Goal: Task Accomplishment & Management: Complete application form

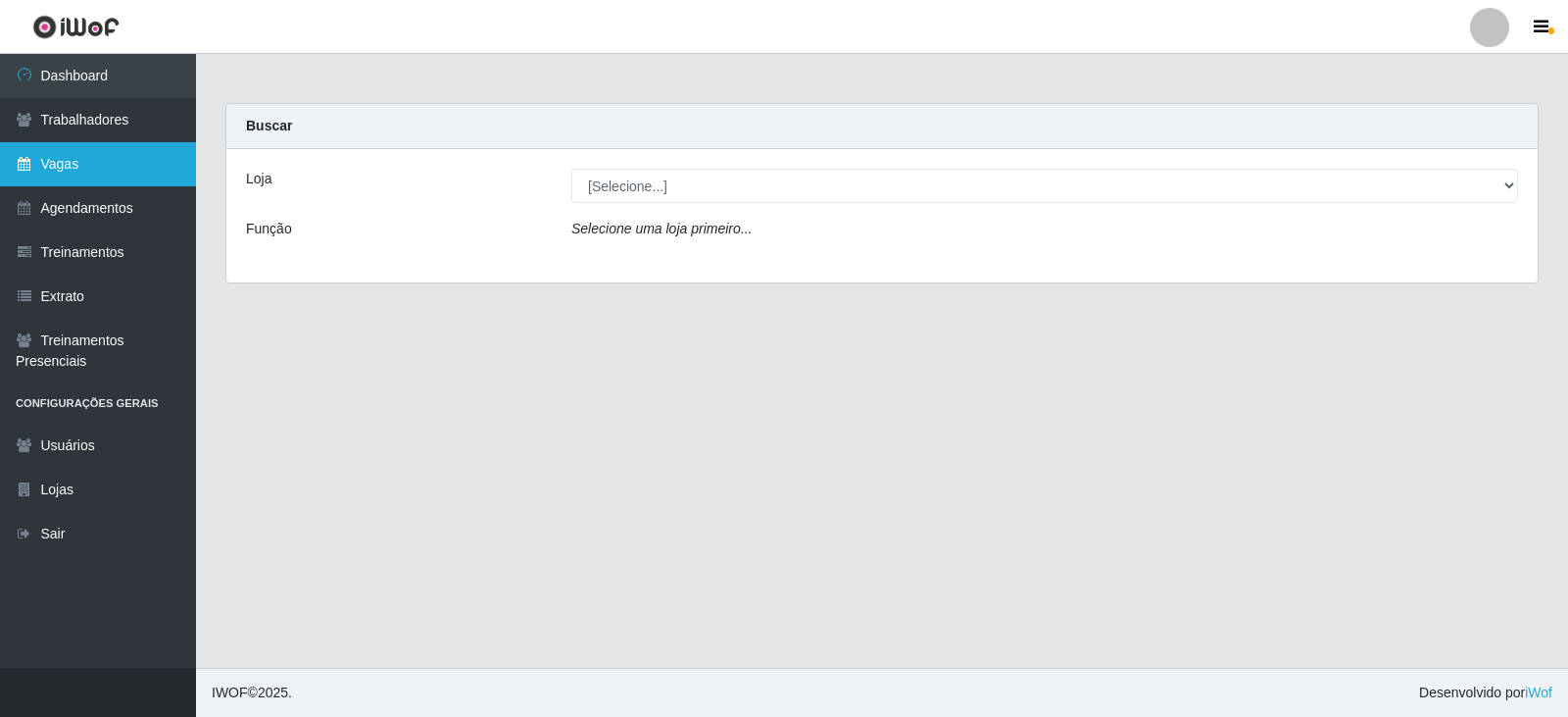
click at [110, 181] on link "Vagas" at bounding box center [98, 164] width 196 height 44
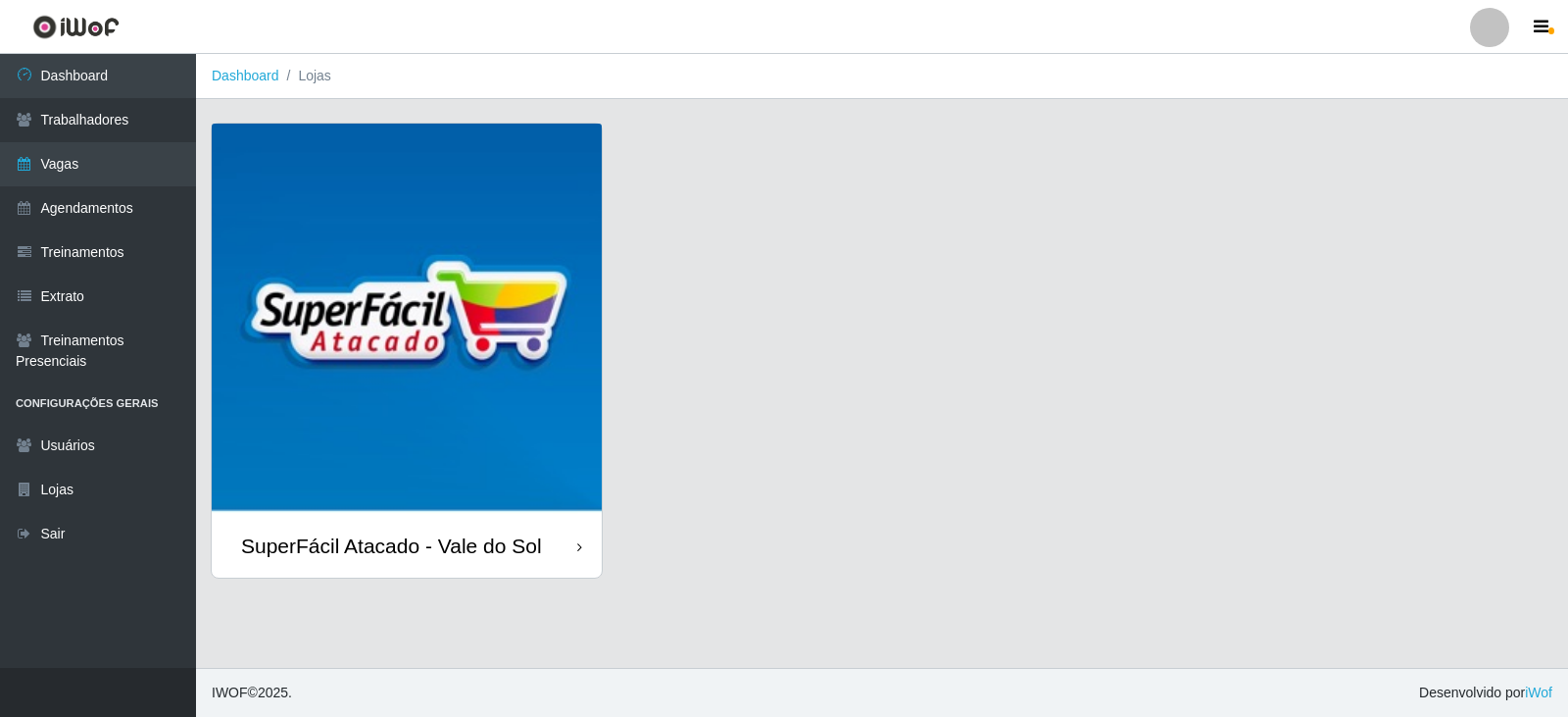
click at [405, 244] on img at bounding box center [406, 318] width 390 height 390
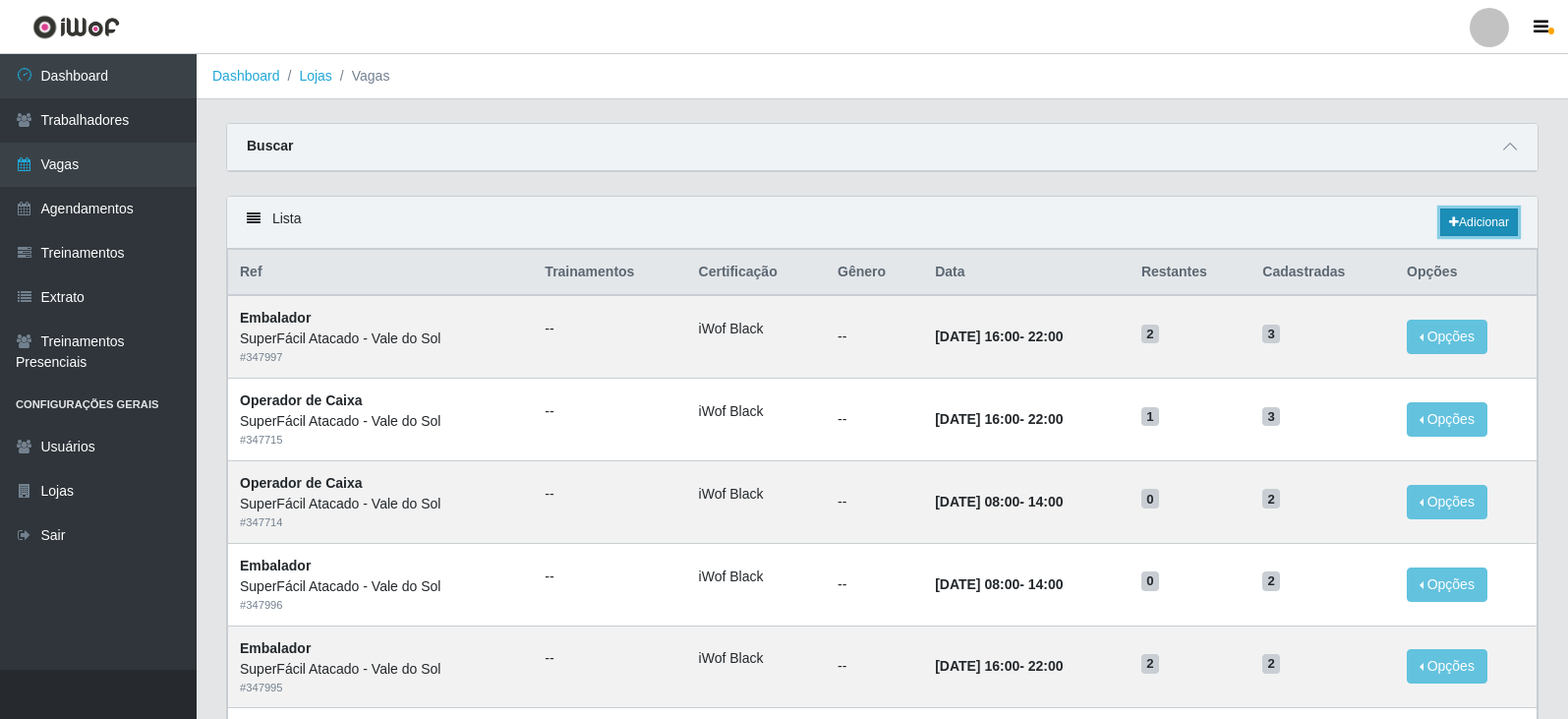
click at [1460, 225] on link "Adicionar" at bounding box center [1479, 222] width 77 height 28
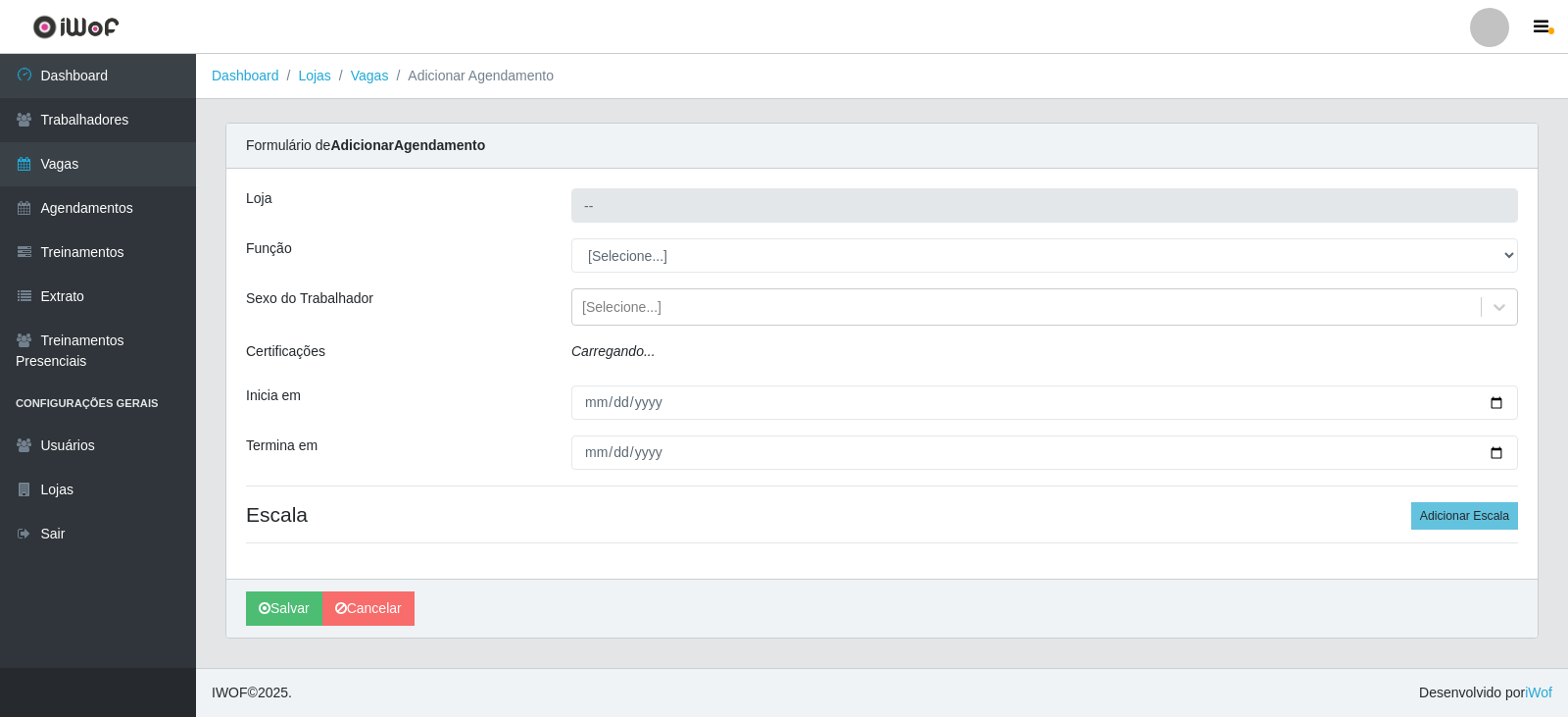
type input "SuperFácil Atacado - Vale do Sol"
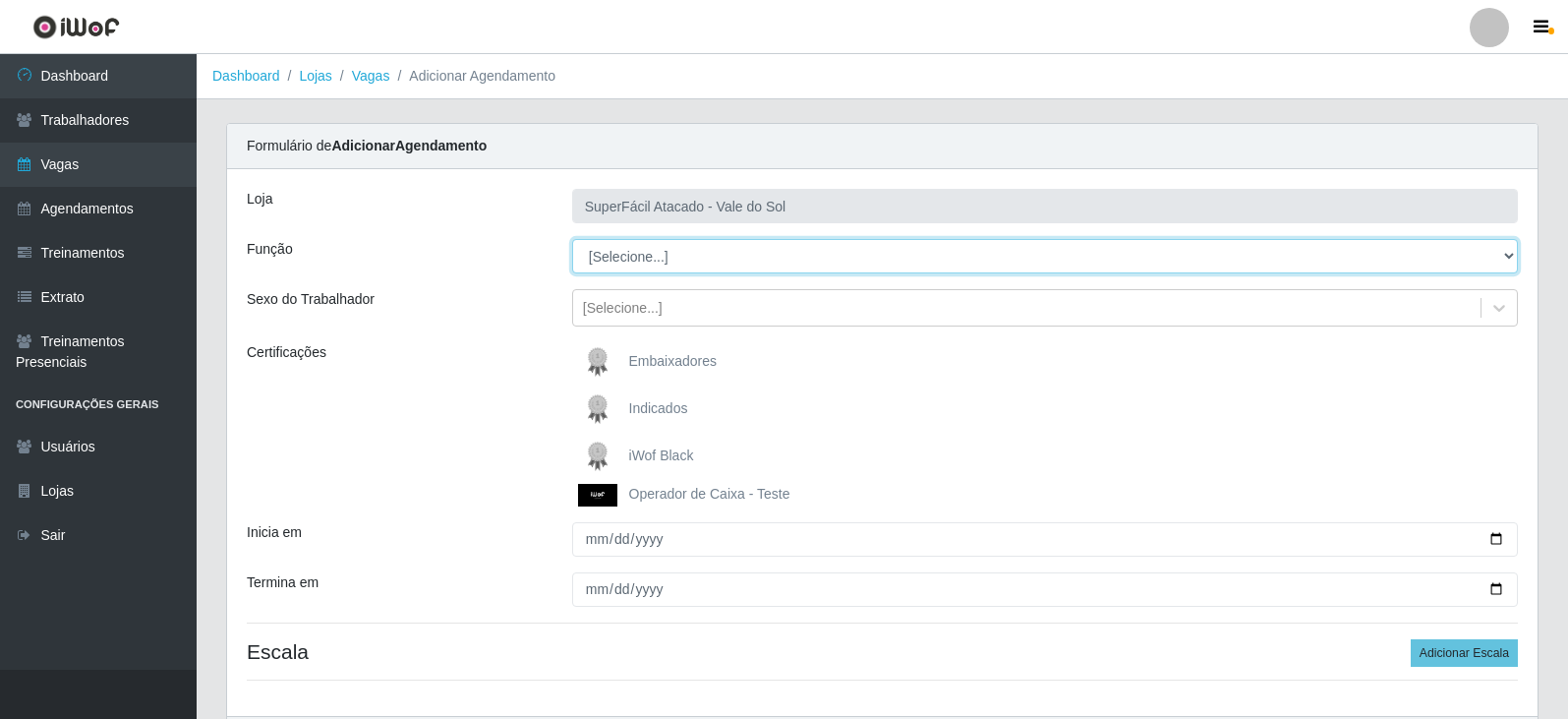
click at [664, 258] on select "[Selecione...] Embalador Embalador + Embalador ++ Operador de Caixa Operador de…" at bounding box center [1045, 256] width 946 height 35
select select "72"
click at [573, 239] on select "[Selecione...] Embalador Embalador + Embalador ++ Operador de Caixa Operador de…" at bounding box center [1045, 256] width 946 height 35
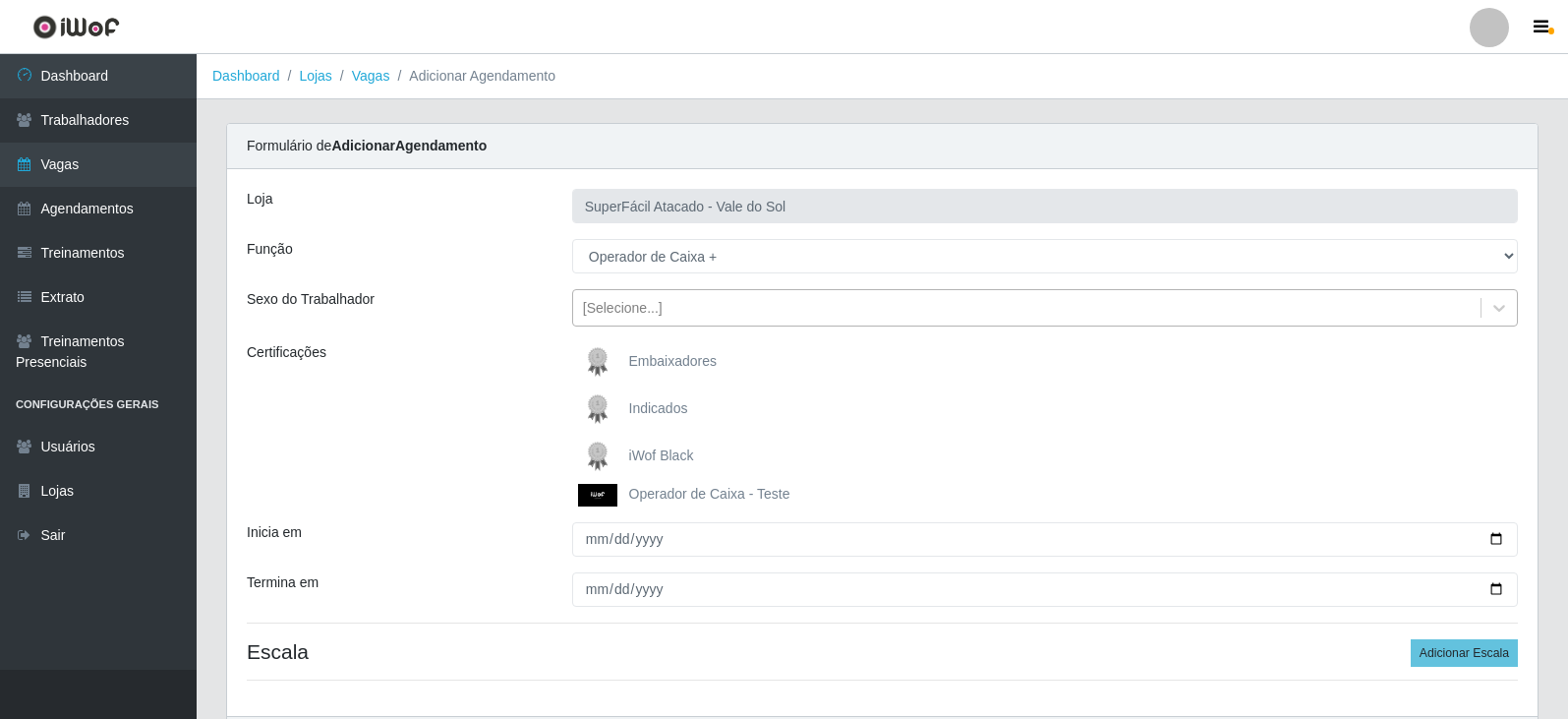
click at [640, 313] on div "[Selecione...]" at bounding box center [623, 308] width 79 height 21
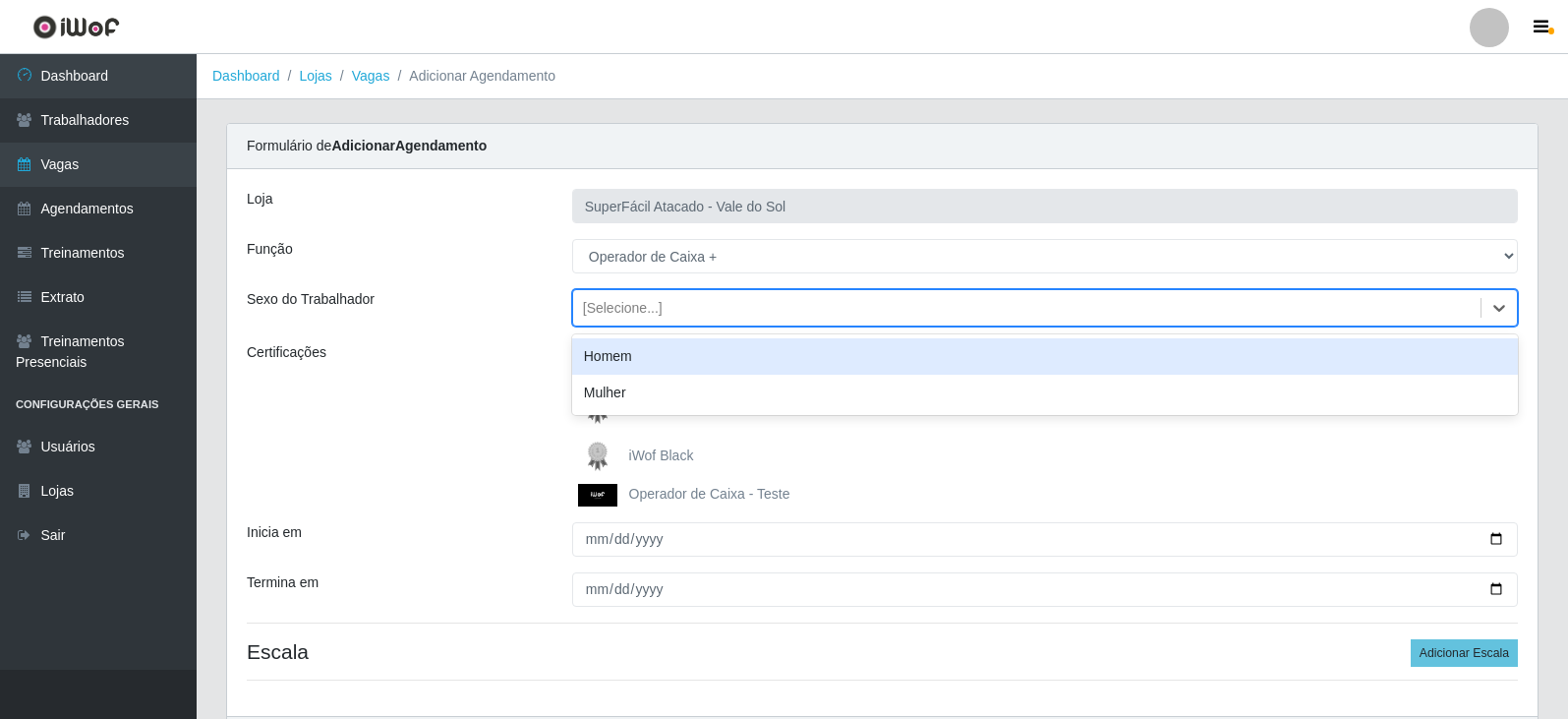
click at [484, 256] on div "Função" at bounding box center [394, 256] width 326 height 35
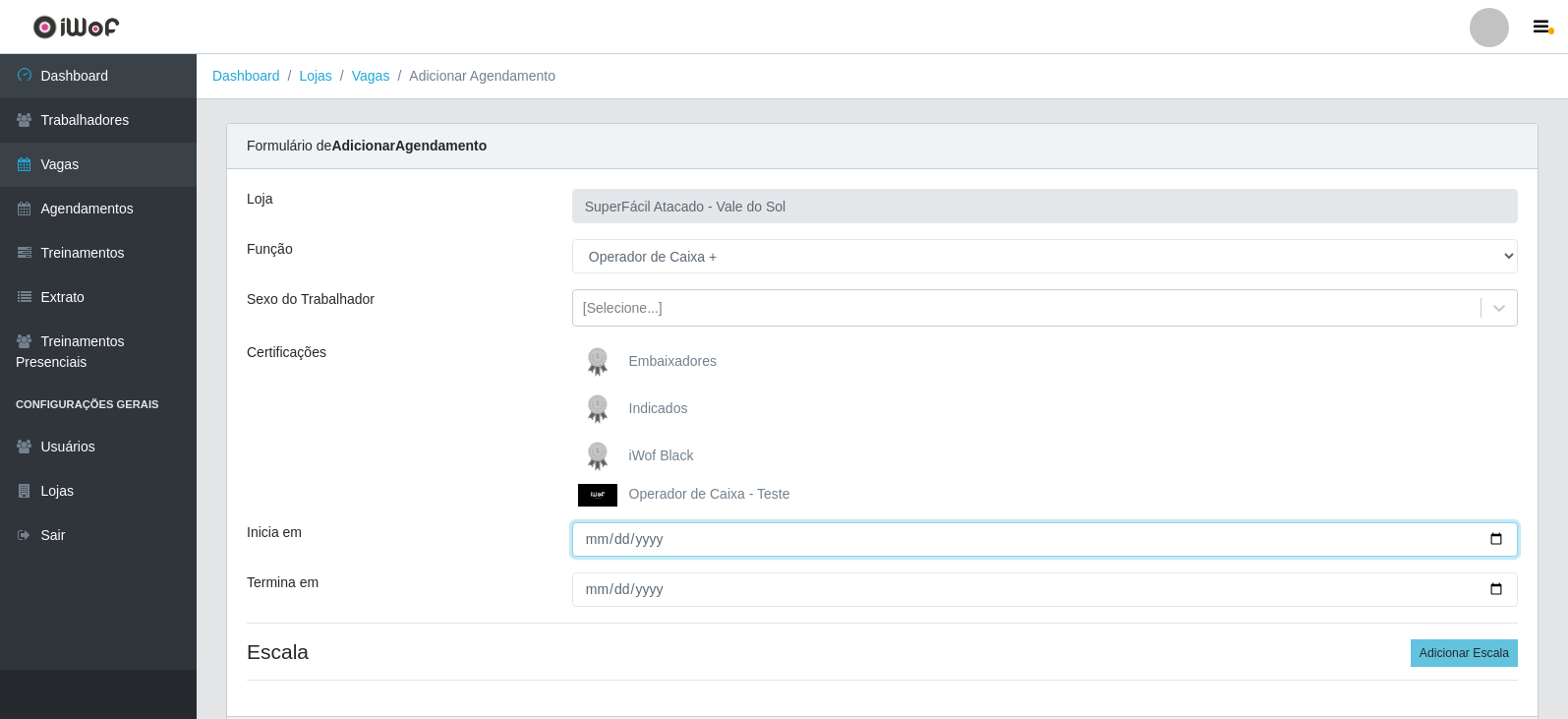
click at [595, 543] on input "Inicia em" at bounding box center [1045, 539] width 946 height 35
type input "[DATE]"
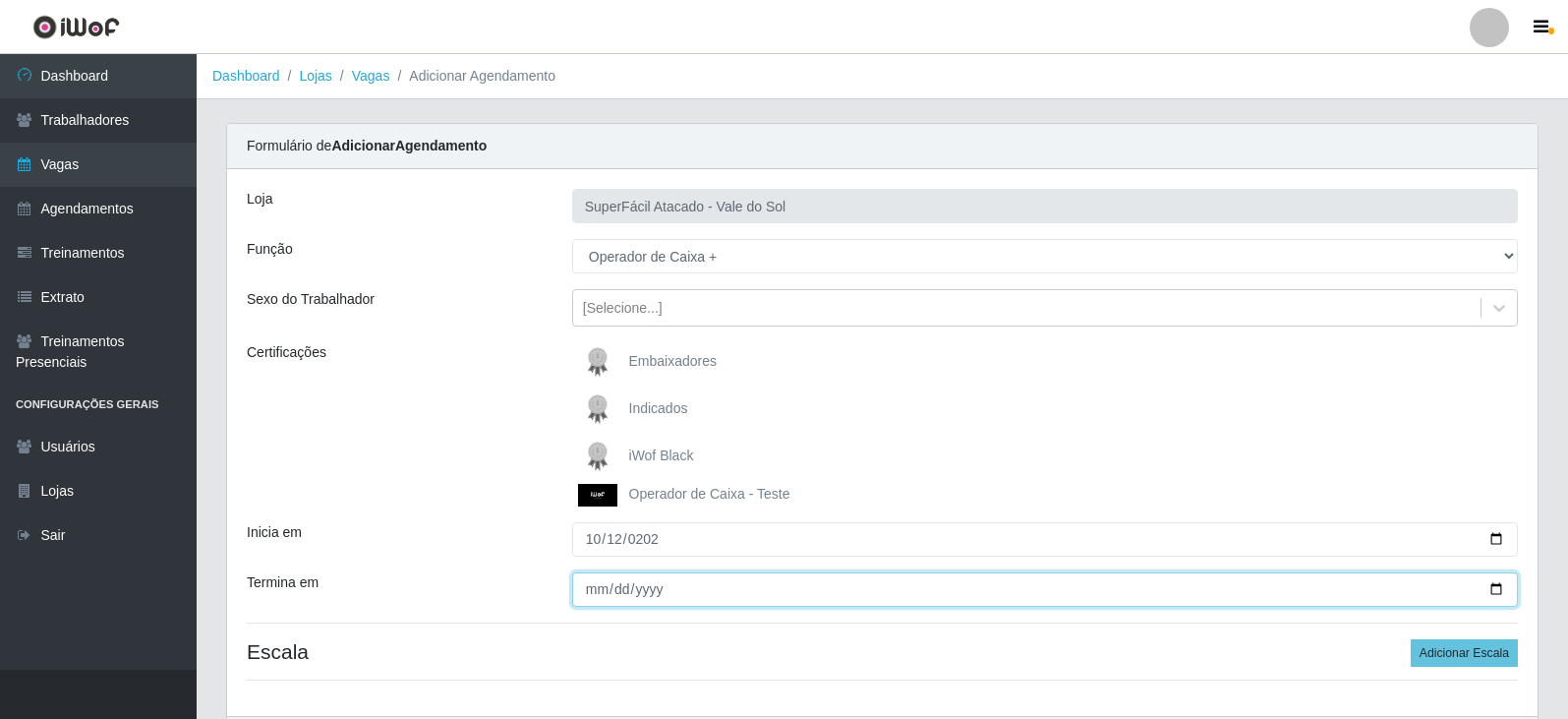
click at [600, 590] on input "Termina em" at bounding box center [1045, 589] width 946 height 35
type input "[DATE]"
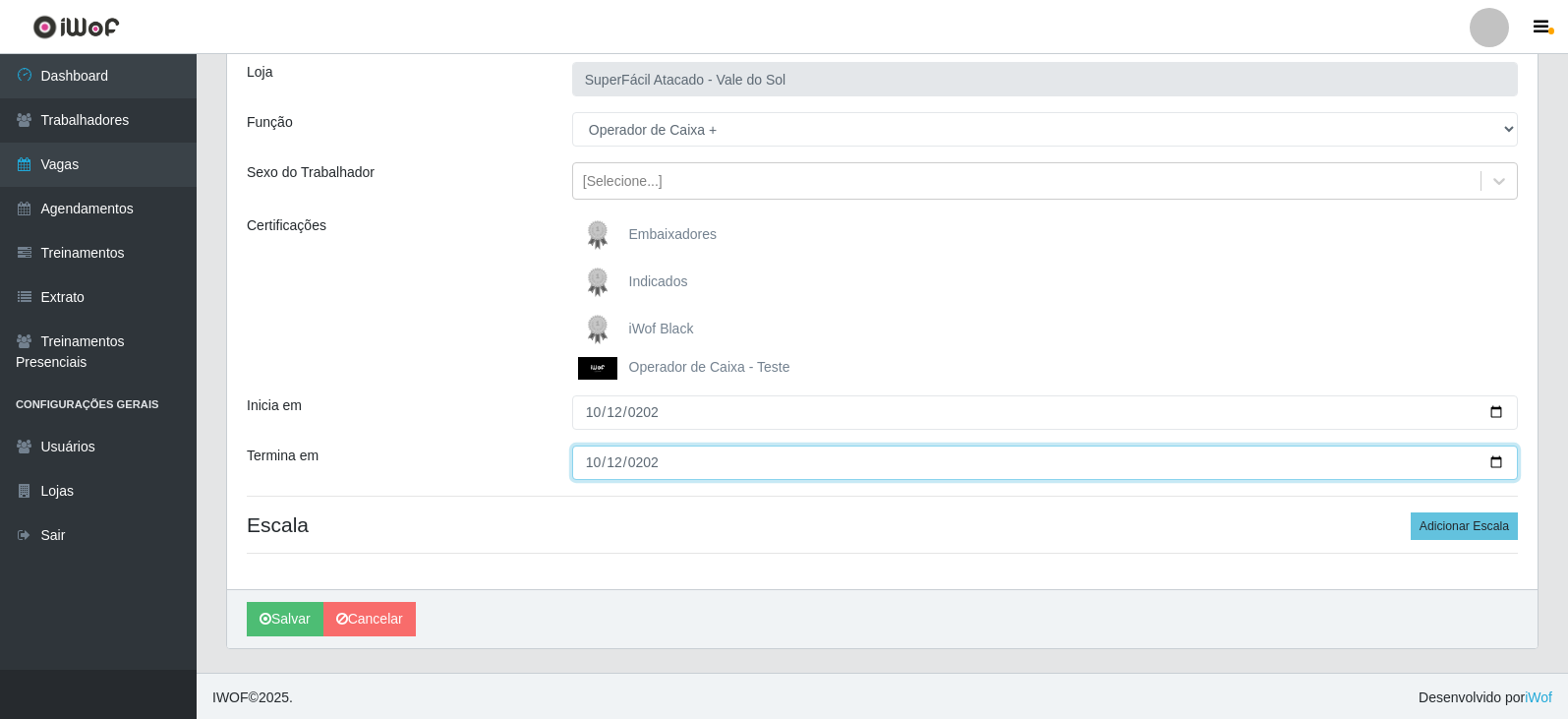
scroll to position [131, 0]
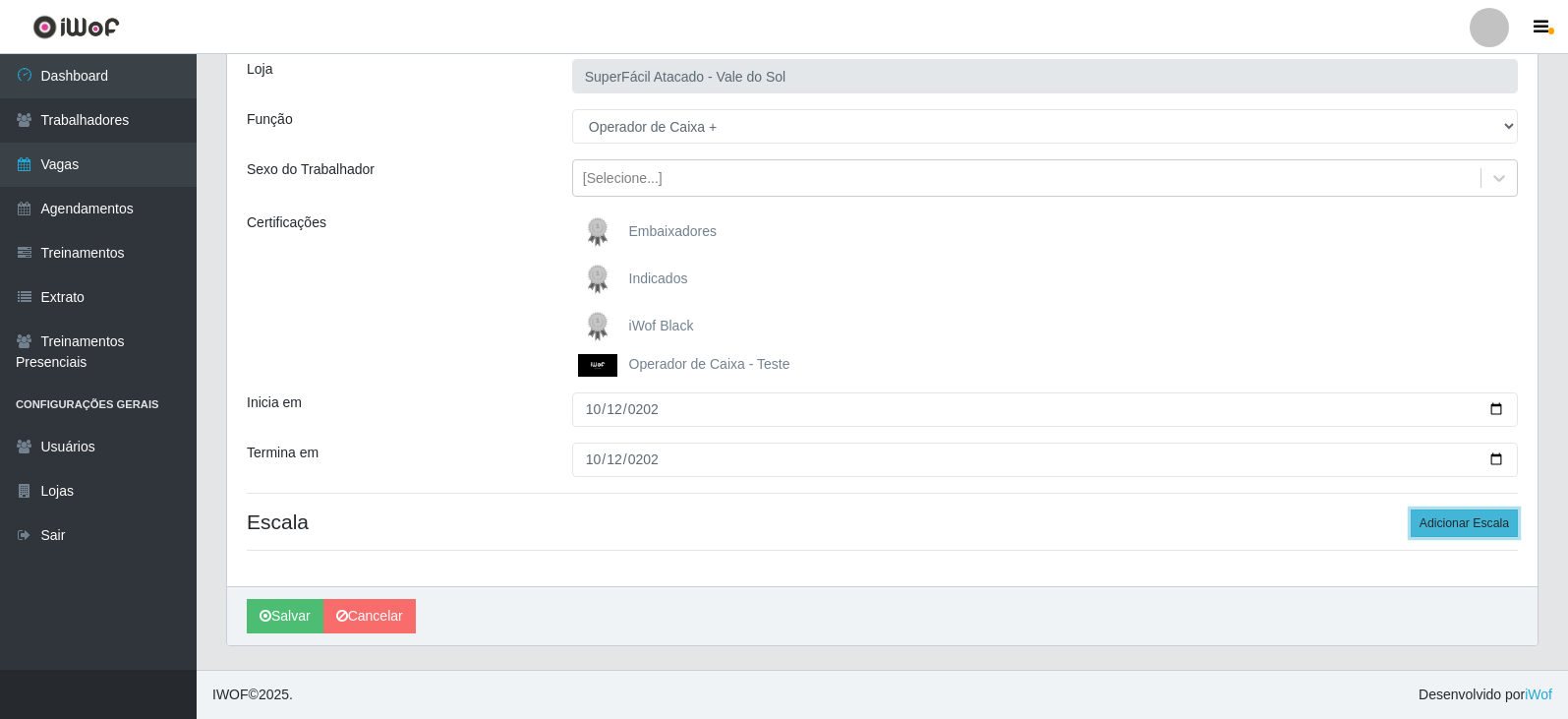
click at [1459, 526] on button "Adicionar Escala" at bounding box center [1465, 523] width 107 height 28
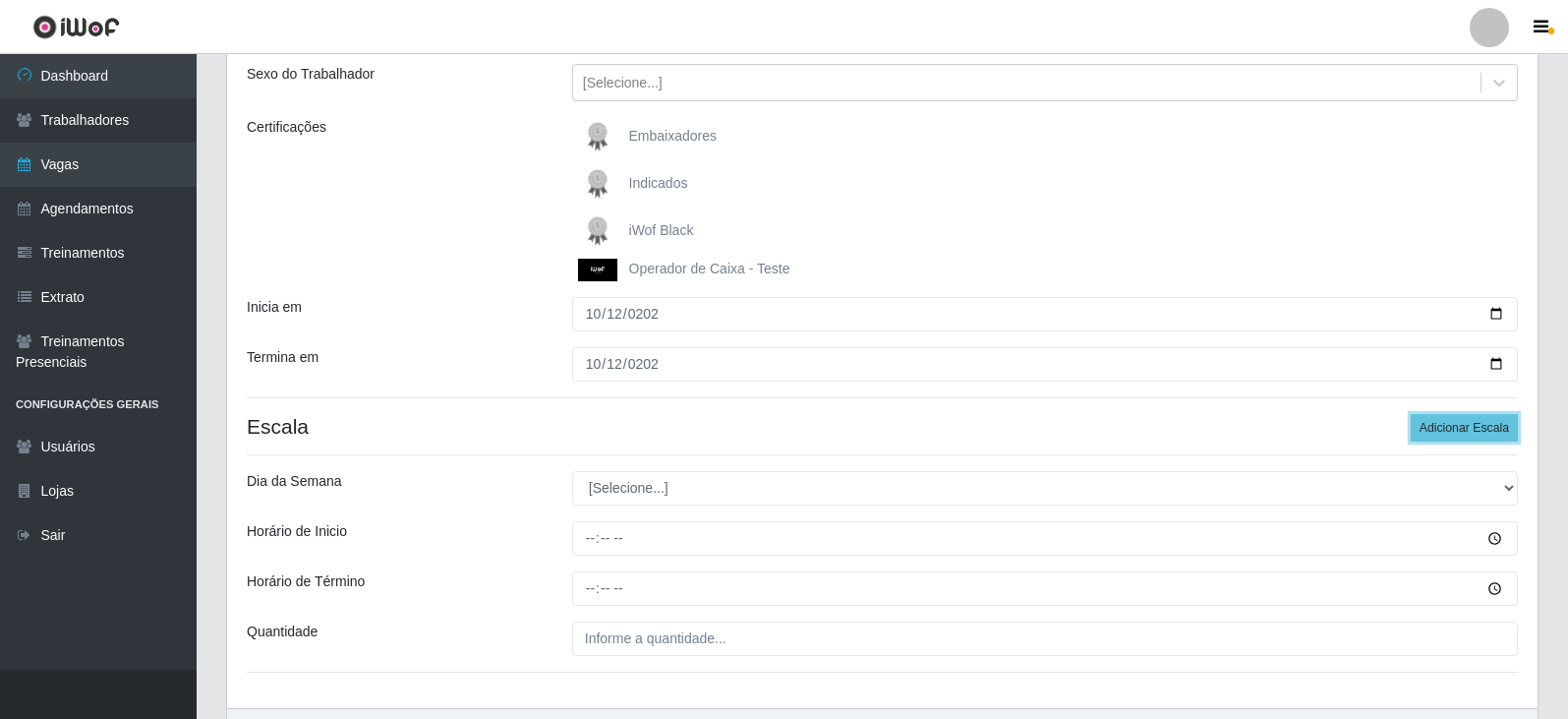
scroll to position [229, 0]
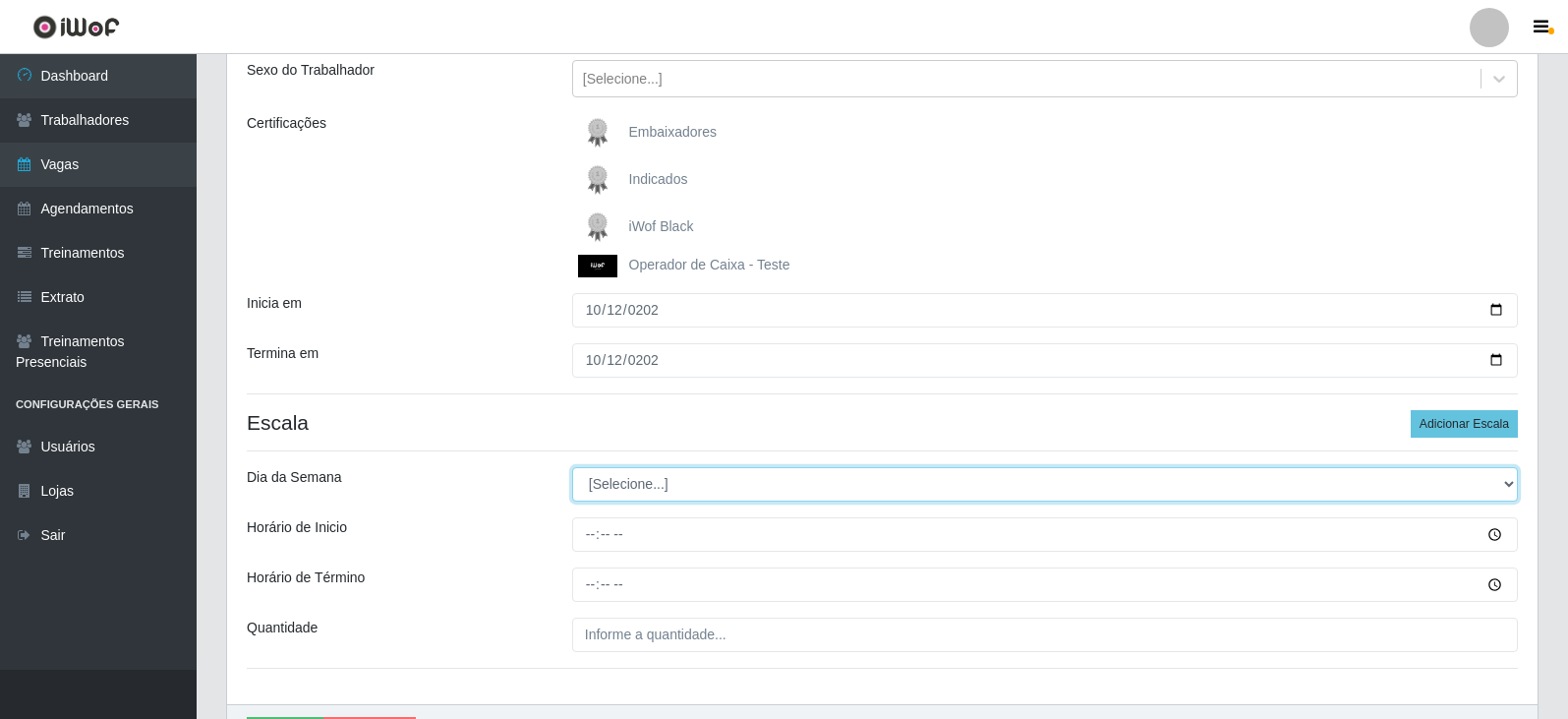
click at [671, 482] on select "[Selecione...] Segunda Terça Quarta Quinta Sexta Sábado Domingo" at bounding box center [1045, 484] width 946 height 35
select select "0"
click at [573, 467] on select "[Selecione...] Segunda Terça Quarta Quinta Sexta Sábado Domingo" at bounding box center [1045, 484] width 946 height 35
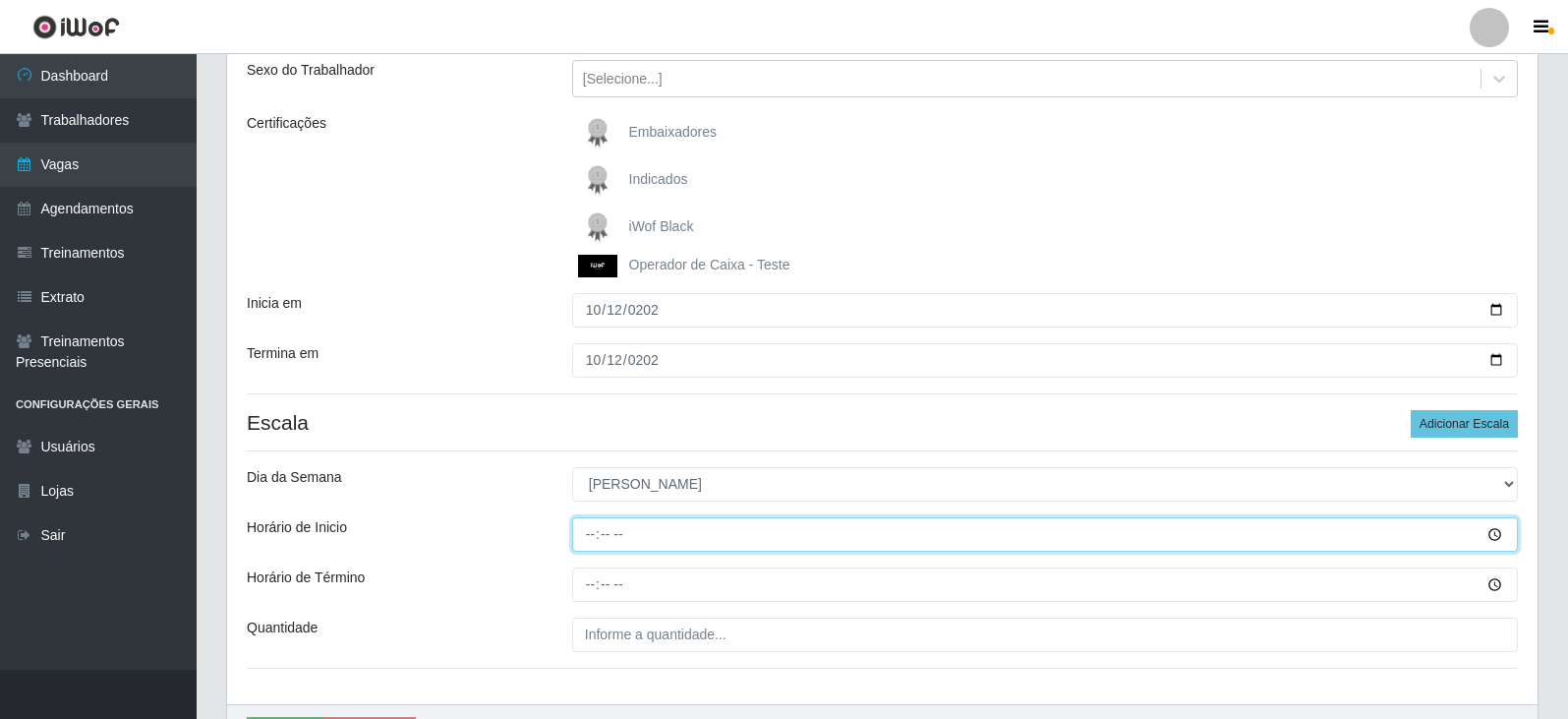
click at [587, 541] on input "Horário de Inicio" at bounding box center [1045, 534] width 946 height 35
type input "08:00"
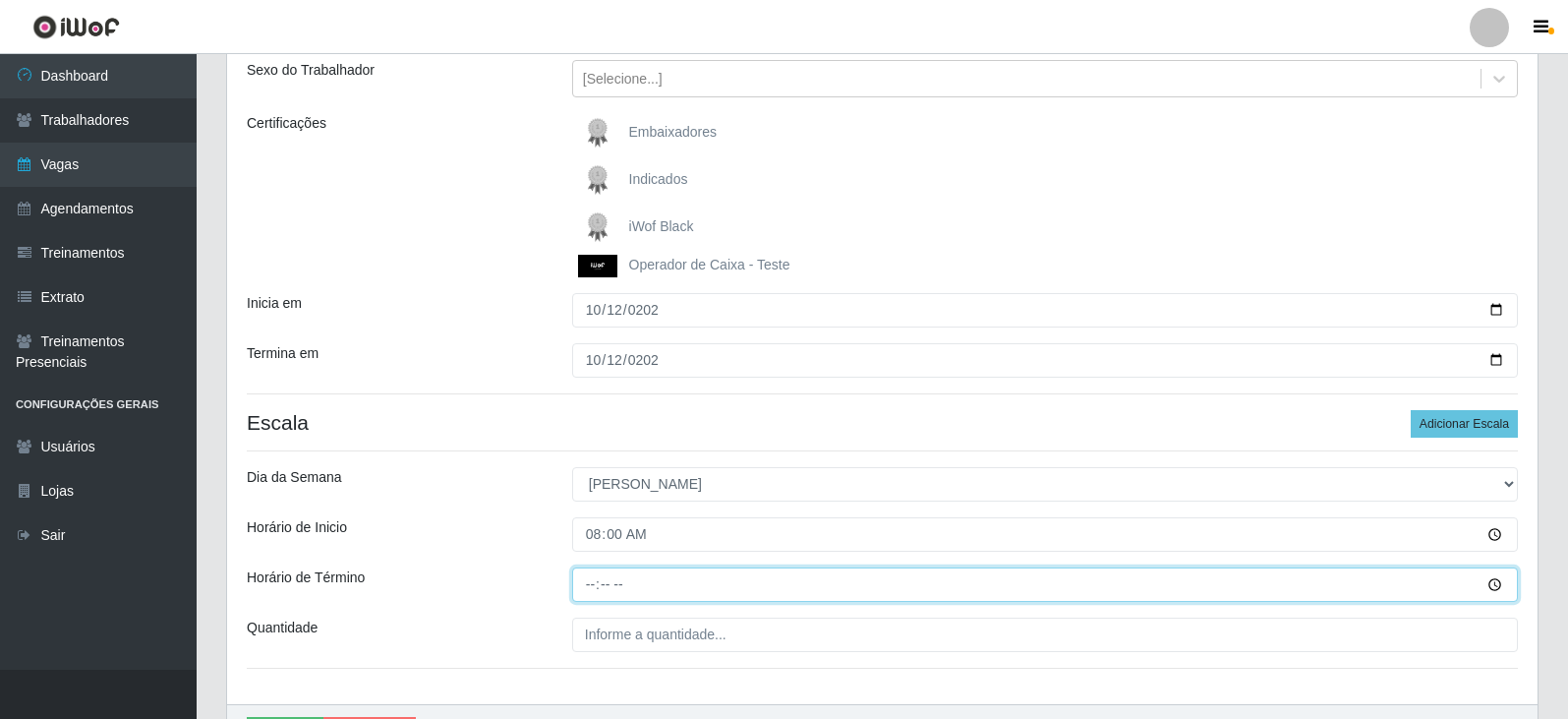
click at [588, 590] on input "Horário de Término" at bounding box center [1045, 584] width 946 height 35
type input "14:00"
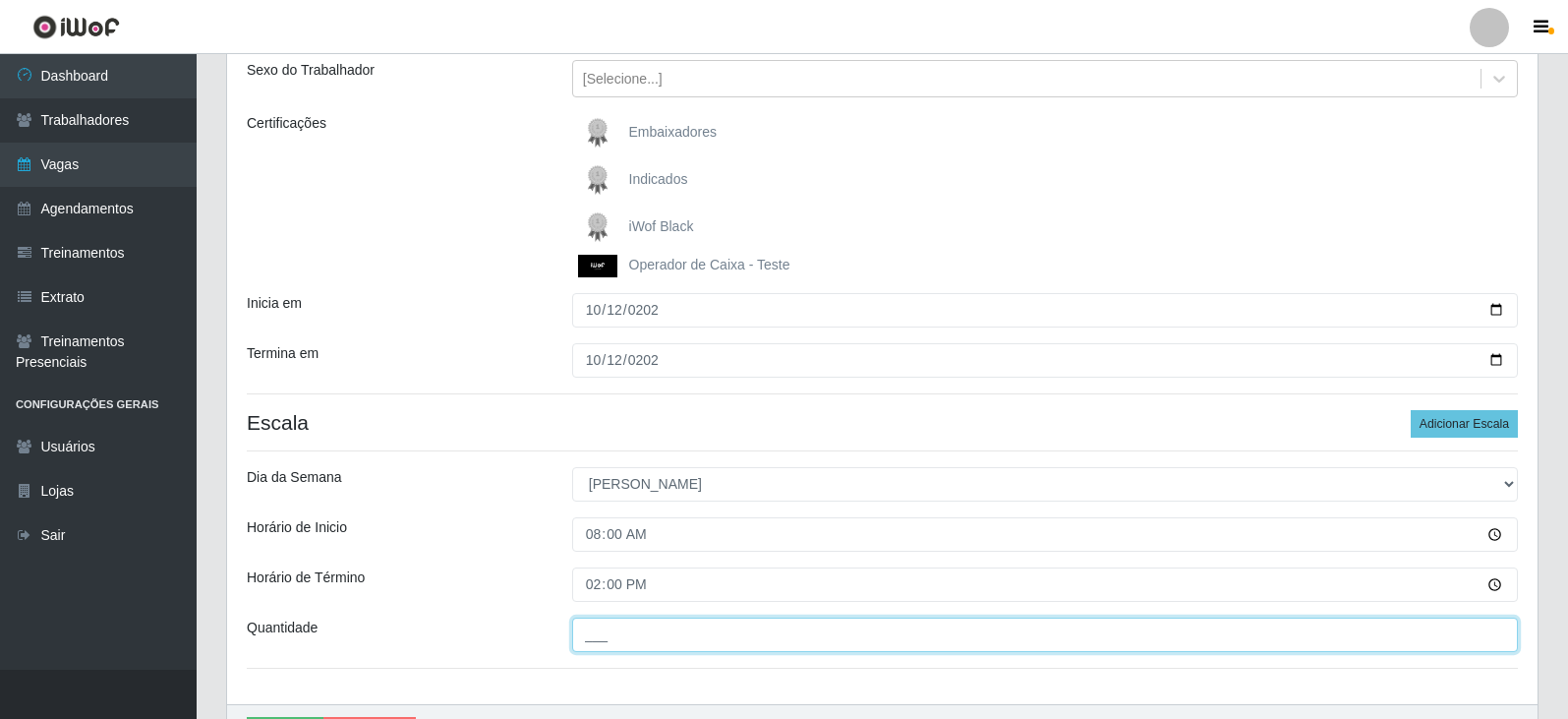
click at [659, 644] on input "___" at bounding box center [1045, 634] width 946 height 35
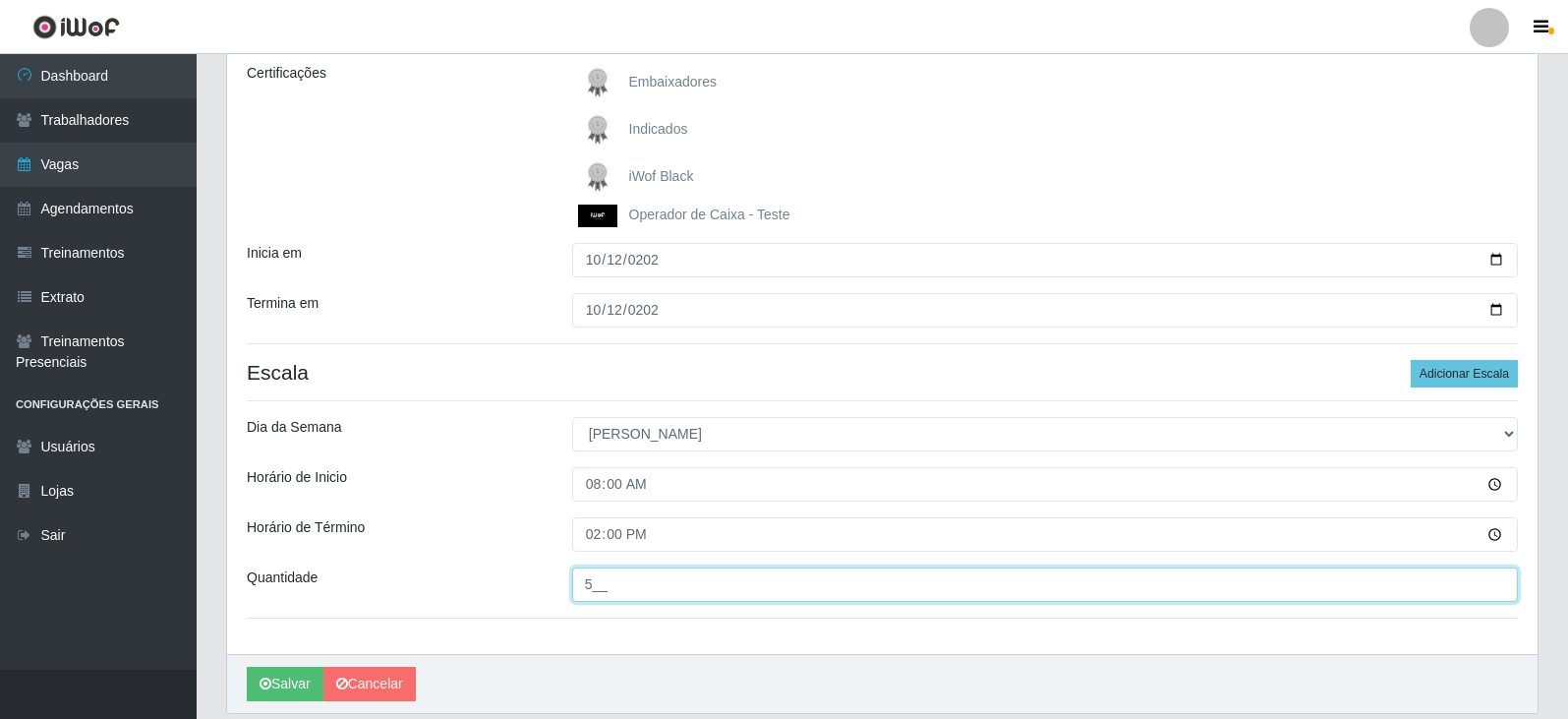
scroll to position [328, 0]
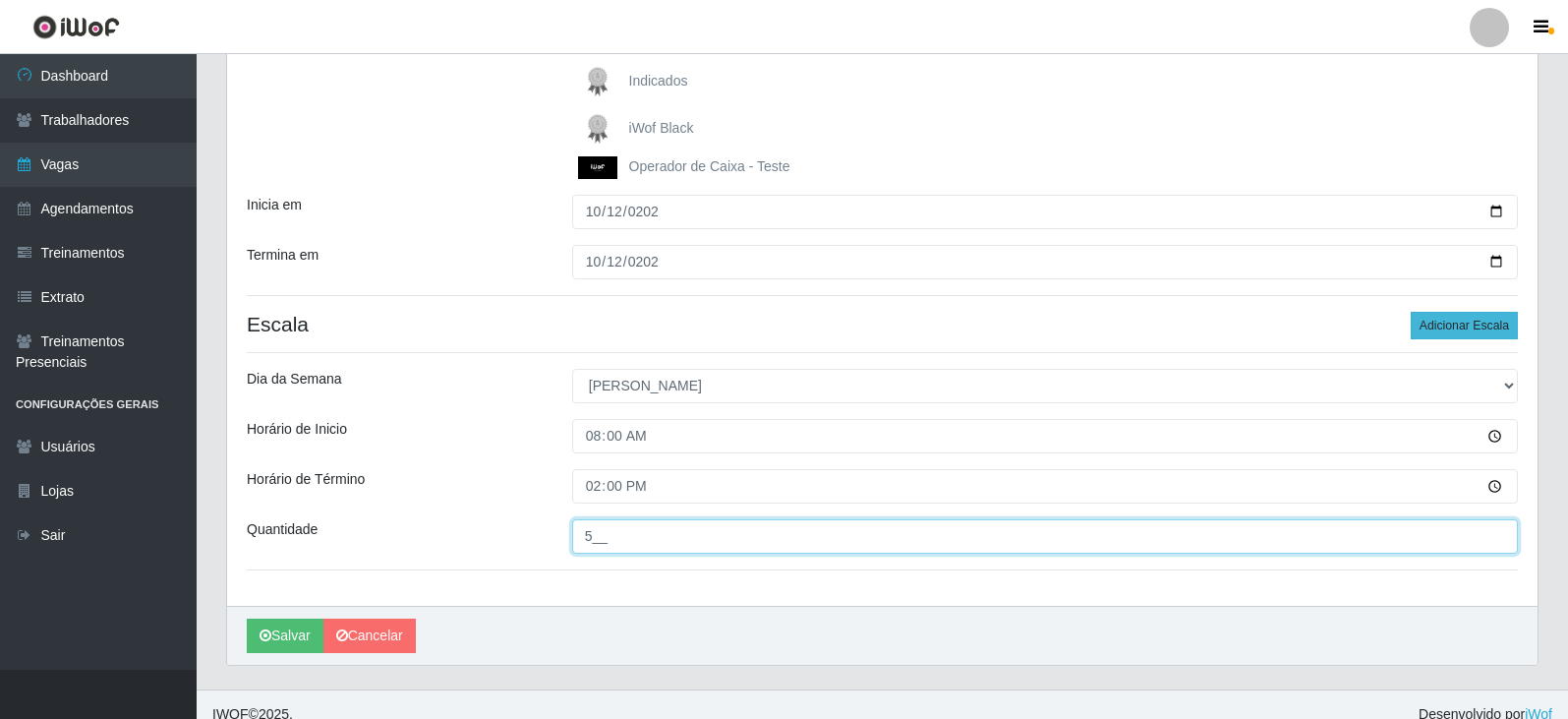
type input "5__"
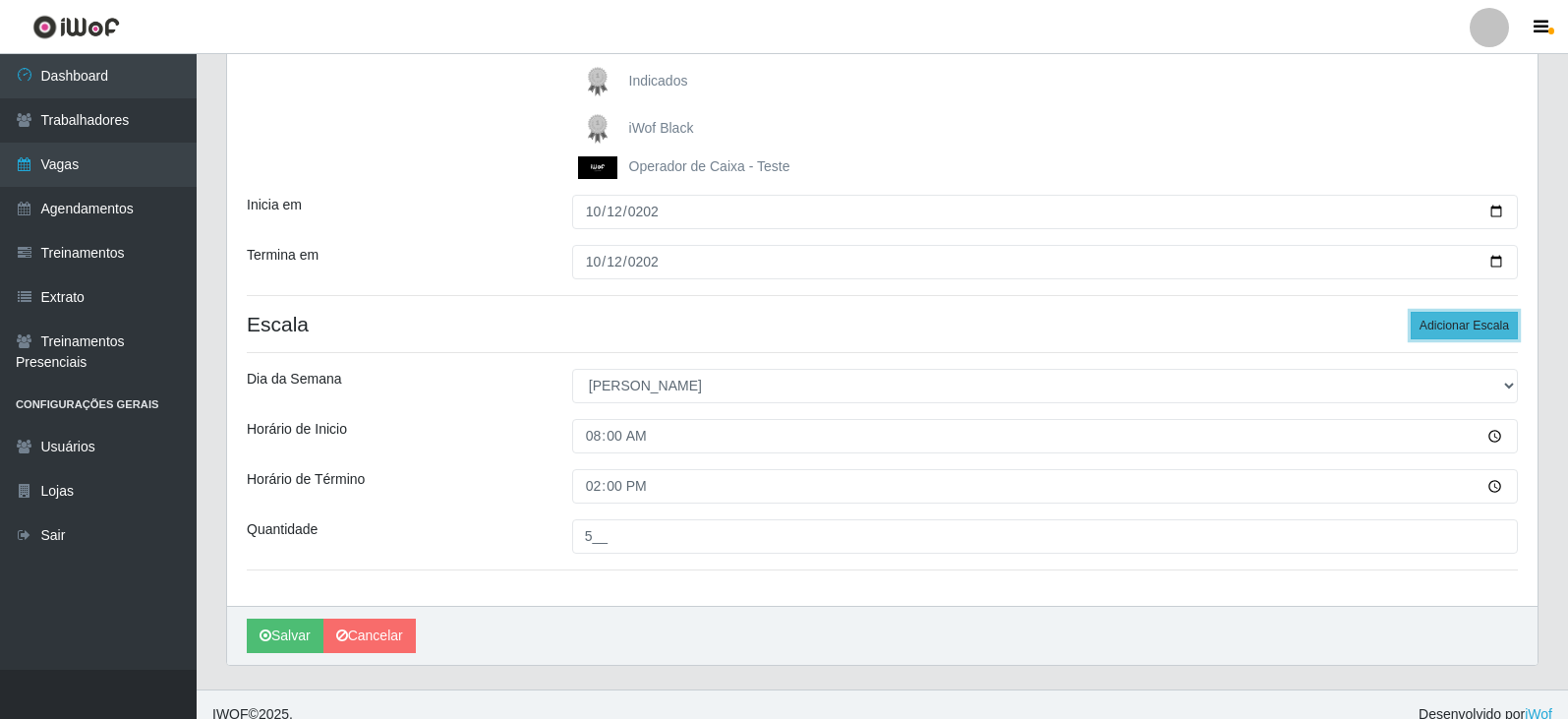
click at [1476, 324] on button "Adicionar Escala" at bounding box center [1465, 326] width 107 height 28
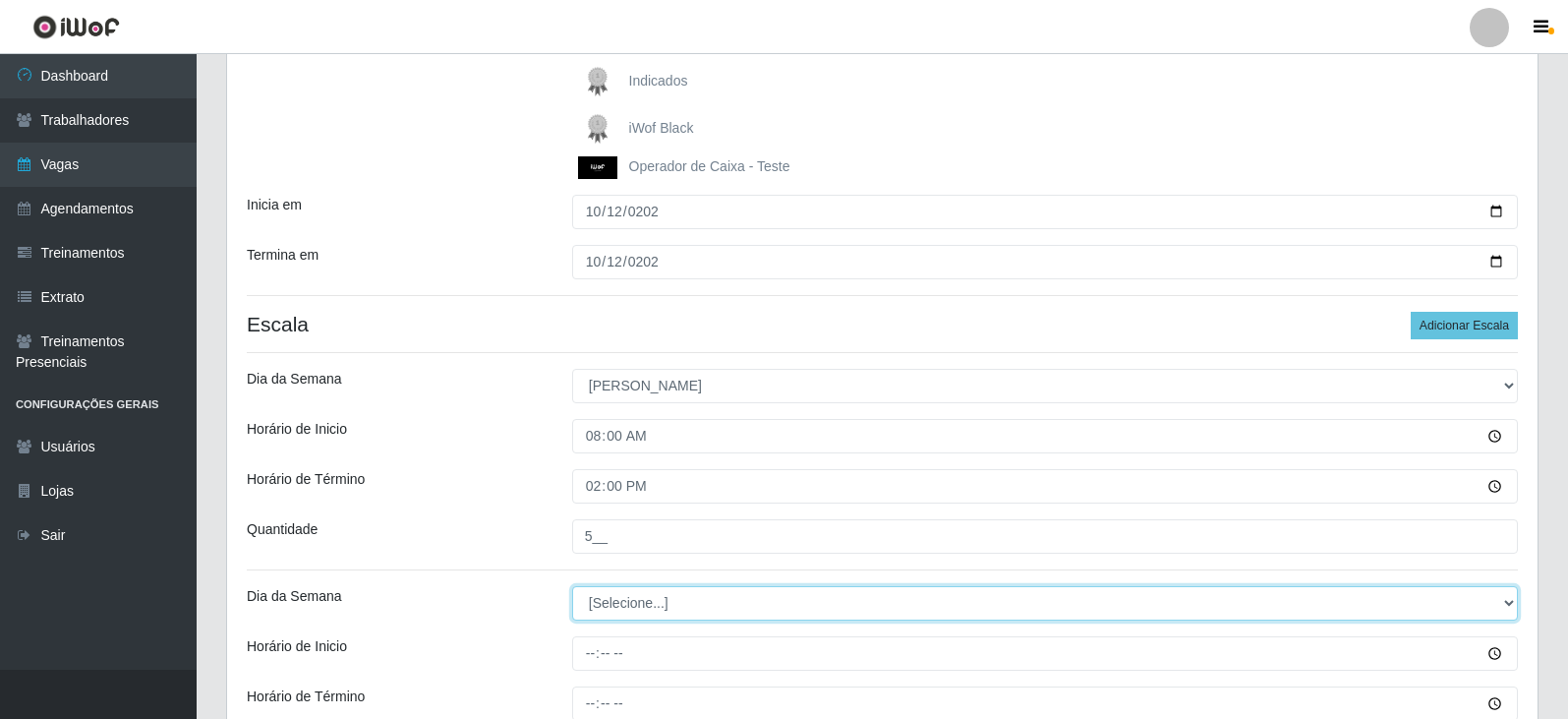
click at [688, 606] on select "[Selecione...] Segunda Terça Quarta Quinta Sexta Sábado Domingo" at bounding box center [1045, 603] width 946 height 35
select select "0"
click at [573, 586] on select "[Selecione...] Segunda Terça Quarta Quinta Sexta Sábado Domingo" at bounding box center [1045, 603] width 946 height 35
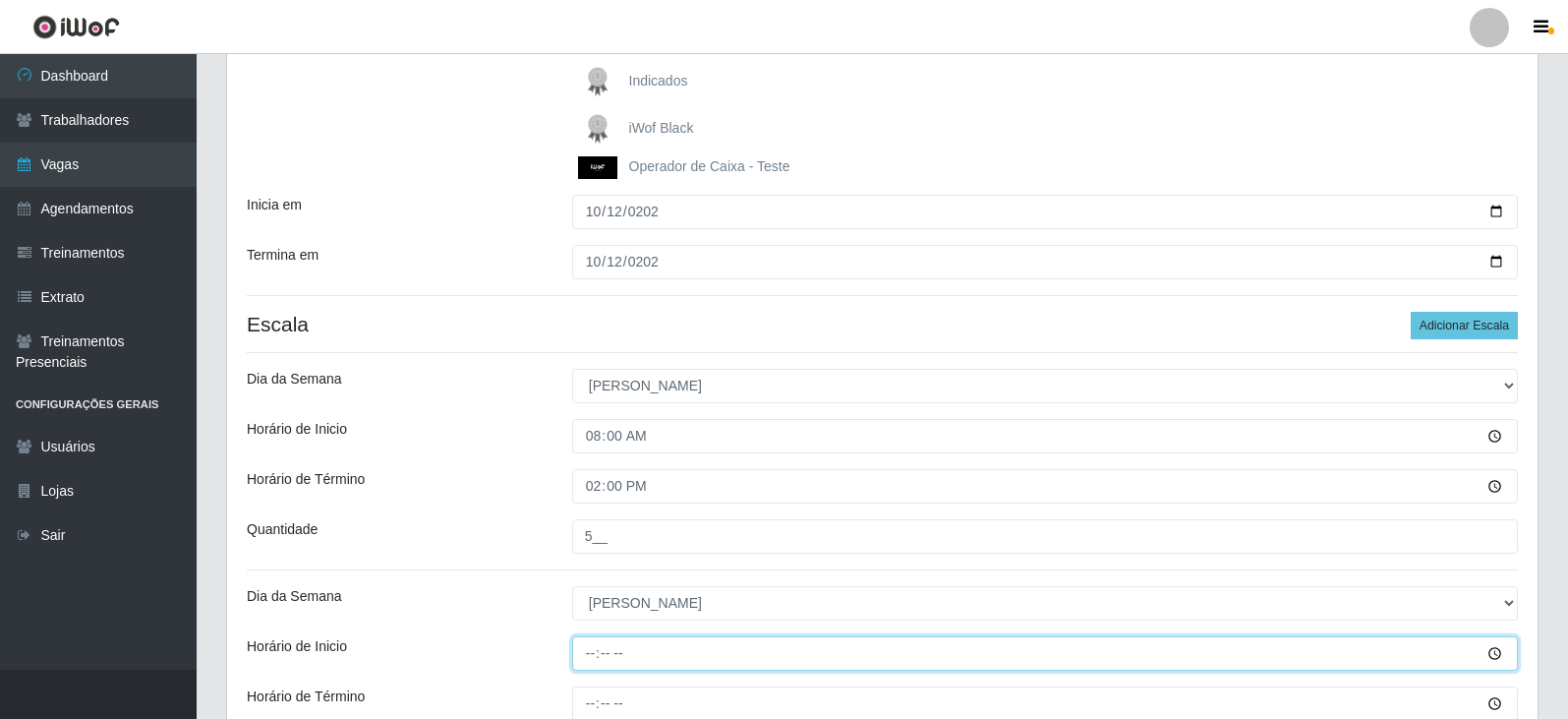
click at [586, 656] on input "Horário de Inicio" at bounding box center [1045, 653] width 946 height 35
type input "14:00"
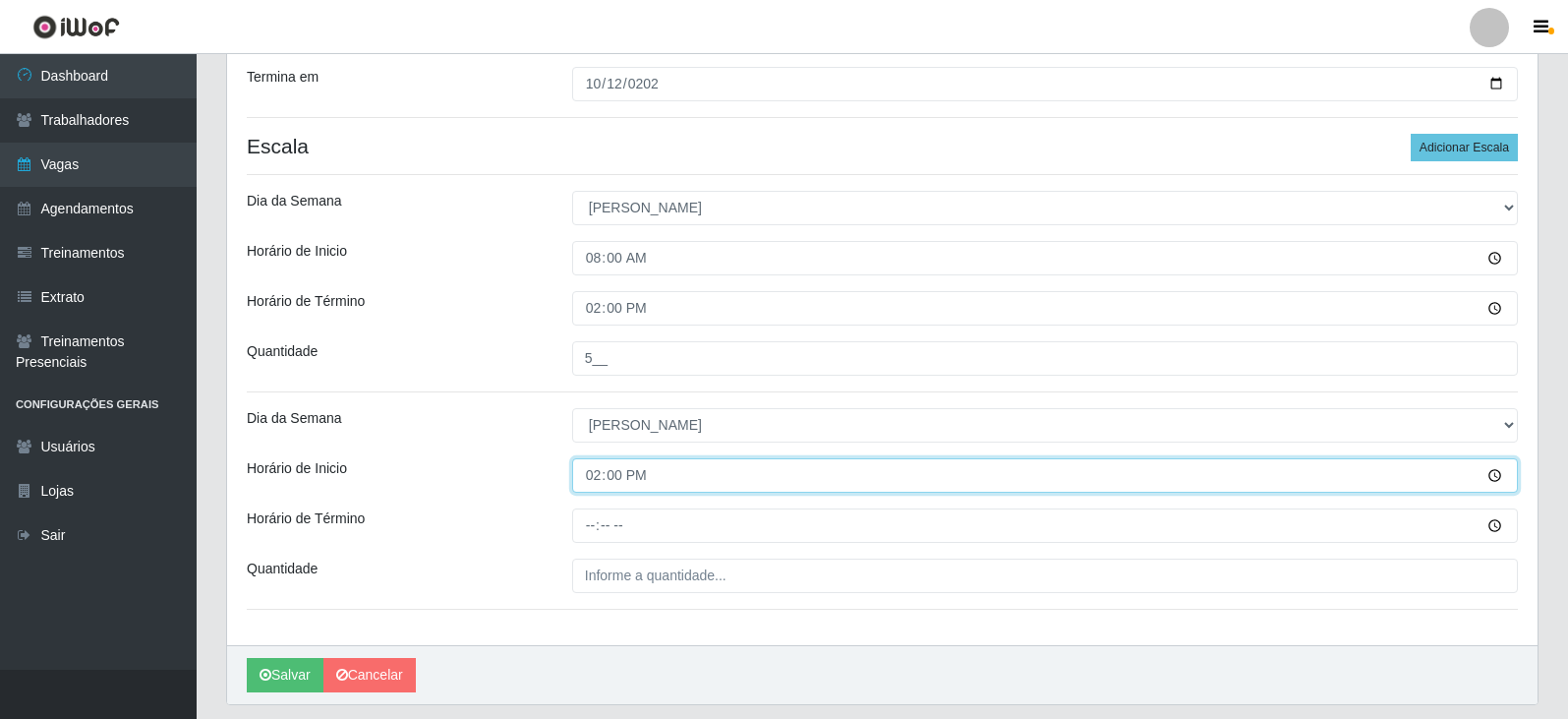
scroll to position [565, 0]
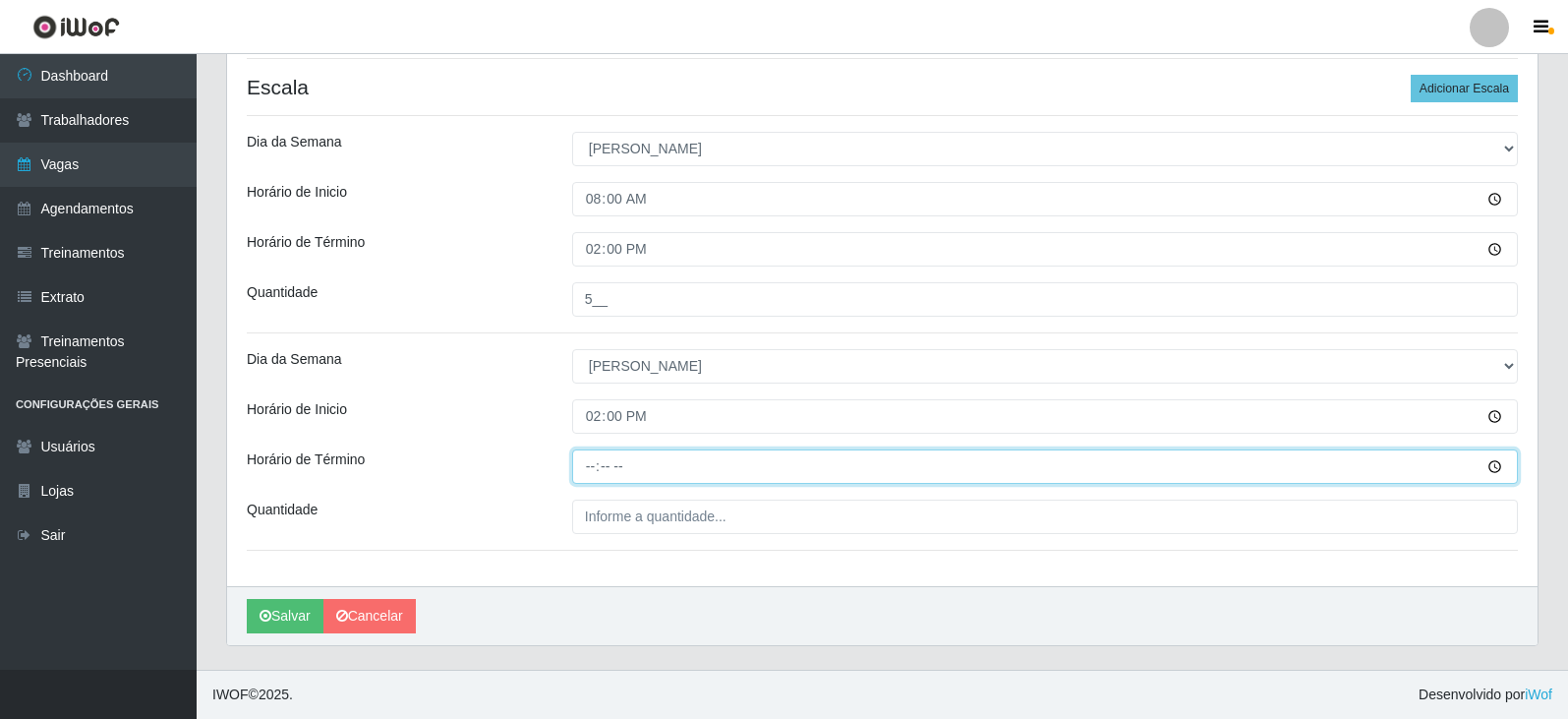
click at [584, 465] on input "Horário de Término" at bounding box center [1045, 466] width 946 height 35
type input "20:00"
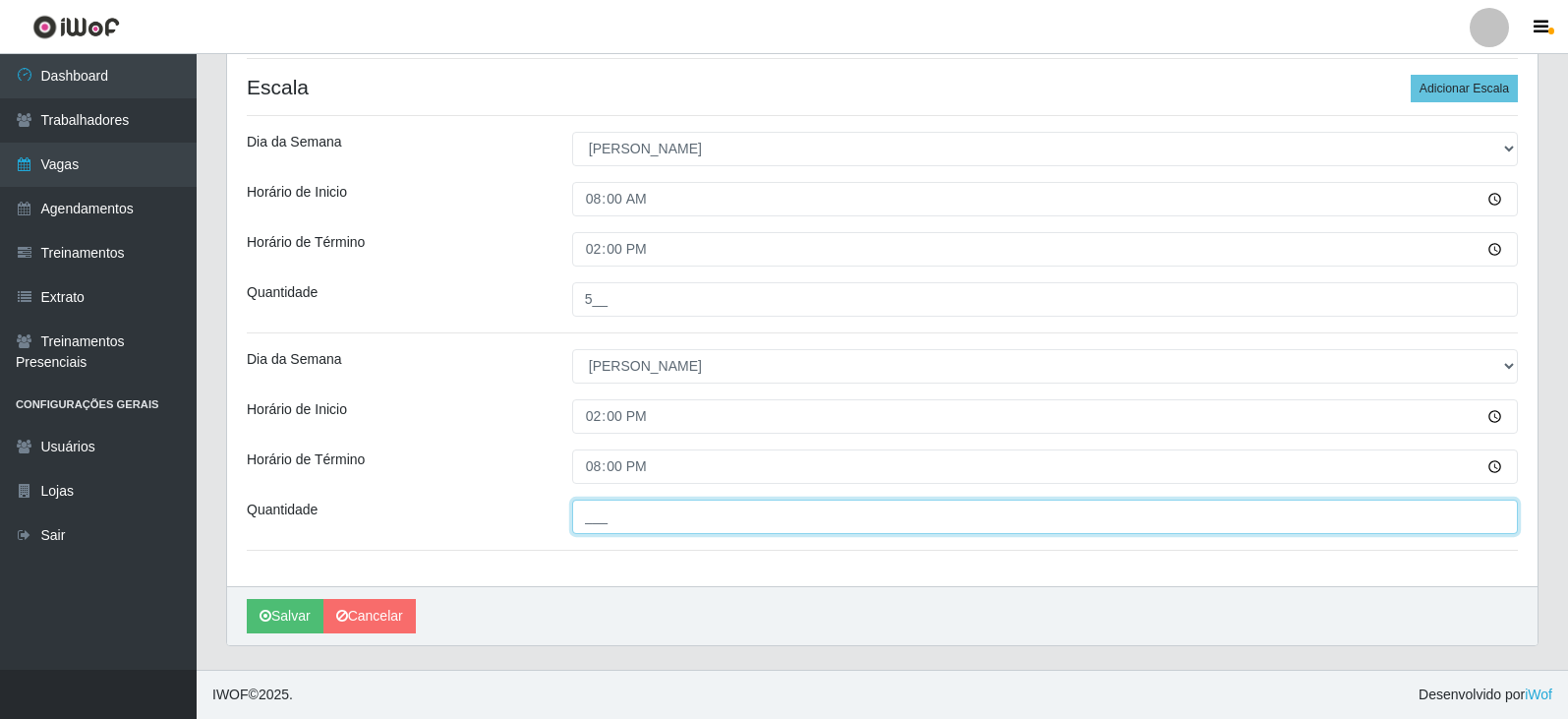
click at [634, 509] on input "___" at bounding box center [1045, 516] width 946 height 35
type input "5__"
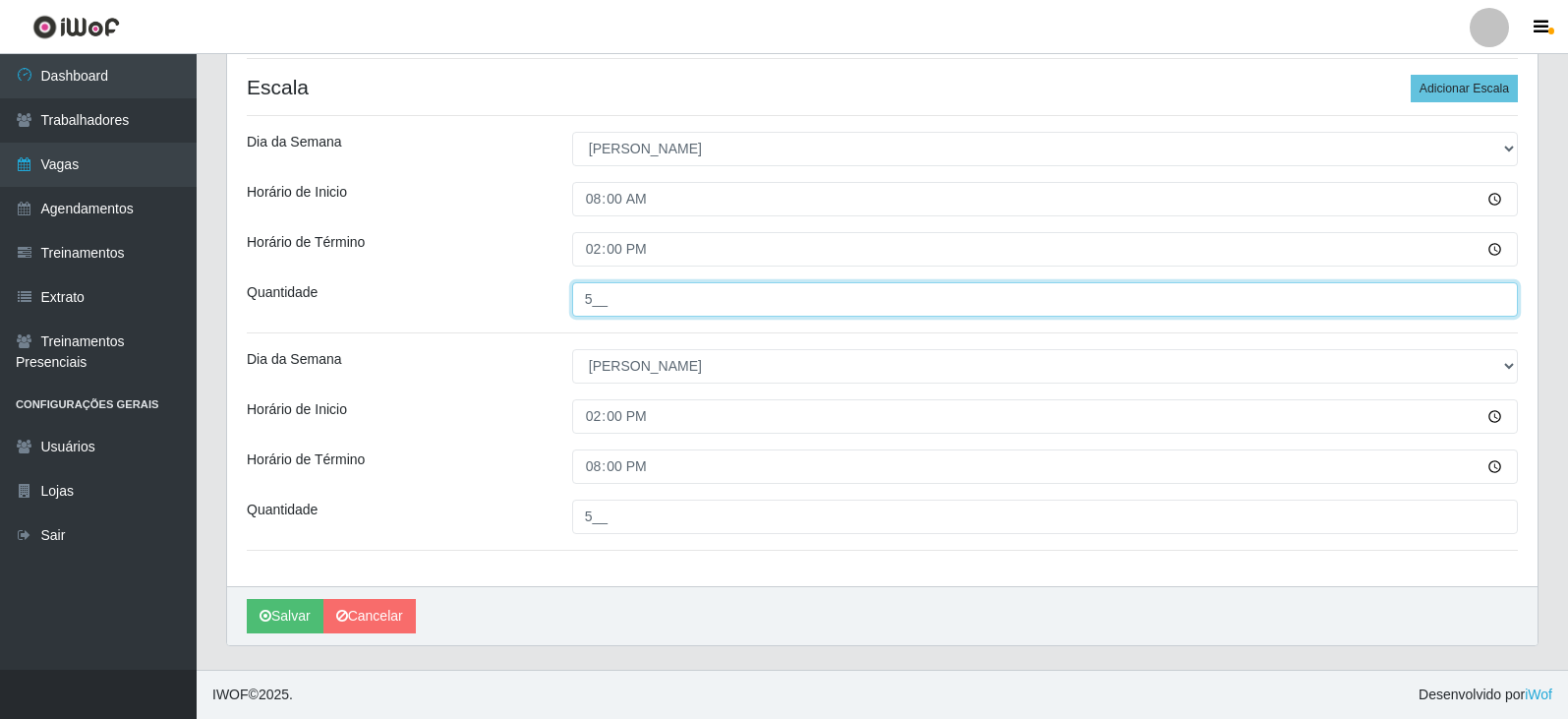
click at [598, 295] on input "5__" at bounding box center [1045, 299] width 946 height 35
type input "6__"
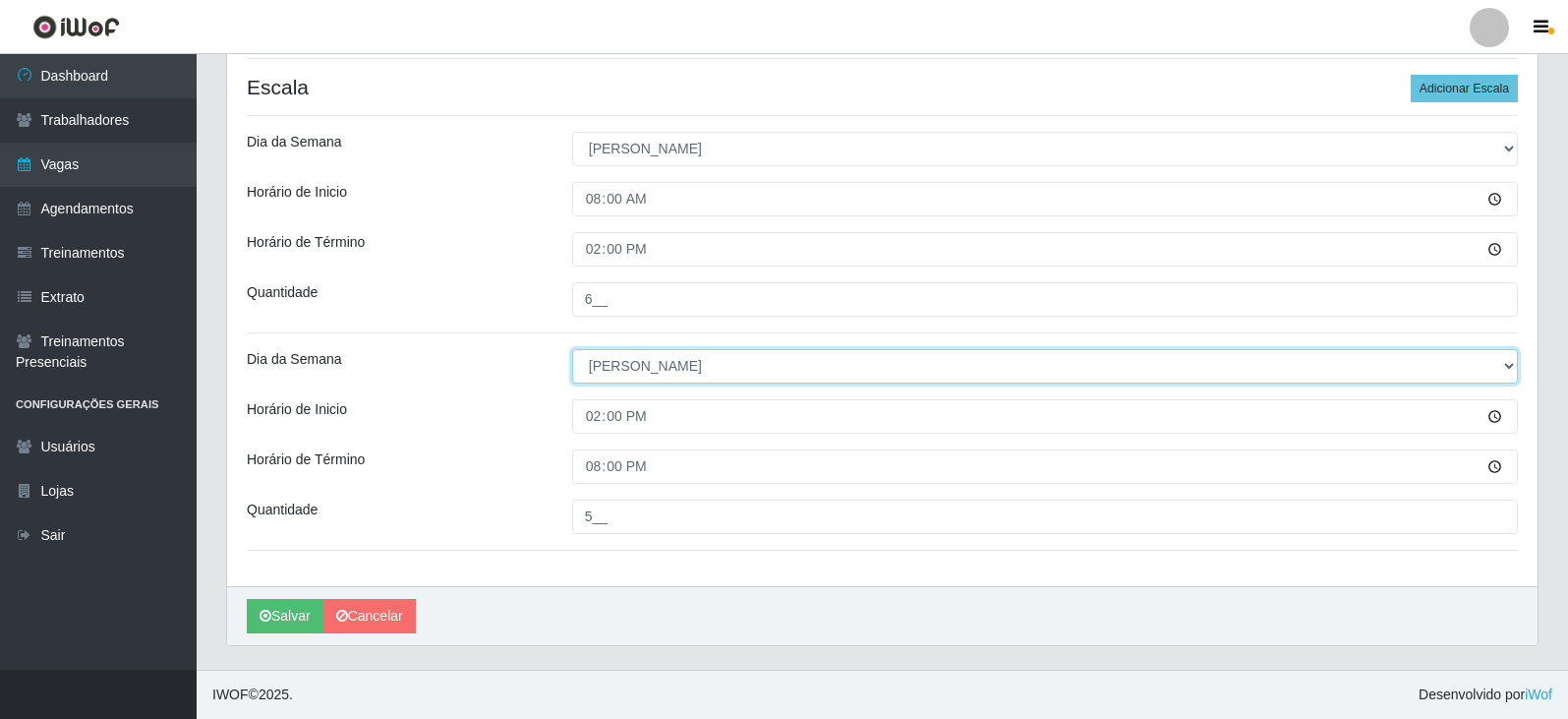
click at [715, 368] on select "[Selecione...] Segunda Terça Quarta Quinta Sexta Sábado Domingo" at bounding box center [1045, 365] width 946 height 35
click at [573, 349] on select "[Selecione...] Segunda Terça Quarta Quinta Sexta Sábado Domingo" at bounding box center [1045, 365] width 946 height 35
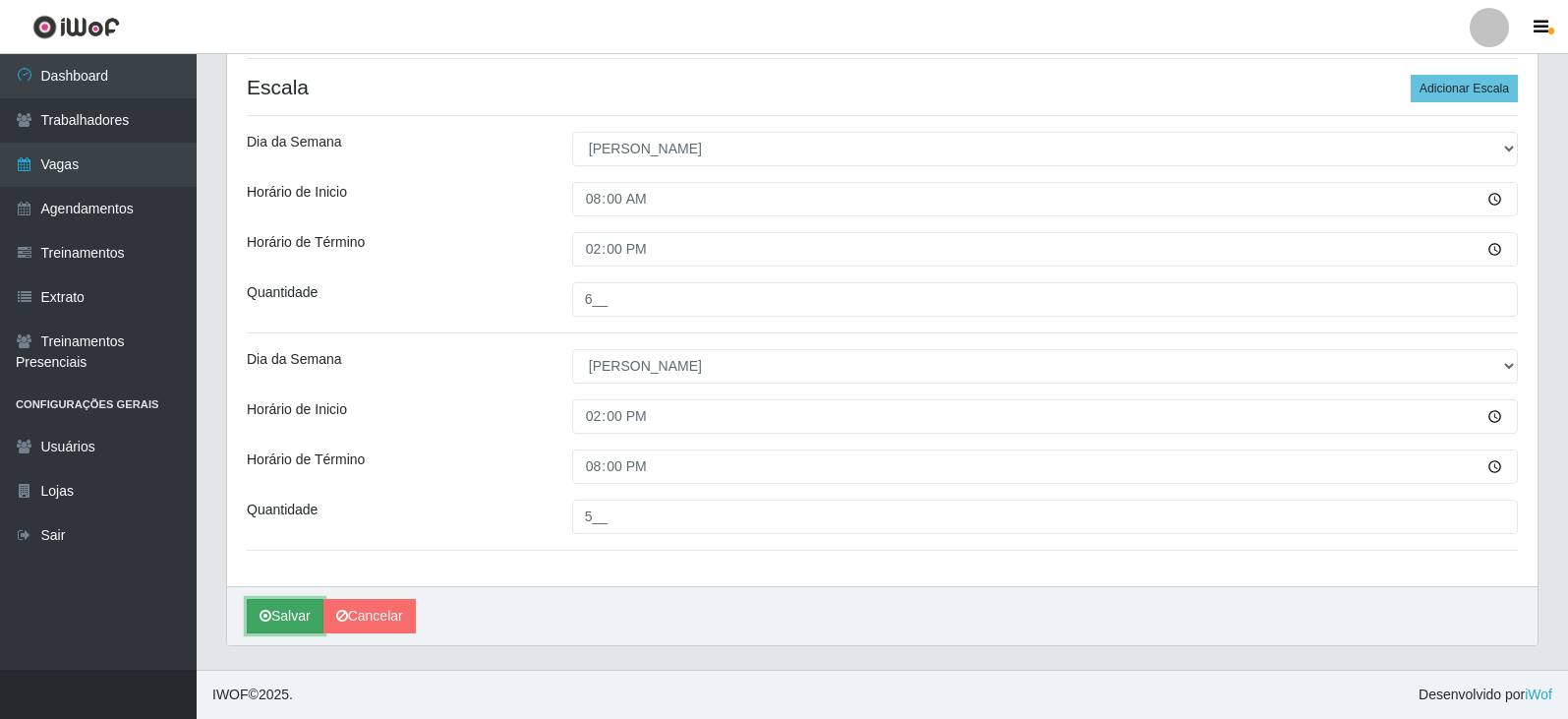
click at [297, 609] on button "Salvar" at bounding box center [284, 616] width 76 height 35
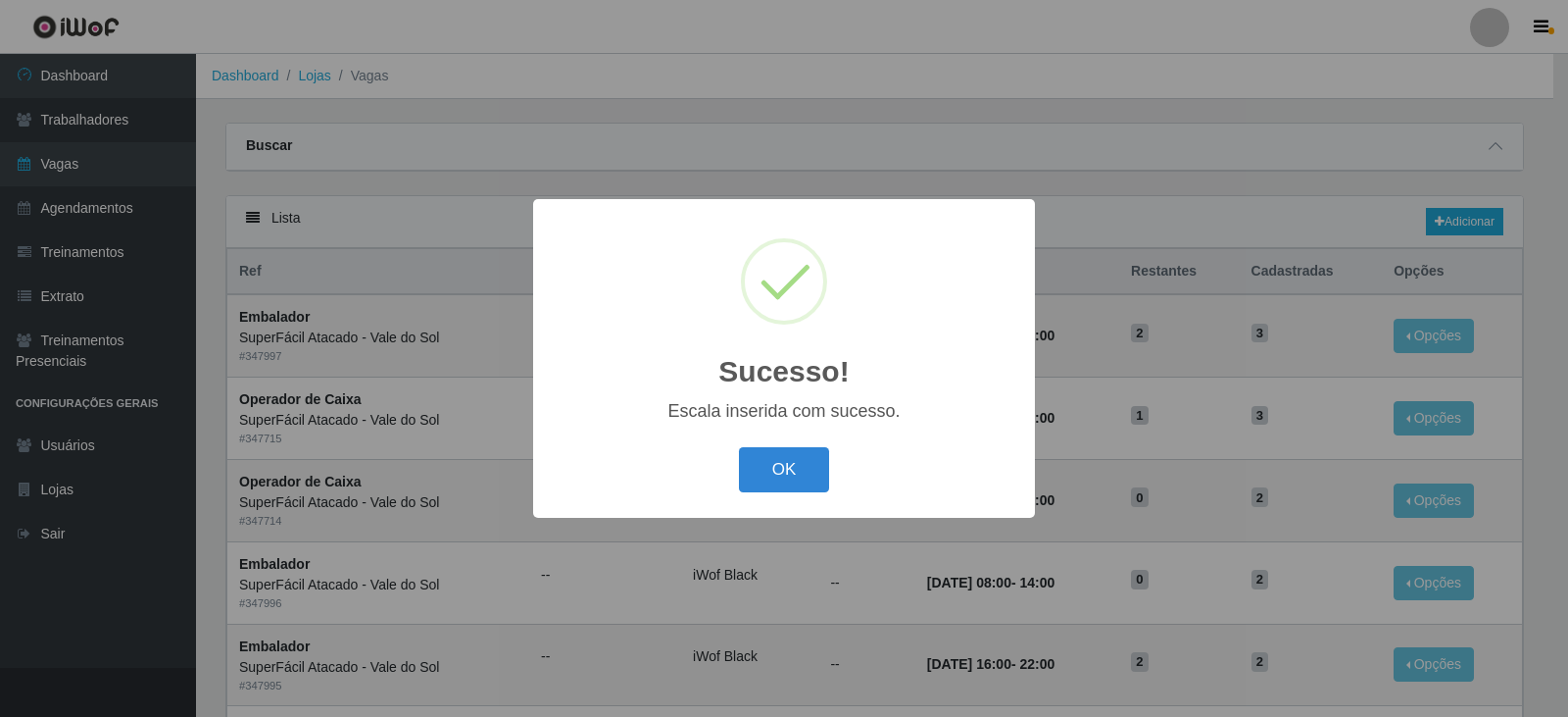
drag, startPoint x: 836, startPoint y: 469, endPoint x: 775, endPoint y: 477, distance: 61.5
click at [830, 472] on div "OK Cancel" at bounding box center [784, 469] width 463 height 56
click at [781, 469] on button "OK" at bounding box center [784, 470] width 91 height 46
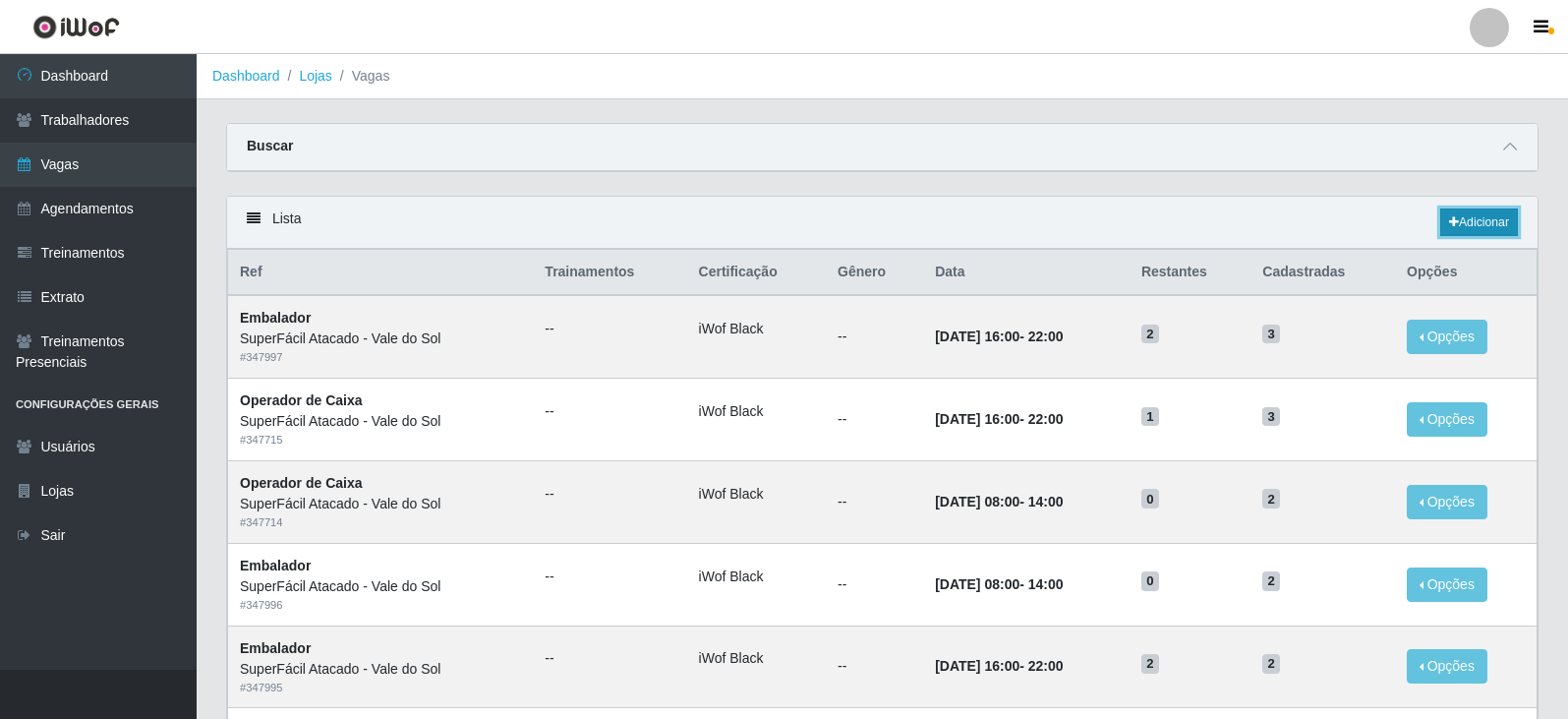
click at [1467, 220] on link "Adicionar" at bounding box center [1479, 222] width 77 height 28
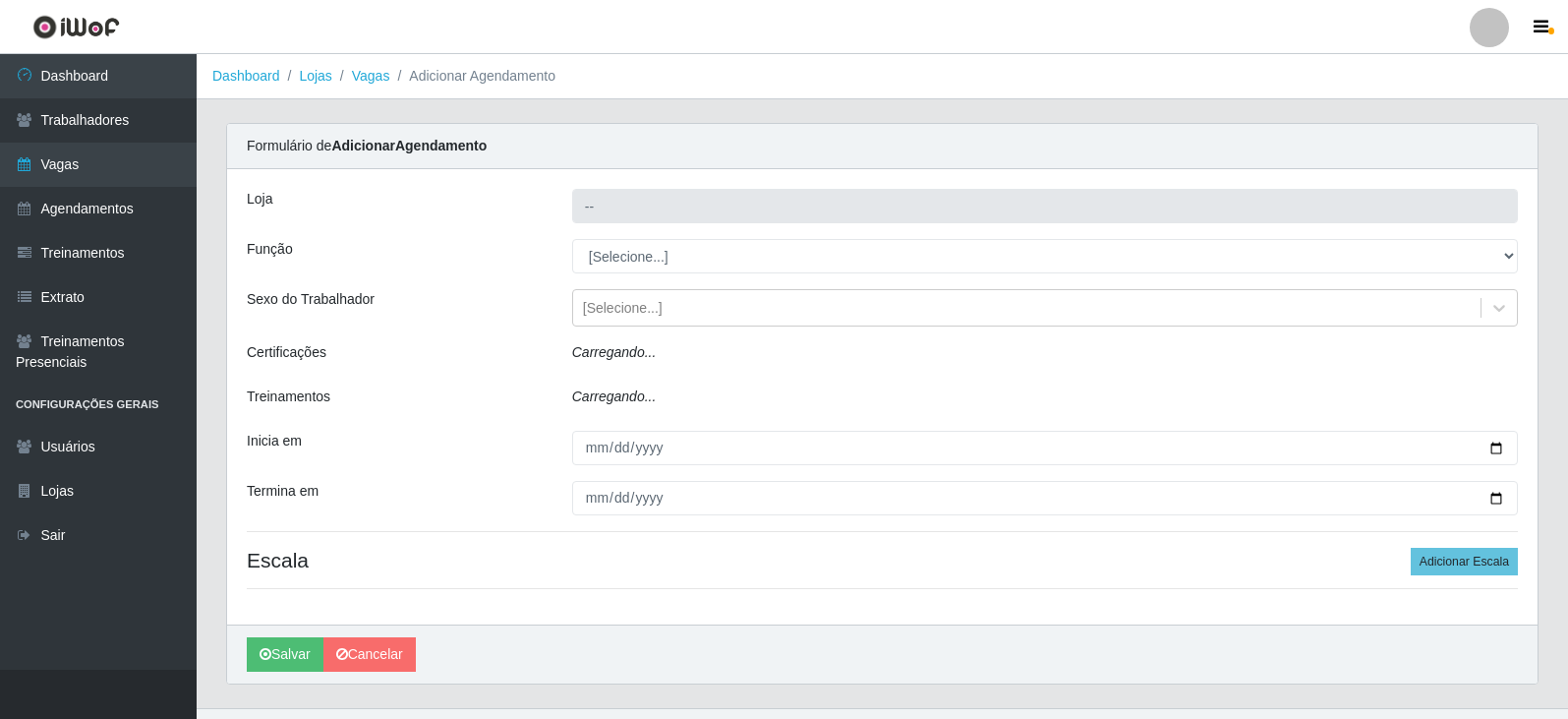
type input "SuperFácil Atacado - Vale do Sol"
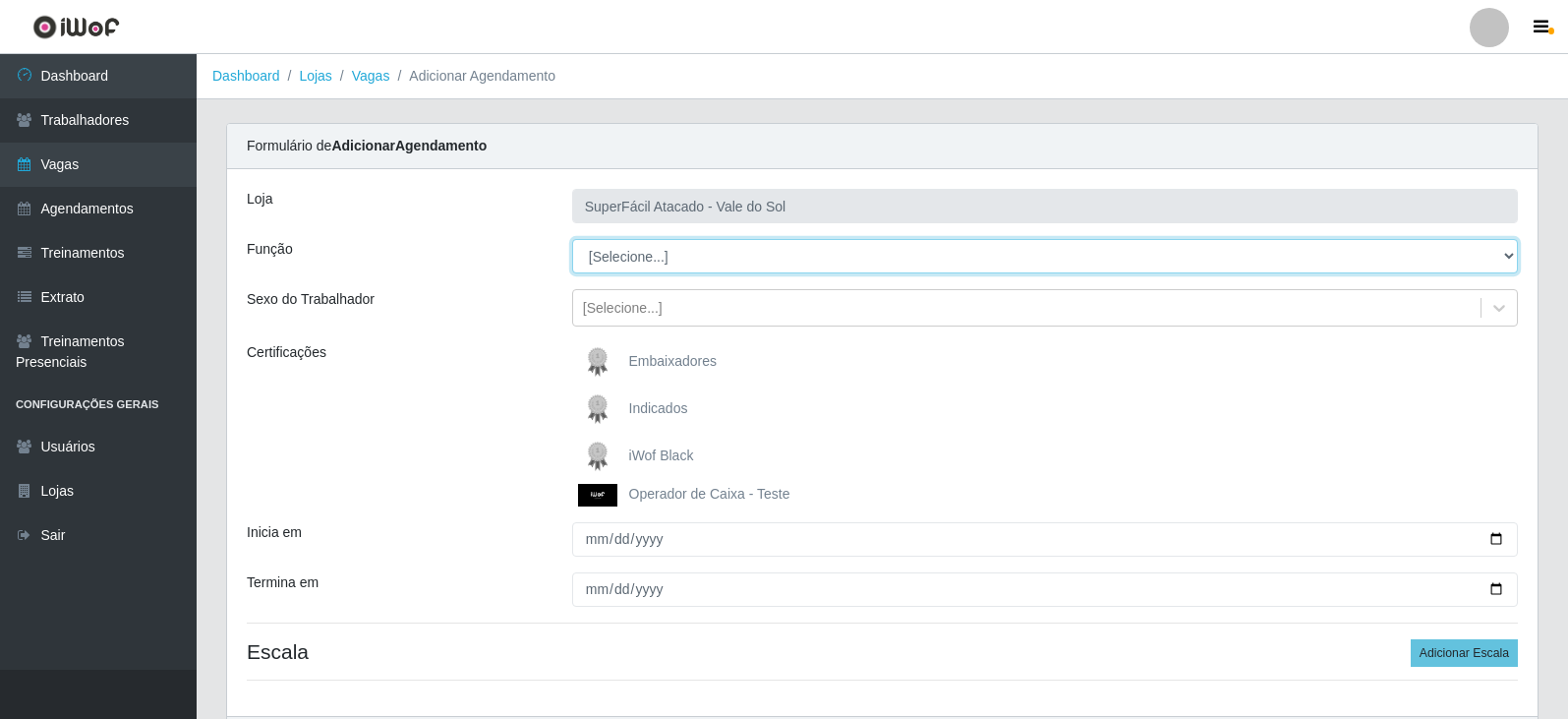
click at [609, 258] on select "[Selecione...] Embalador Embalador + Embalador ++ Operador de Caixa Operador de…" at bounding box center [1045, 256] width 946 height 35
select select "82"
click at [573, 239] on select "[Selecione...] Embalador Embalador + Embalador ++ Operador de Caixa Operador de…" at bounding box center [1045, 256] width 946 height 35
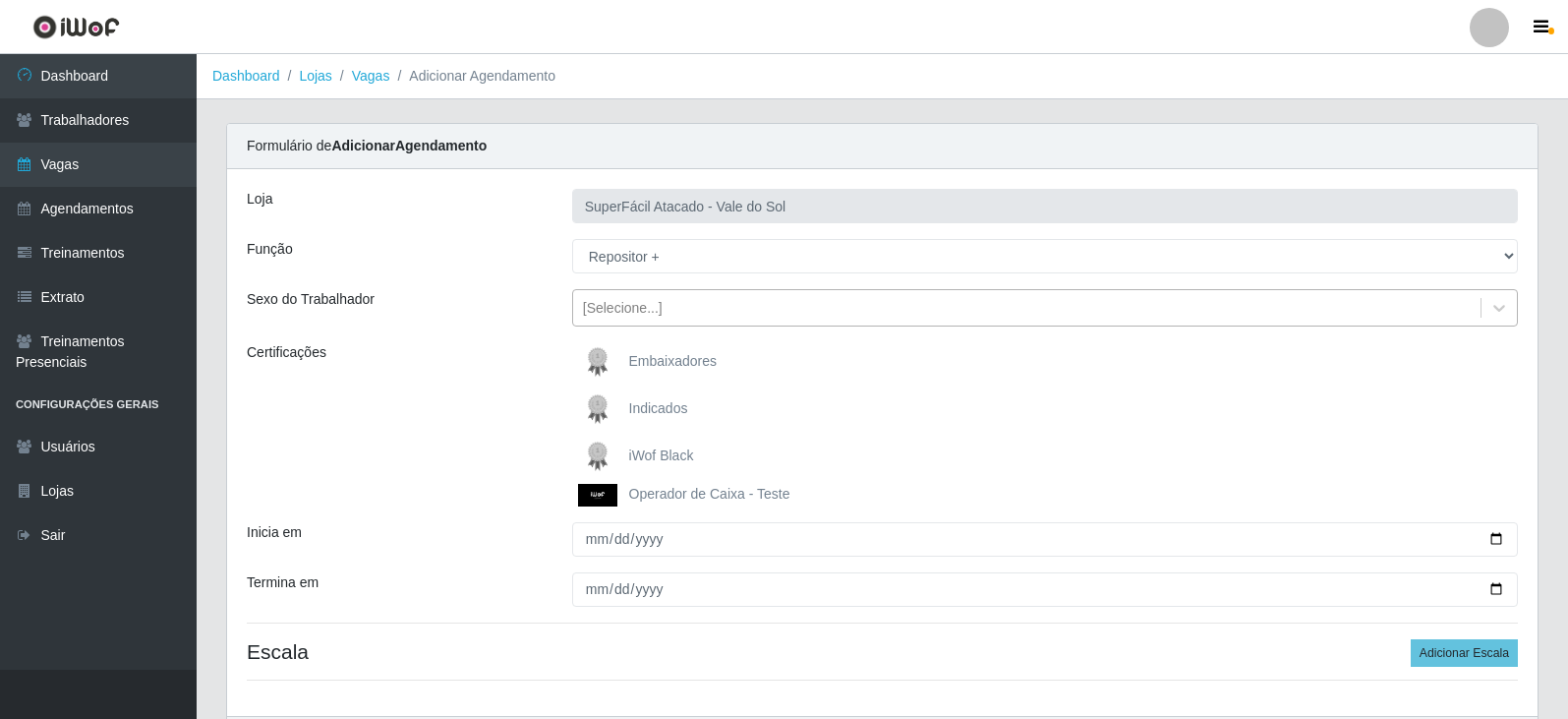
click at [629, 301] on div "[Selecione...]" at bounding box center [623, 308] width 79 height 21
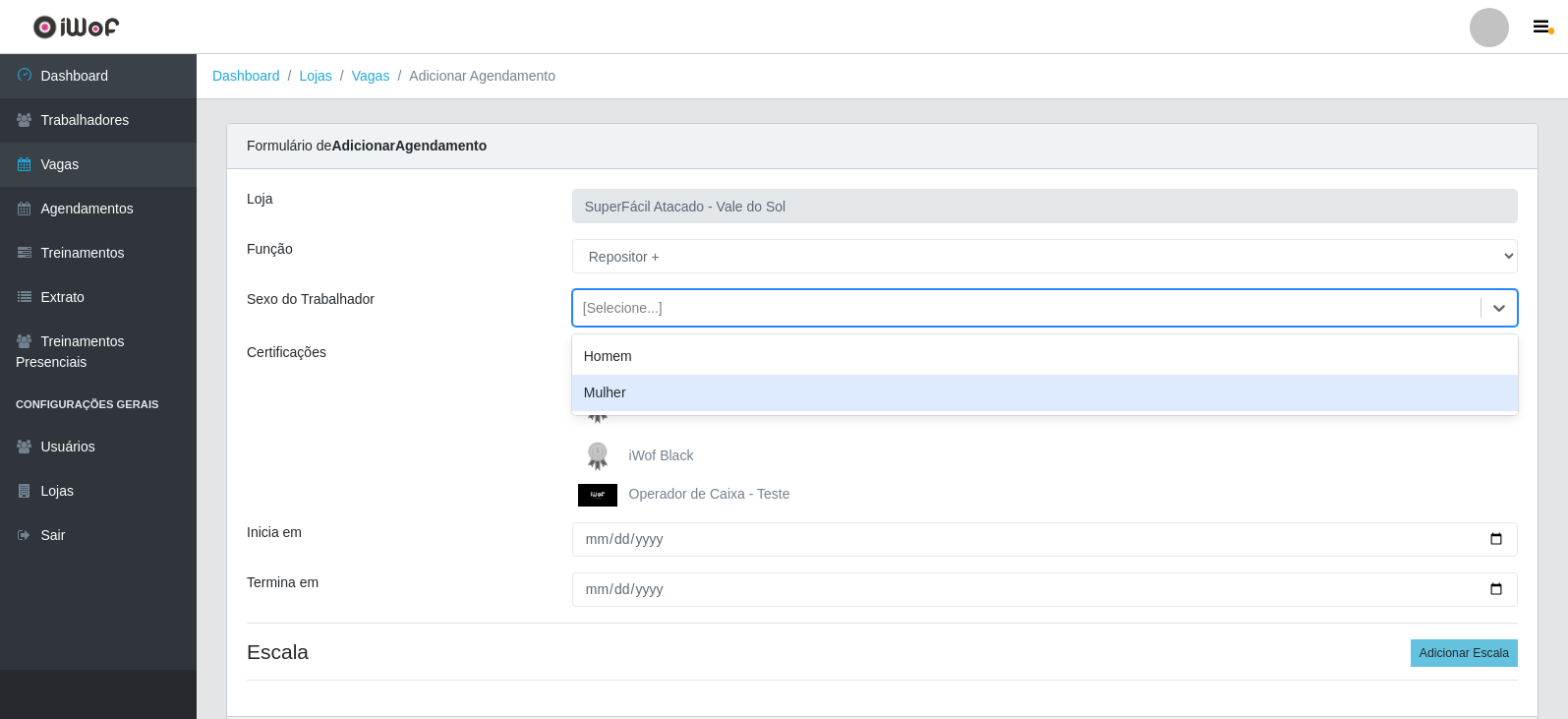
click at [625, 393] on div "Mulher" at bounding box center [1045, 392] width 946 height 37
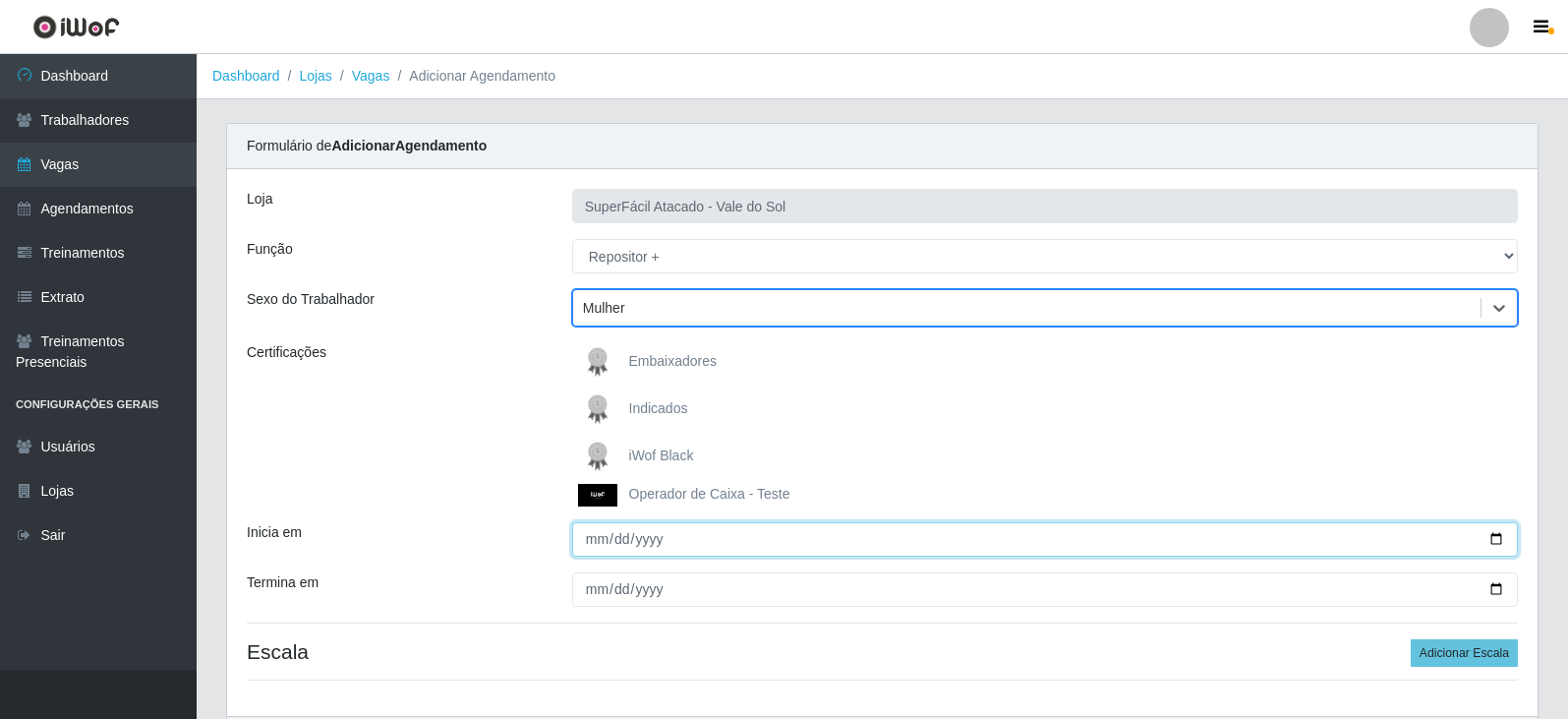
click at [593, 539] on input "Inicia em" at bounding box center [1045, 539] width 946 height 35
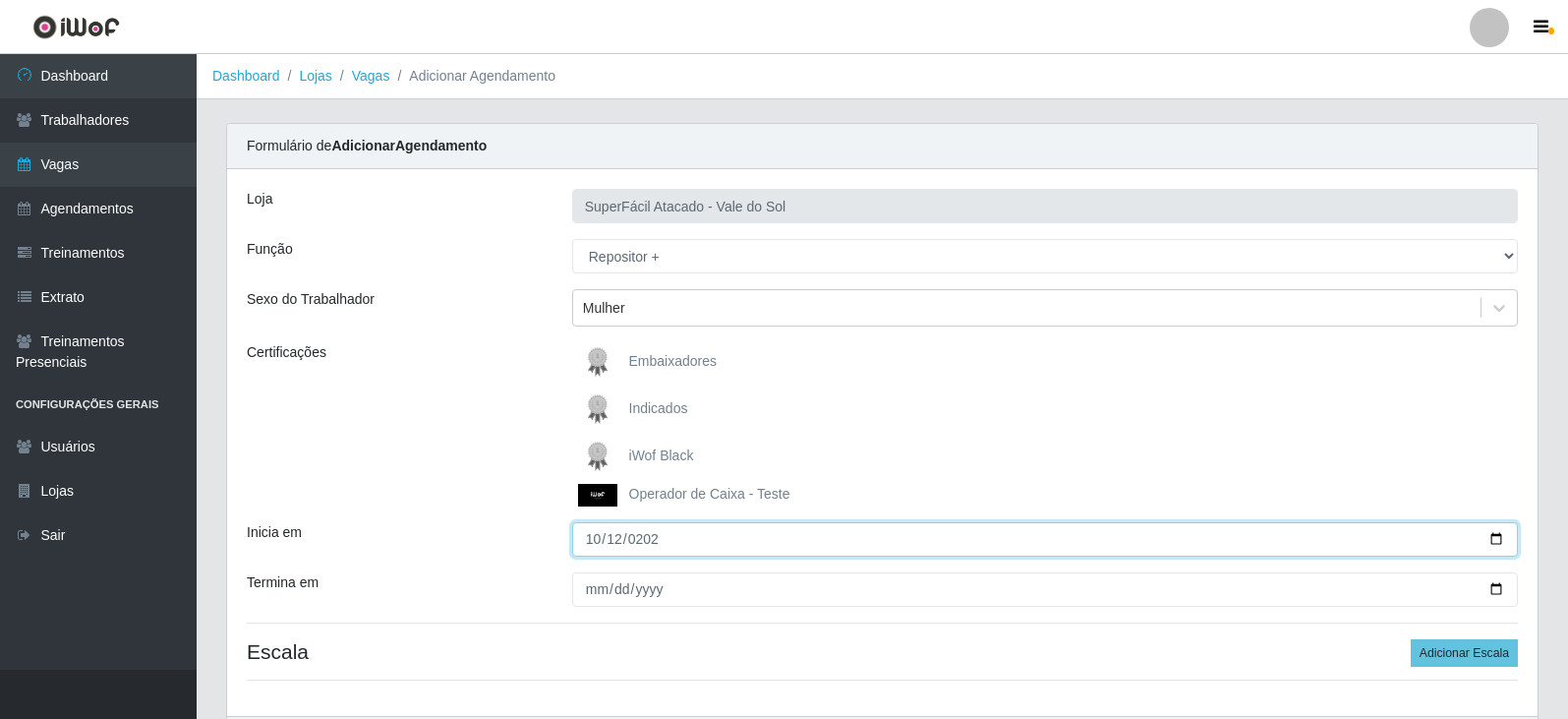
type input "[DATE]"
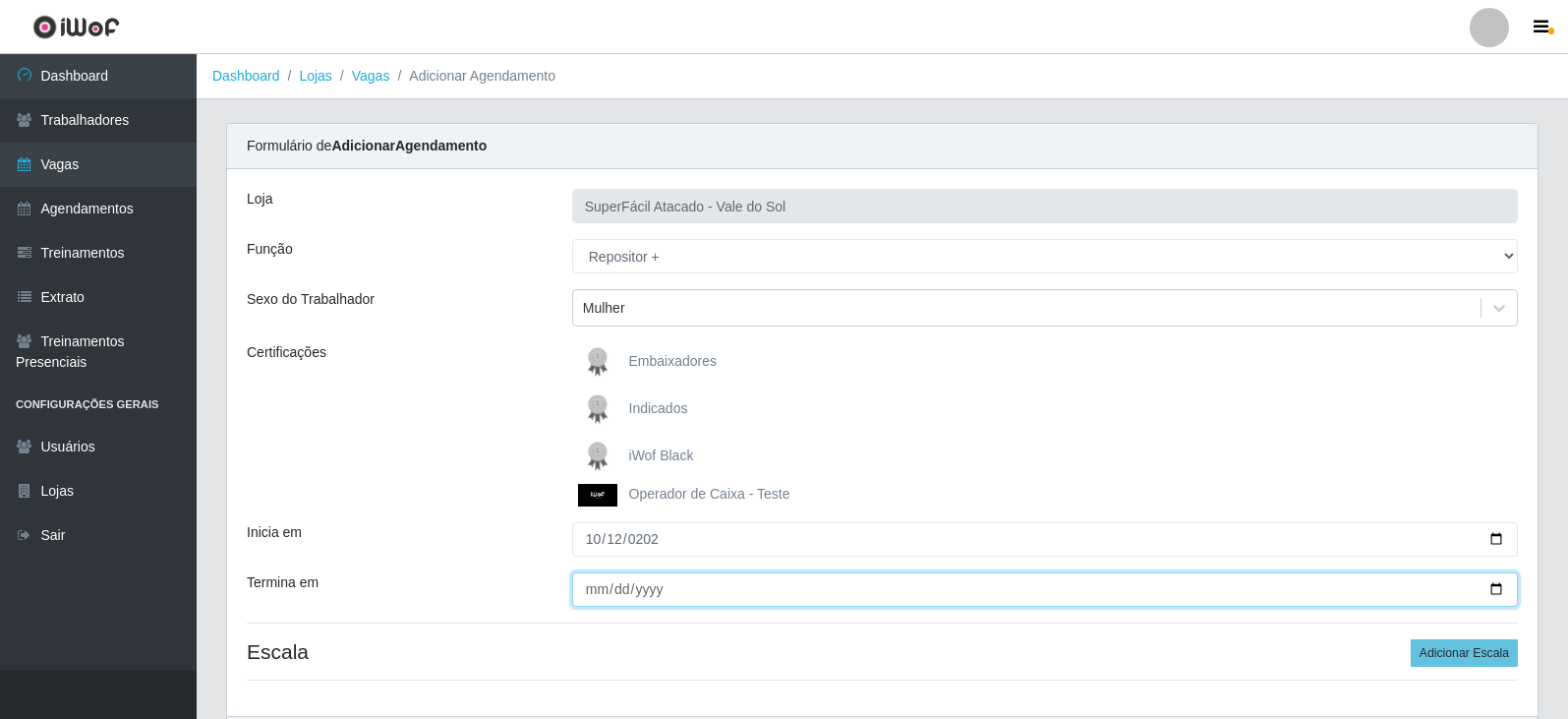
drag, startPoint x: 593, startPoint y: 594, endPoint x: 626, endPoint y: 591, distance: 33.1
click at [592, 591] on input "Termina em" at bounding box center [1045, 589] width 946 height 35
type input "[DATE]"
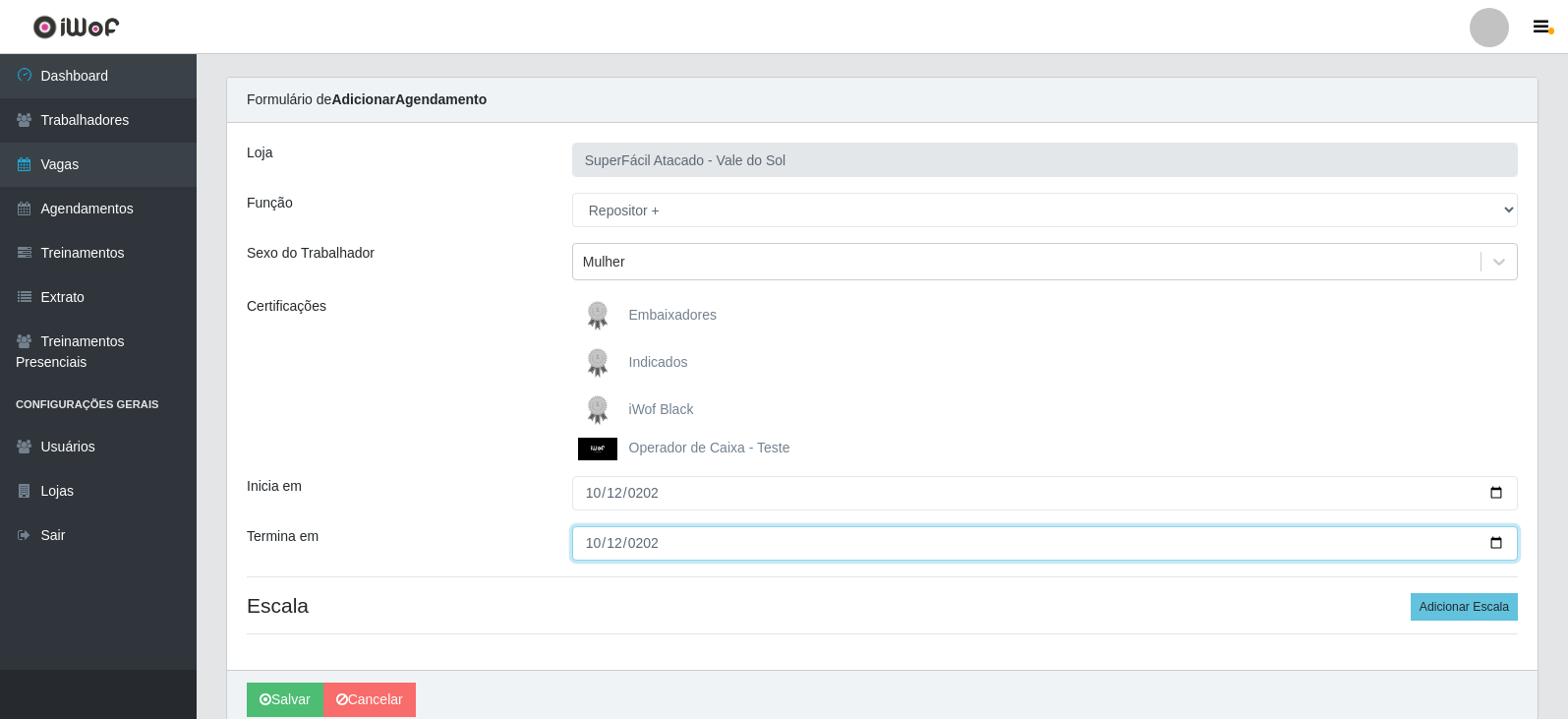
scroll to position [131, 0]
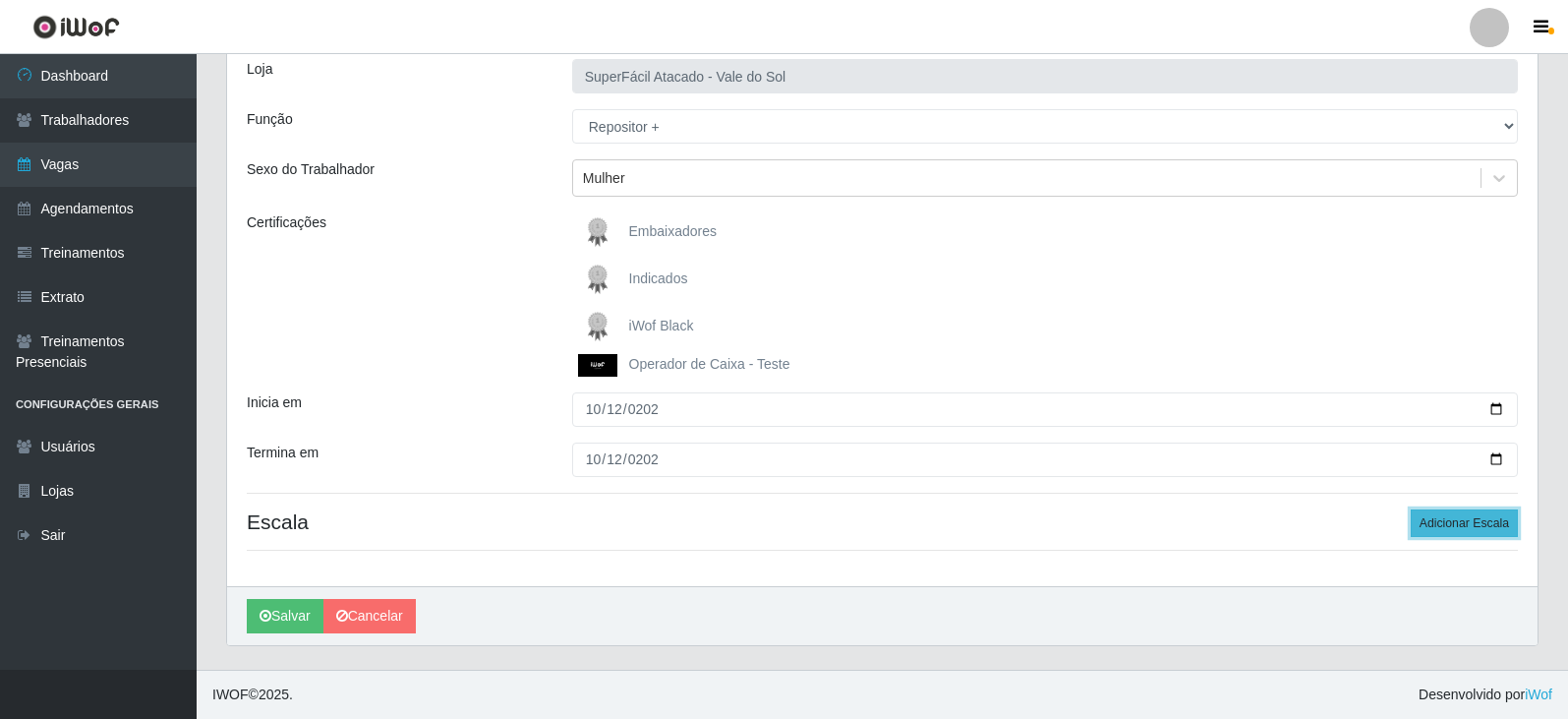
click at [1439, 523] on button "Adicionar Escala" at bounding box center [1465, 523] width 107 height 28
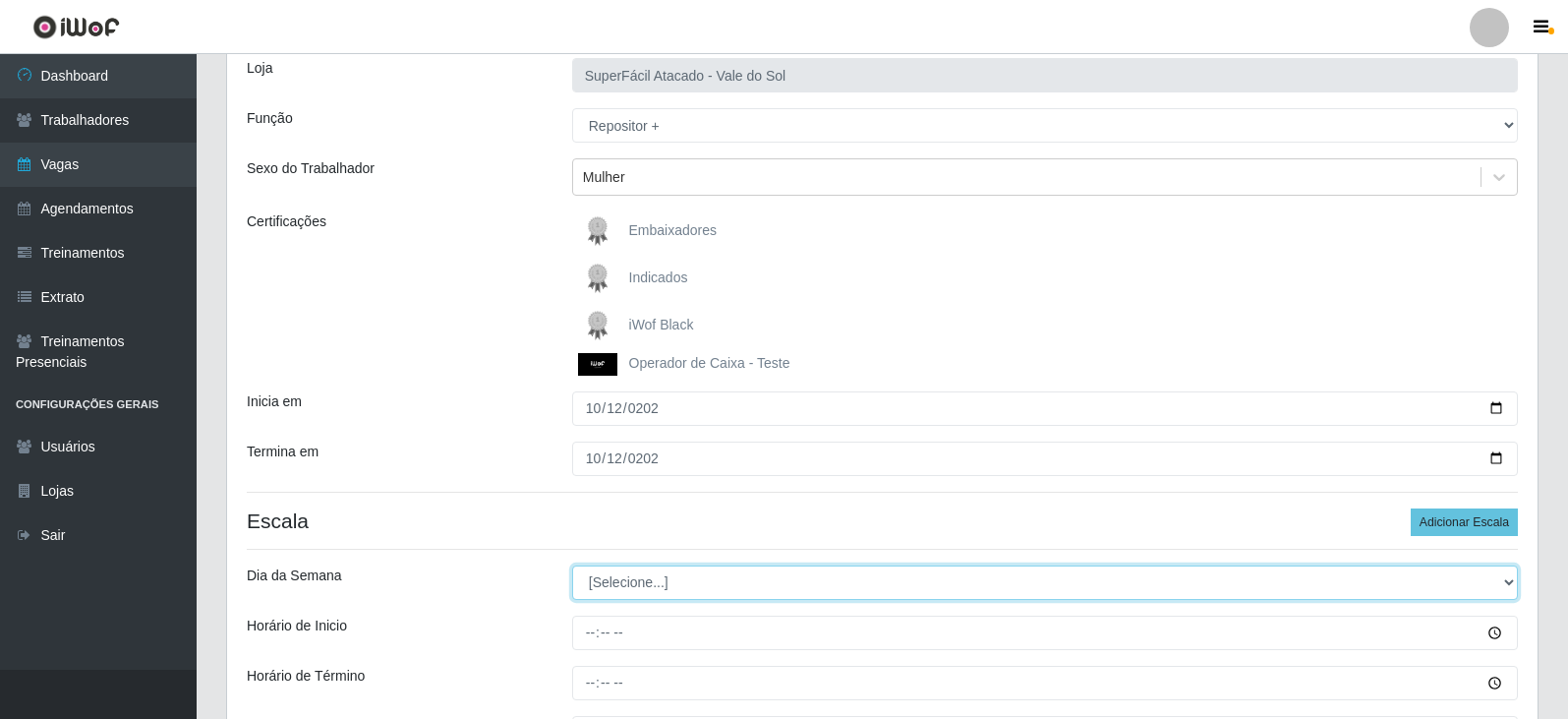
click at [717, 591] on select "[Selecione...] Segunda Terça Quarta Quinta Sexta Sábado Domingo" at bounding box center [1045, 582] width 946 height 35
select select "0"
click at [573, 565] on select "[Selecione...] Segunda Terça Quarta Quinta Sexta Sábado Domingo" at bounding box center [1045, 582] width 946 height 35
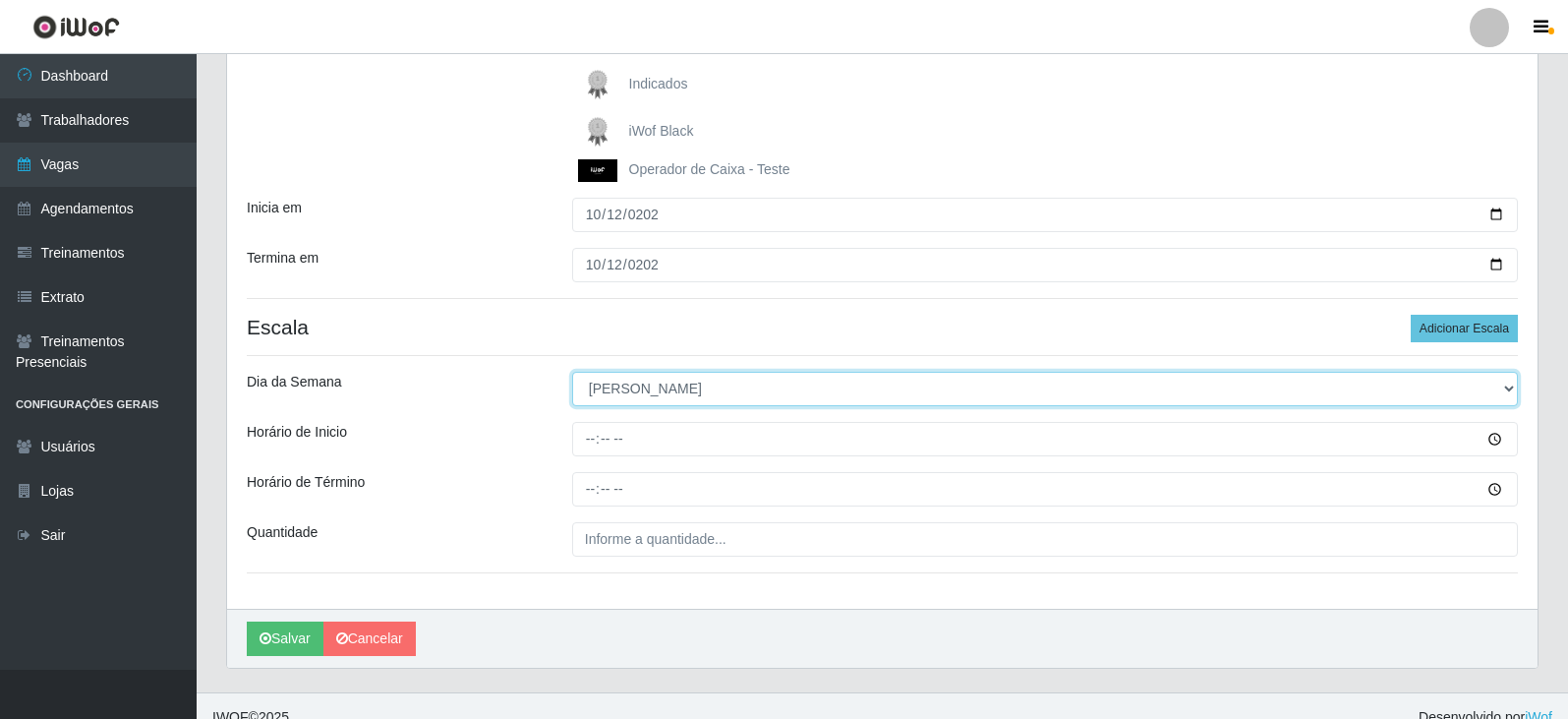
scroll to position [328, 0]
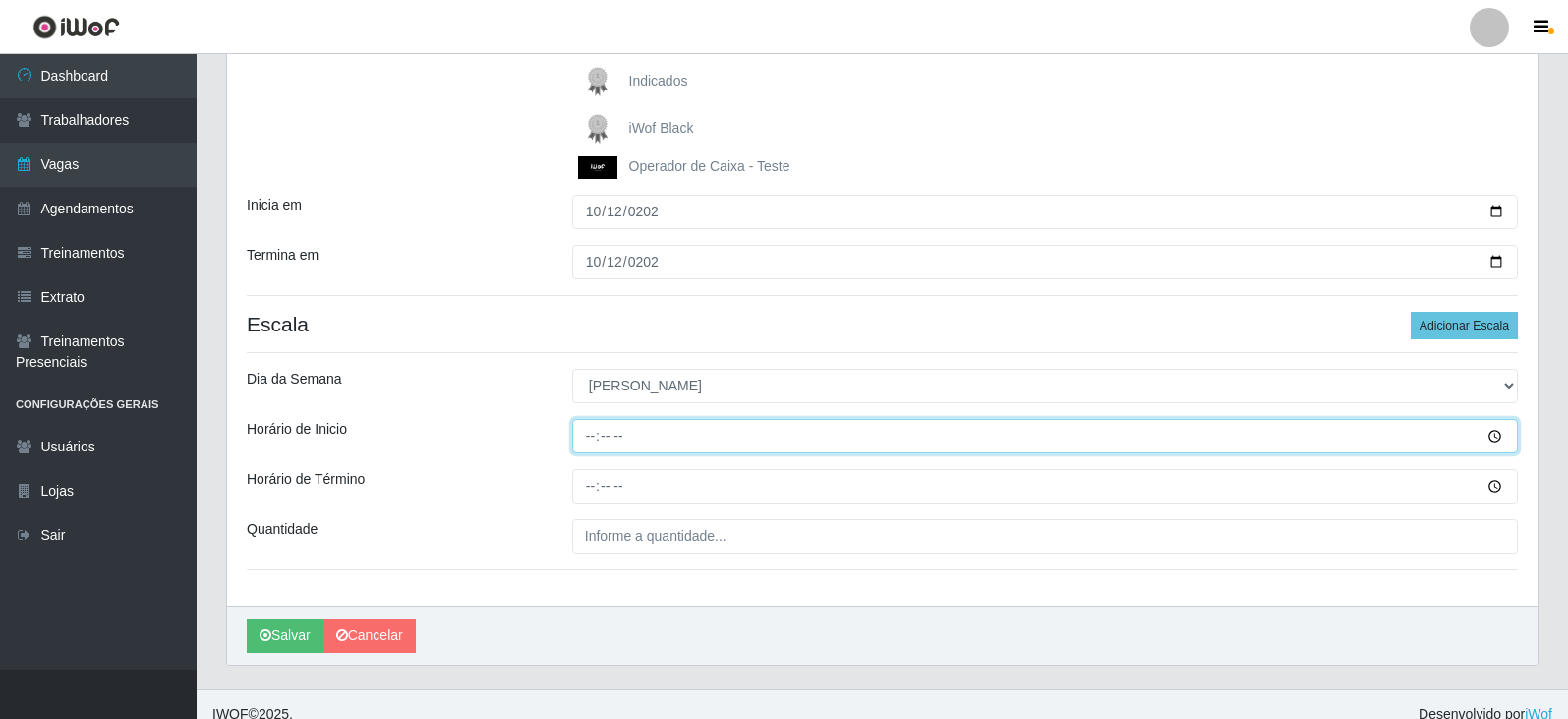
click at [588, 438] on input "Horário de Inicio" at bounding box center [1045, 436] width 946 height 35
type input "08:02"
type input "08:00"
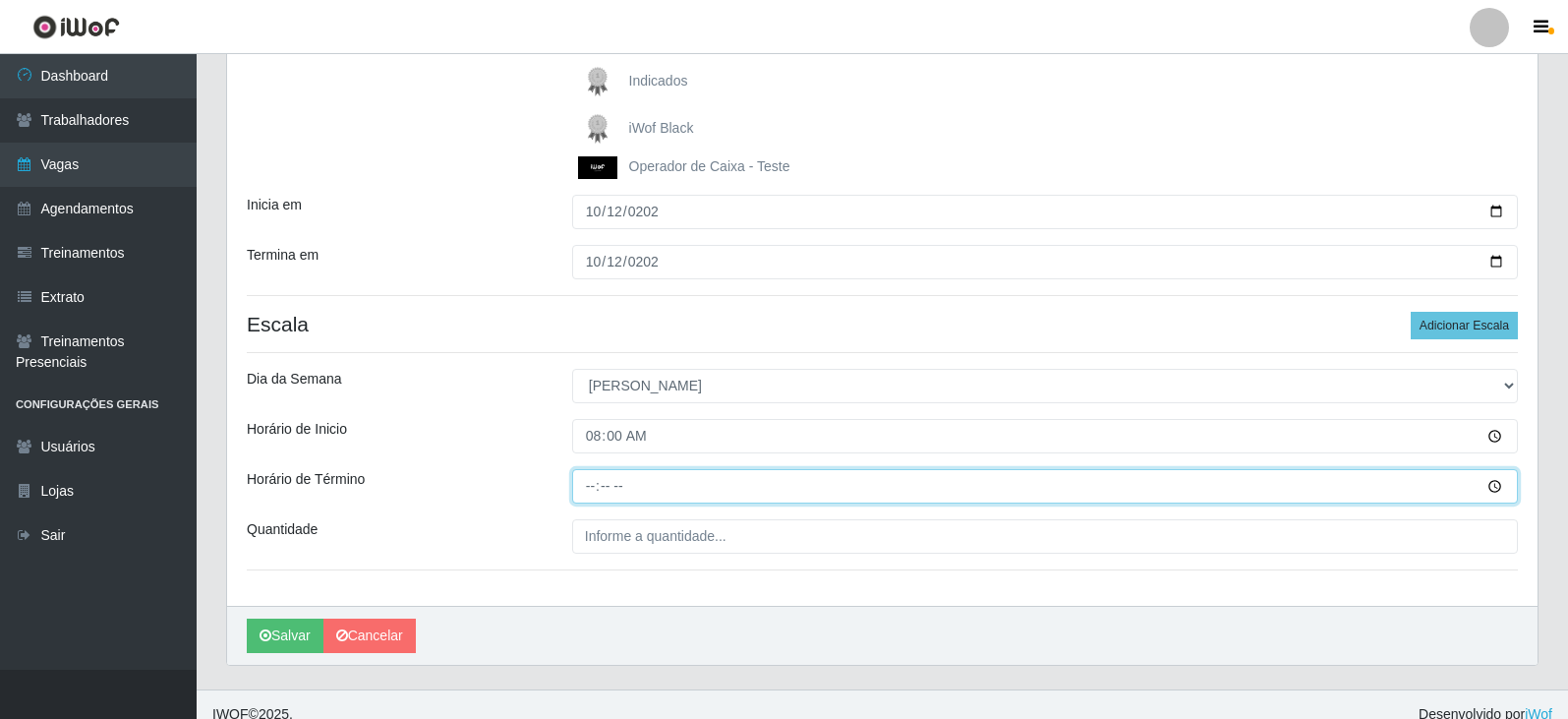
click at [593, 491] on input "Horário de Término" at bounding box center [1045, 486] width 946 height 35
type input "14:00"
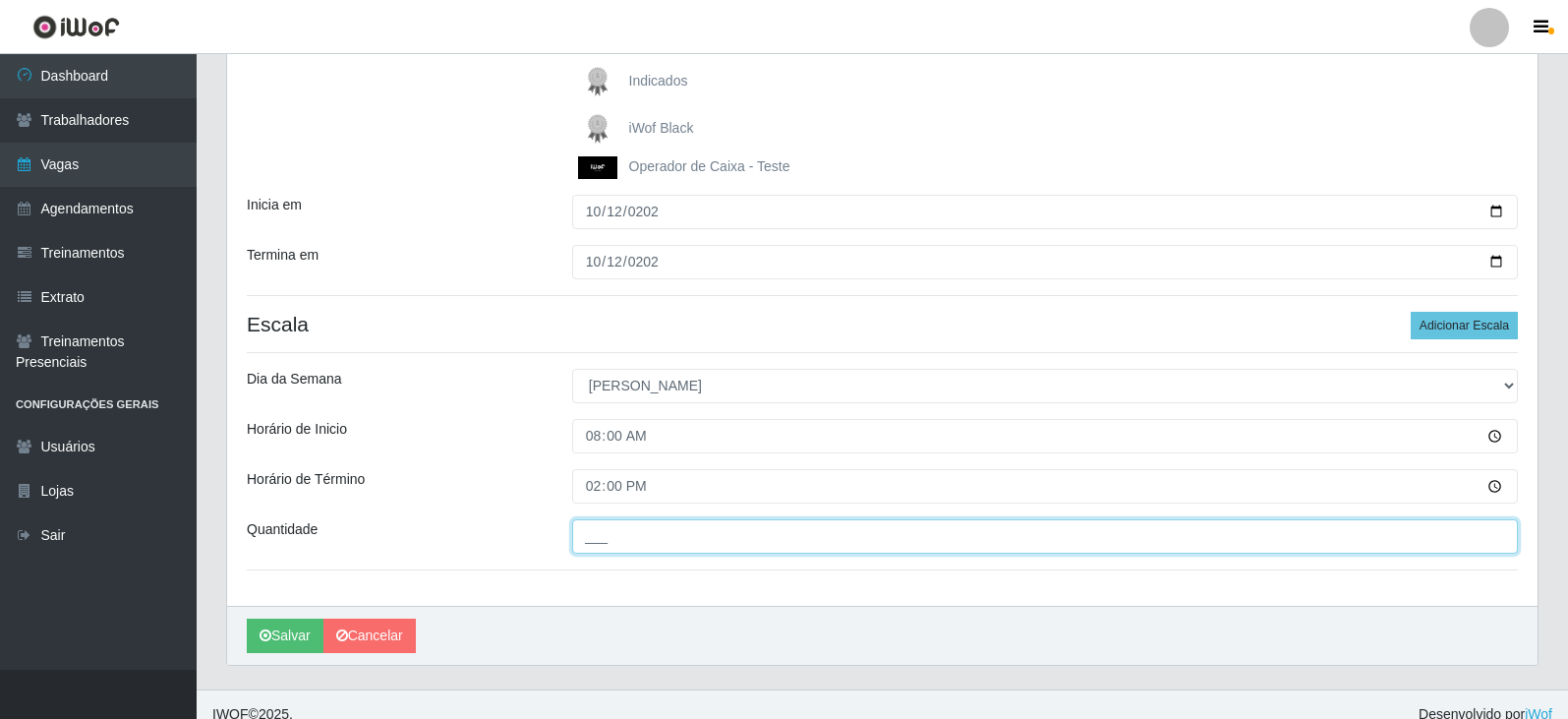
click at [628, 540] on input "___" at bounding box center [1045, 536] width 946 height 35
type input "2__"
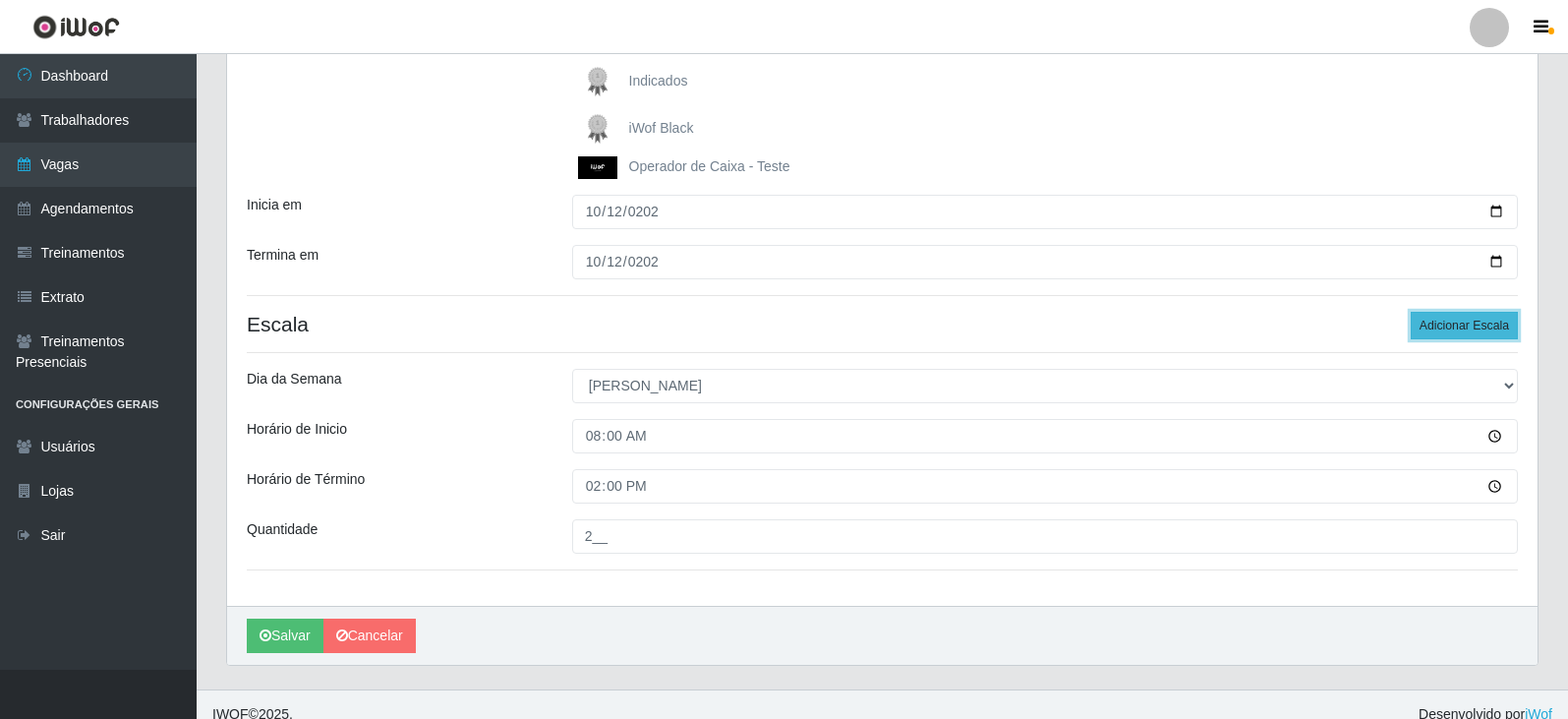
click at [1448, 338] on button "Adicionar Escala" at bounding box center [1465, 326] width 107 height 28
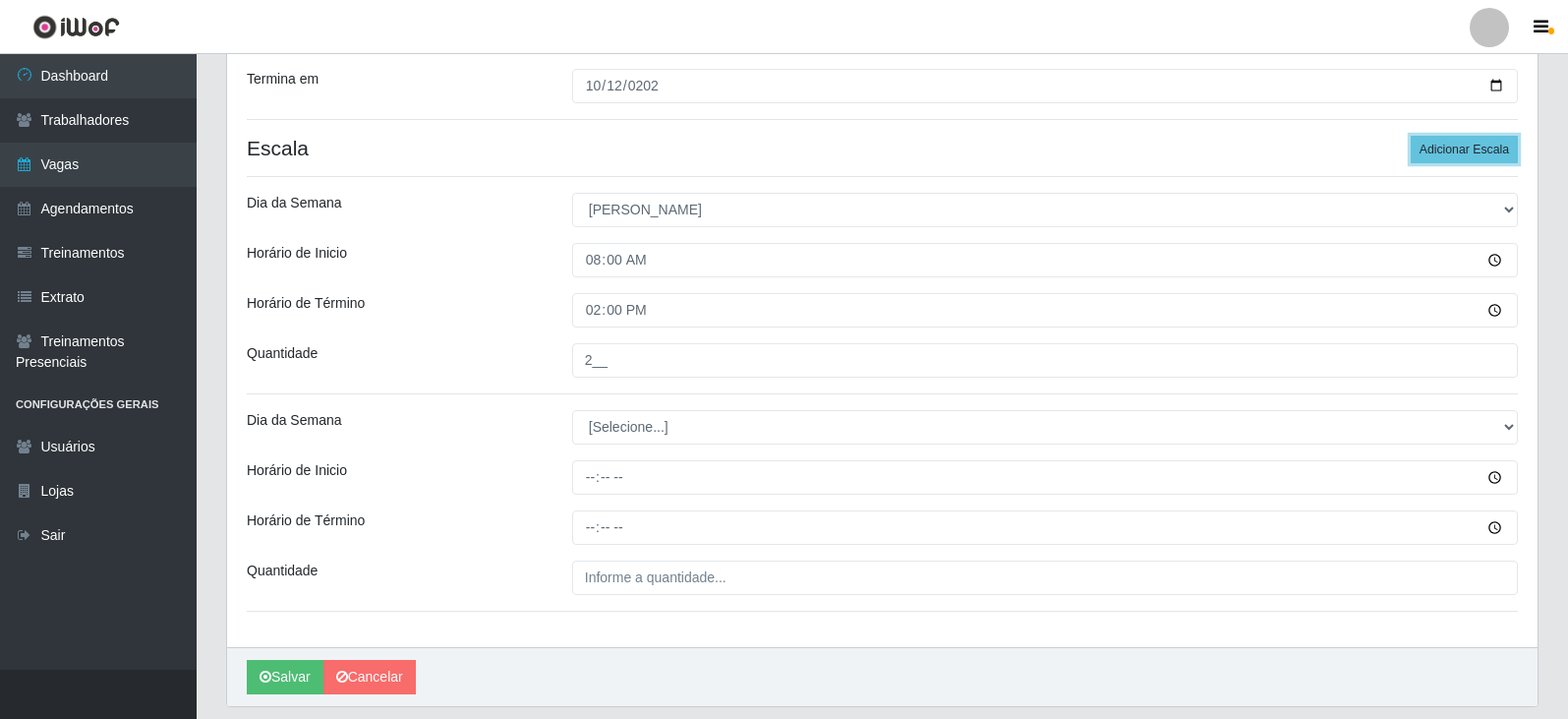
scroll to position [524, 0]
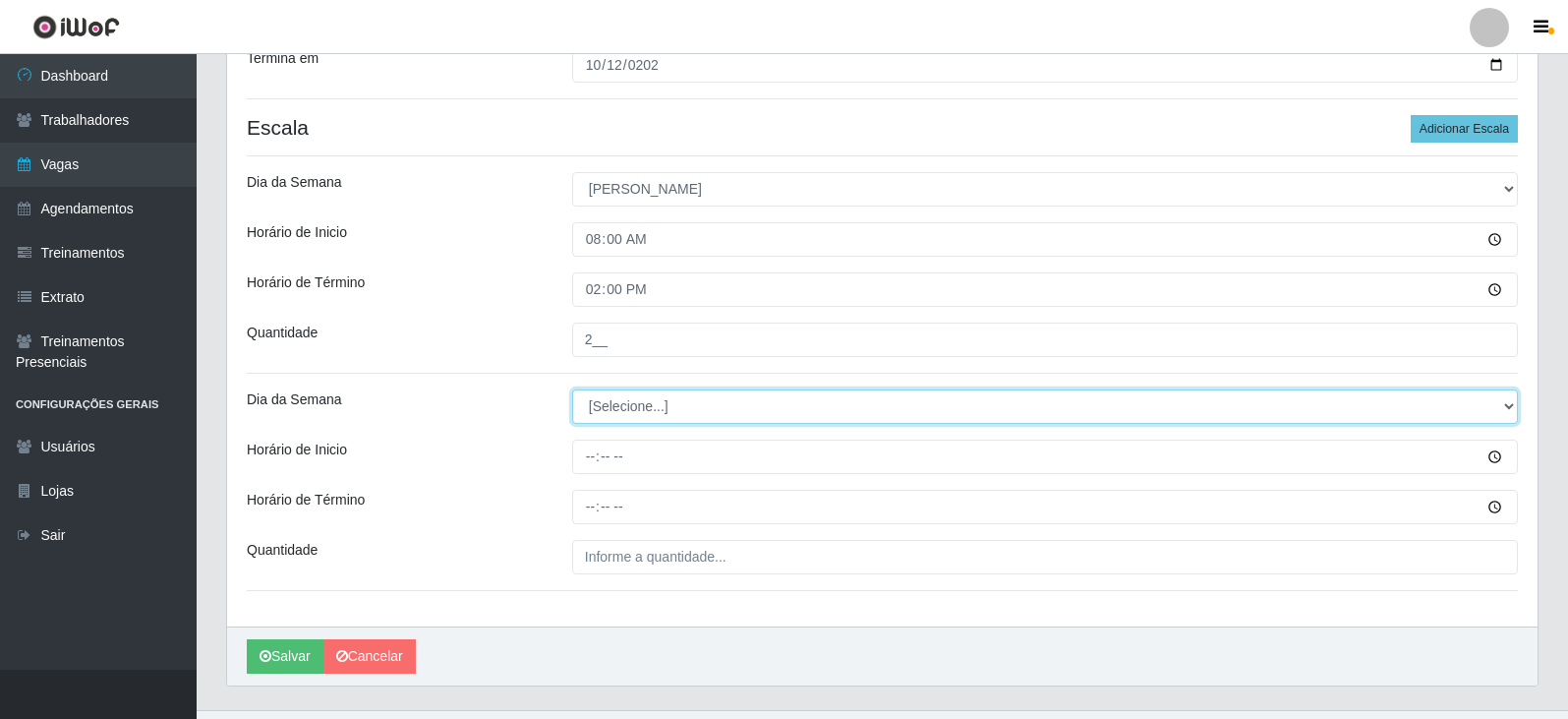
click at [726, 412] on select "[Selecione...] Segunda Terça Quarta Quinta Sexta Sábado Domingo" at bounding box center [1045, 406] width 946 height 35
select select "0"
click at [573, 389] on select "[Selecione...] Segunda Terça Quarta Quinta Sexta Sábado Domingo" at bounding box center [1045, 406] width 946 height 35
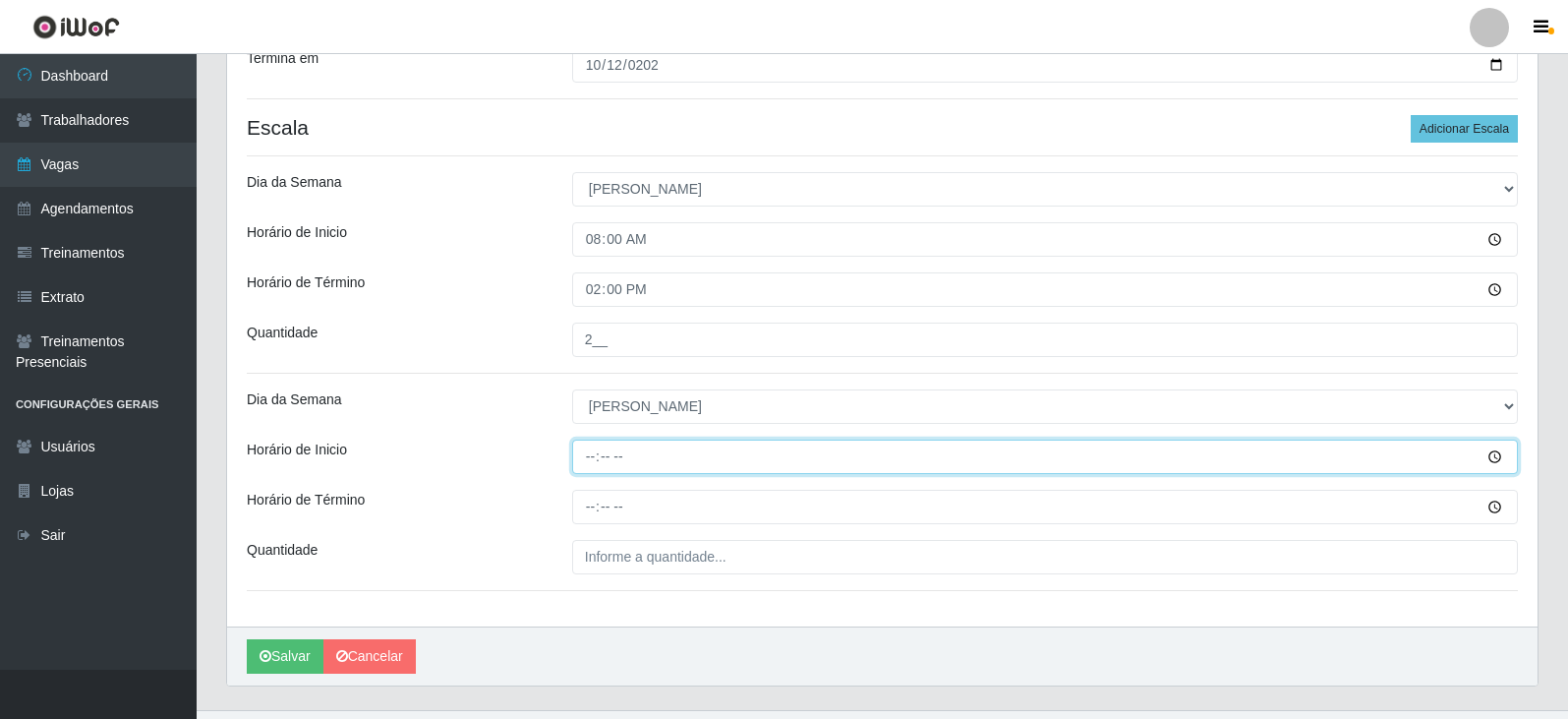
click at [585, 460] on input "Horário de Inicio" at bounding box center [1045, 457] width 946 height 35
type input "14:00"
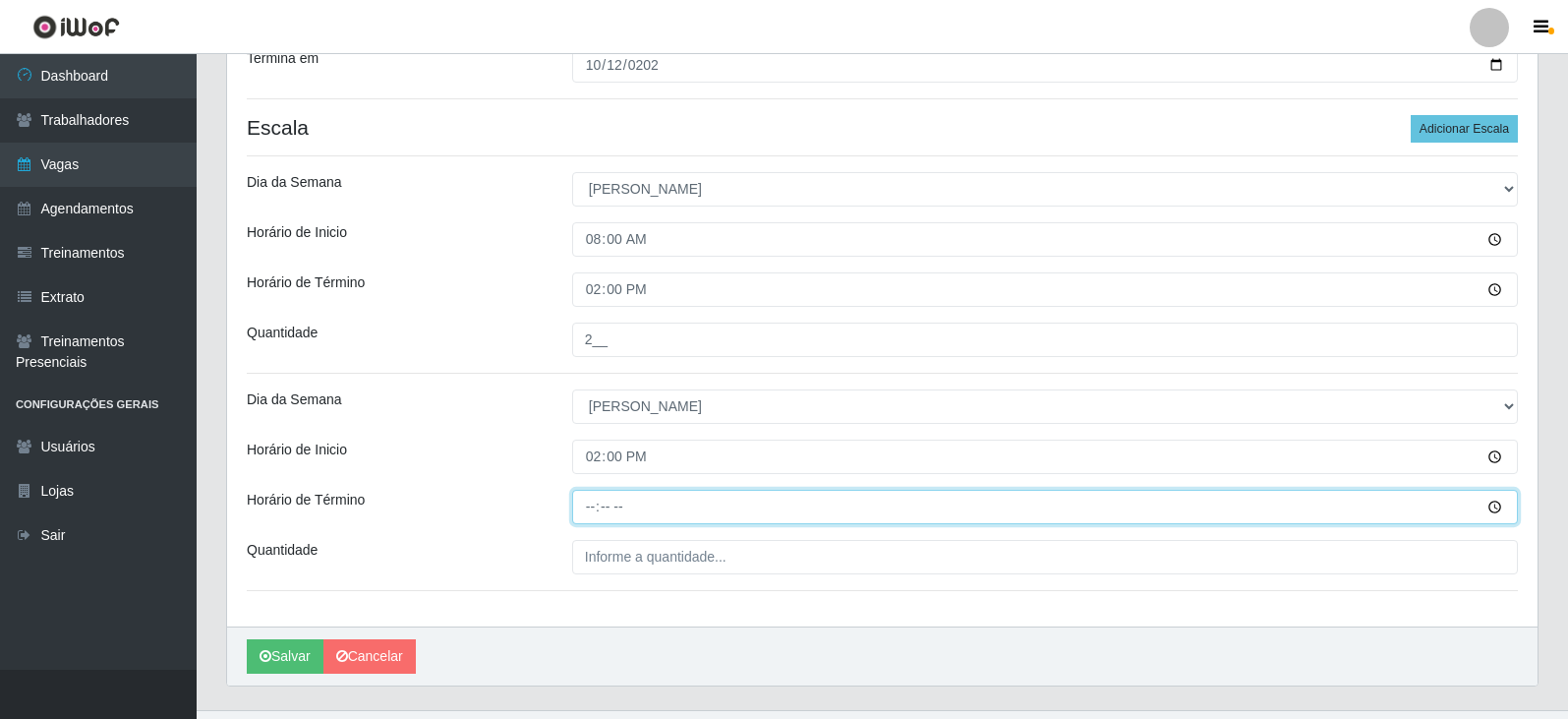
click at [583, 510] on input "Horário de Término" at bounding box center [1045, 506] width 946 height 35
type input "20:00"
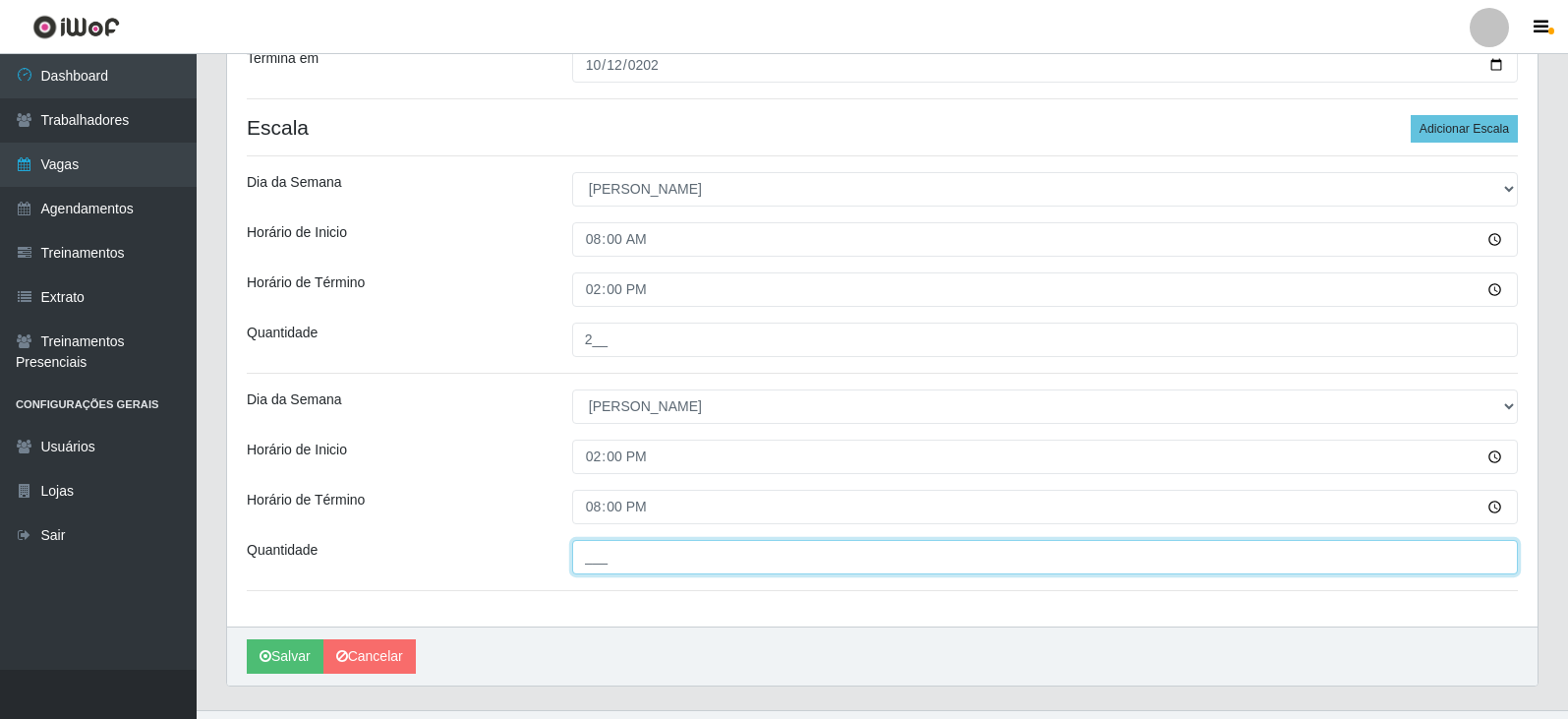
click at [807, 558] on input "___" at bounding box center [1045, 557] width 946 height 35
type input "2__"
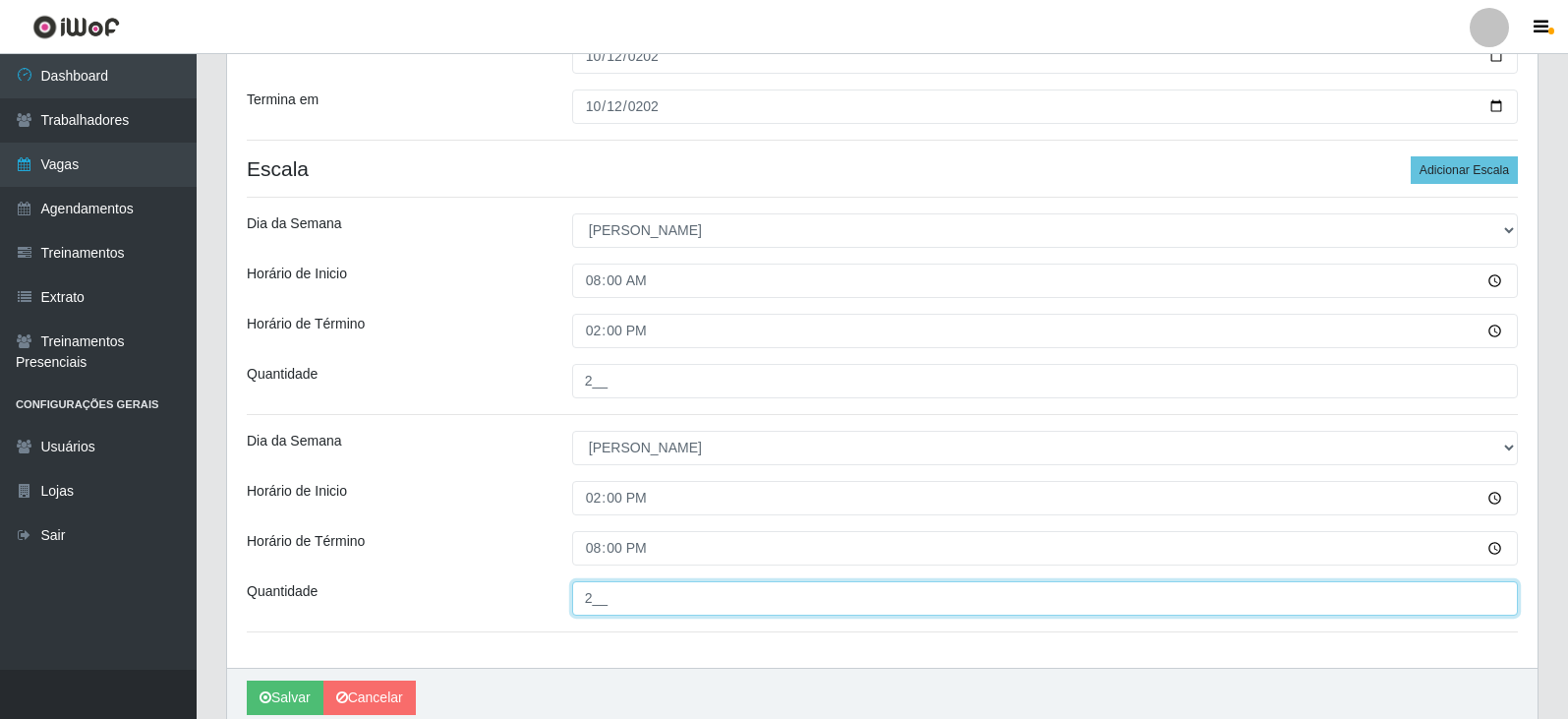
scroll to position [368, 0]
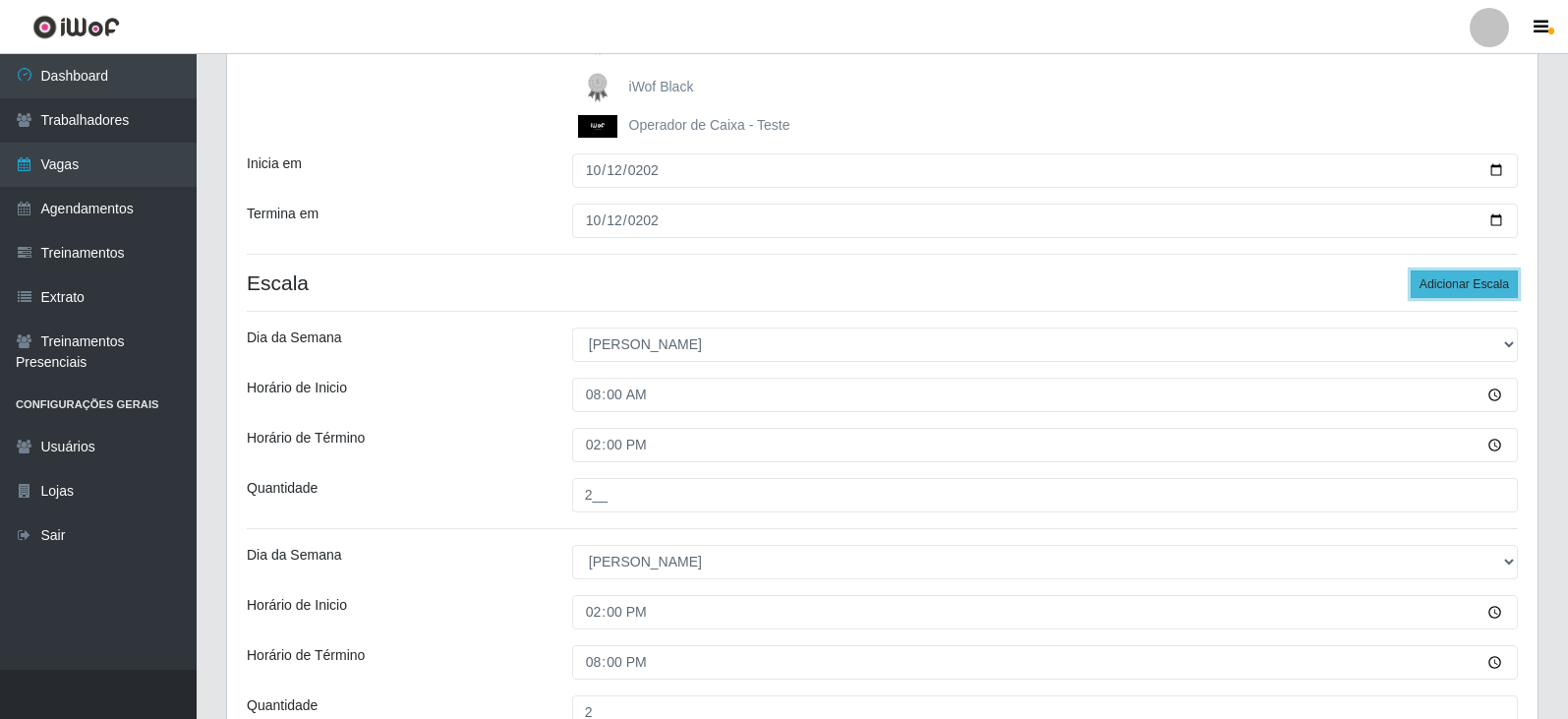
click at [1464, 289] on button "Adicionar Escala" at bounding box center [1465, 284] width 107 height 28
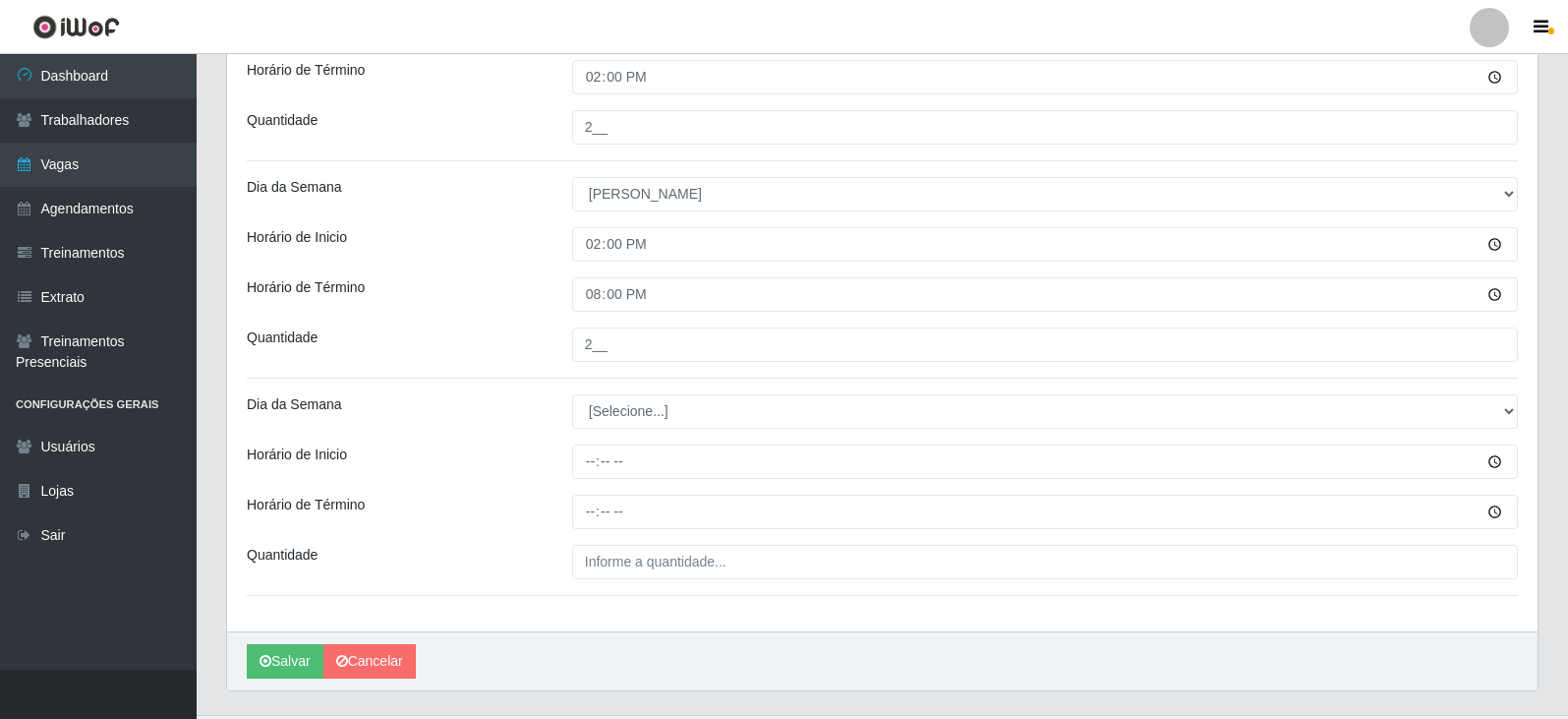
scroll to position [762, 0]
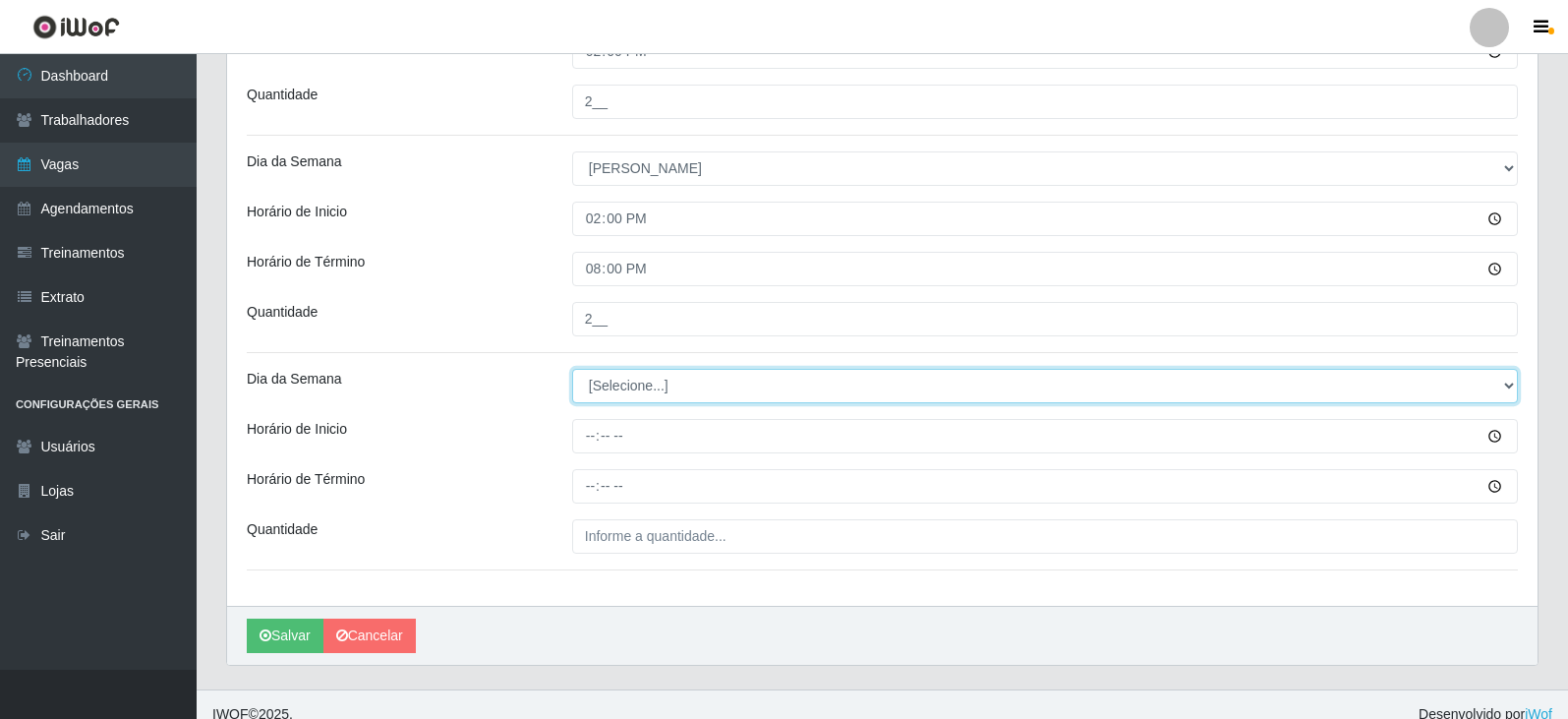
click at [656, 377] on select "[Selecione...] Segunda Terça Quarta Quinta Sexta Sábado Domingo" at bounding box center [1045, 385] width 946 height 35
select select "0"
click at [573, 368] on select "[Selecione...] Segunda Terça Quarta Quinta Sexta Sábado Domingo" at bounding box center [1045, 385] width 946 height 35
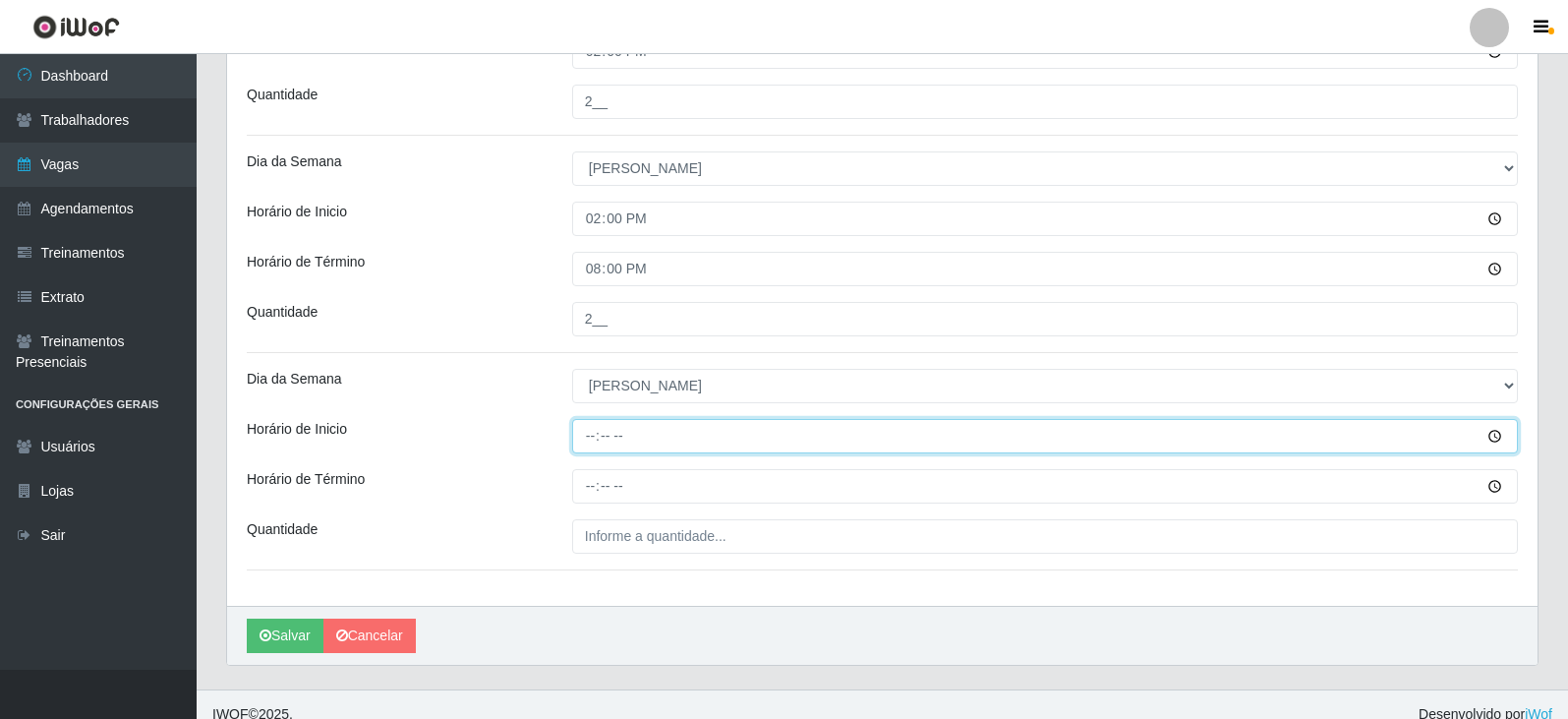
click at [589, 439] on input "Horário de Inicio" at bounding box center [1045, 436] width 946 height 35
drag, startPoint x: 600, startPoint y: 434, endPoint x: 615, endPoint y: 447, distance: 19.8
click at [601, 436] on input "Horário de Inicio" at bounding box center [1045, 436] width 946 height 35
type input "10:00"
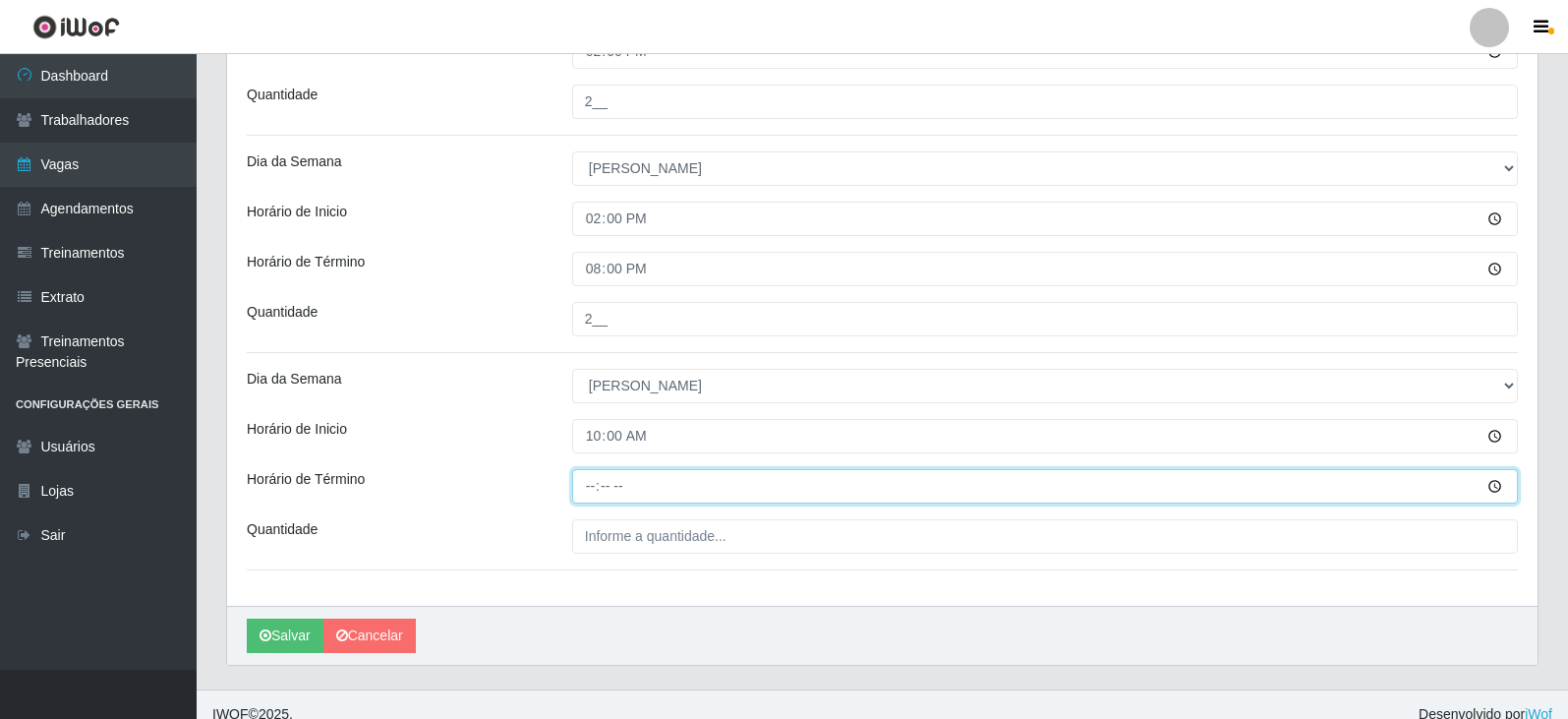
click at [593, 487] on input "Horário de Término" at bounding box center [1045, 486] width 946 height 35
type input "16:00"
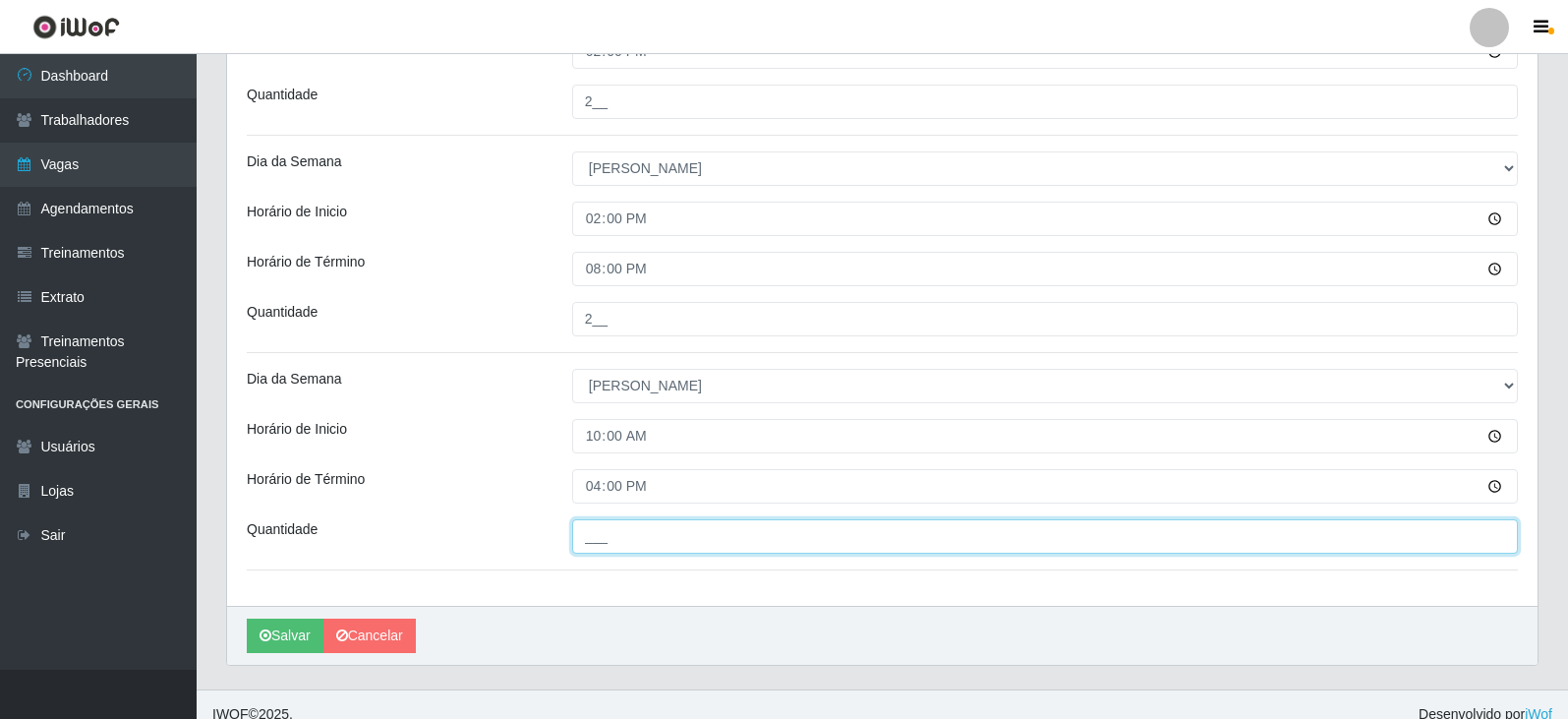
click at [618, 533] on input "___" at bounding box center [1045, 536] width 946 height 35
type input "3__"
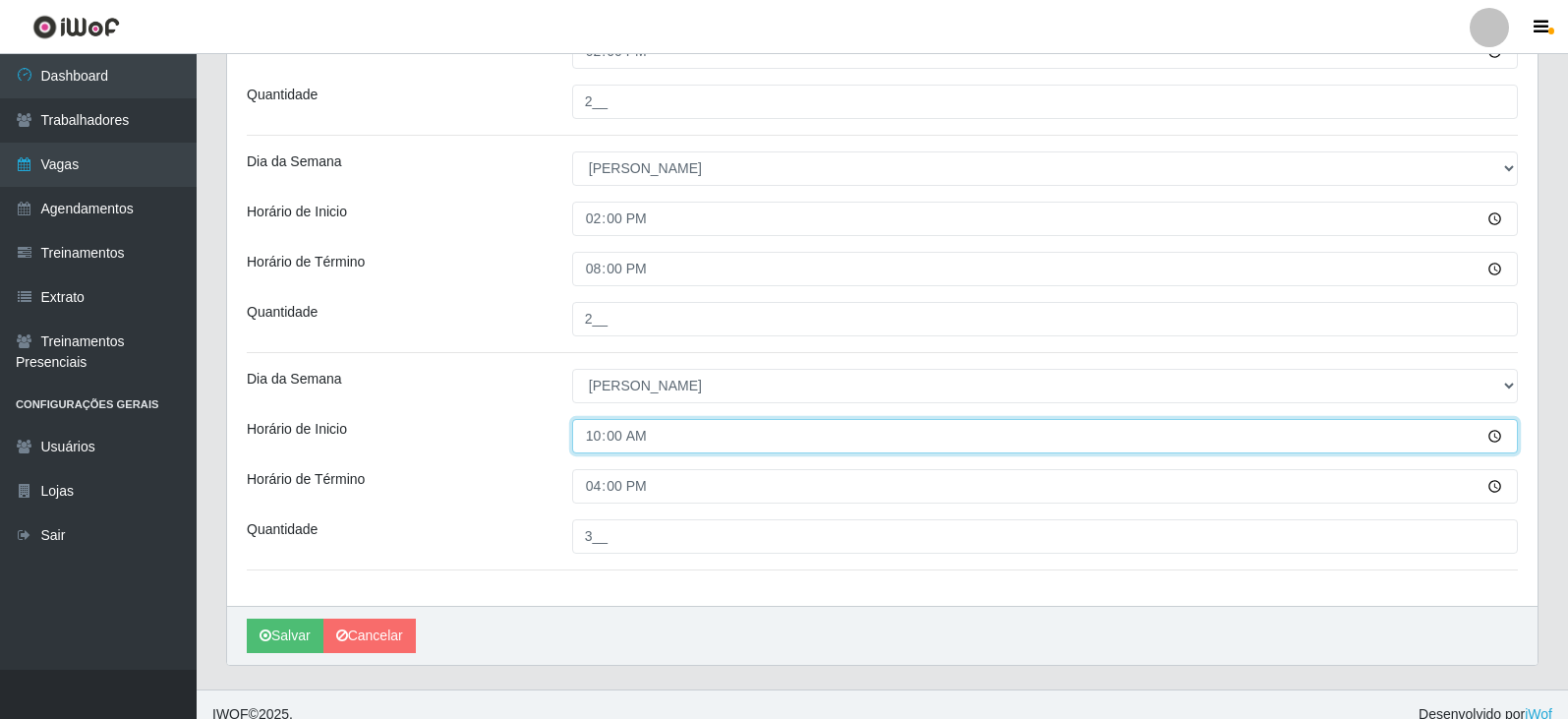
click at [789, 448] on input "10:00" at bounding box center [1045, 436] width 946 height 35
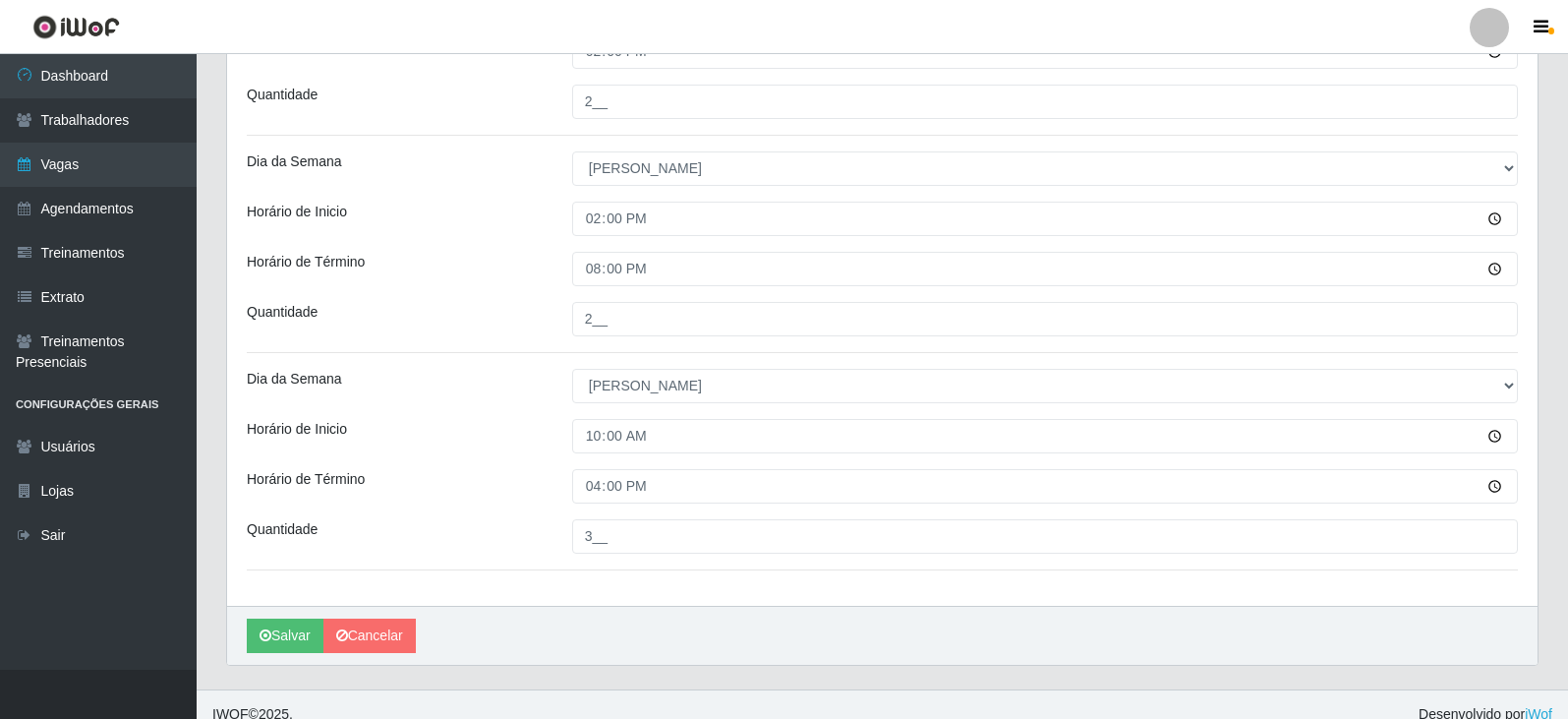
click at [700, 505] on div "Loja SuperFácil Atacado - Vale do Sol Função [Selecione...] Embalador Embalador…" at bounding box center [882, 6] width 1310 height 1198
click at [297, 636] on button "Salvar" at bounding box center [284, 635] width 76 height 35
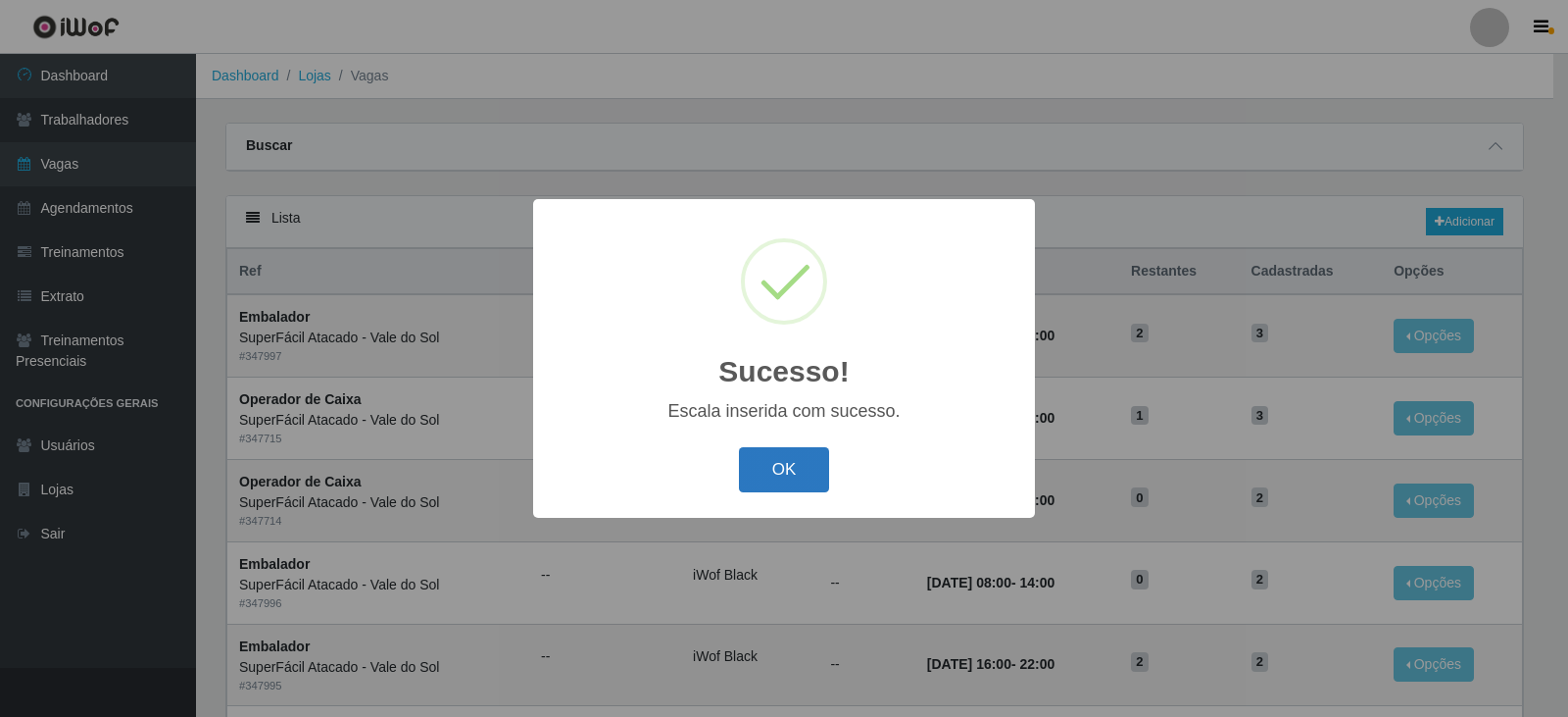
click at [768, 483] on button "OK" at bounding box center [784, 470] width 91 height 46
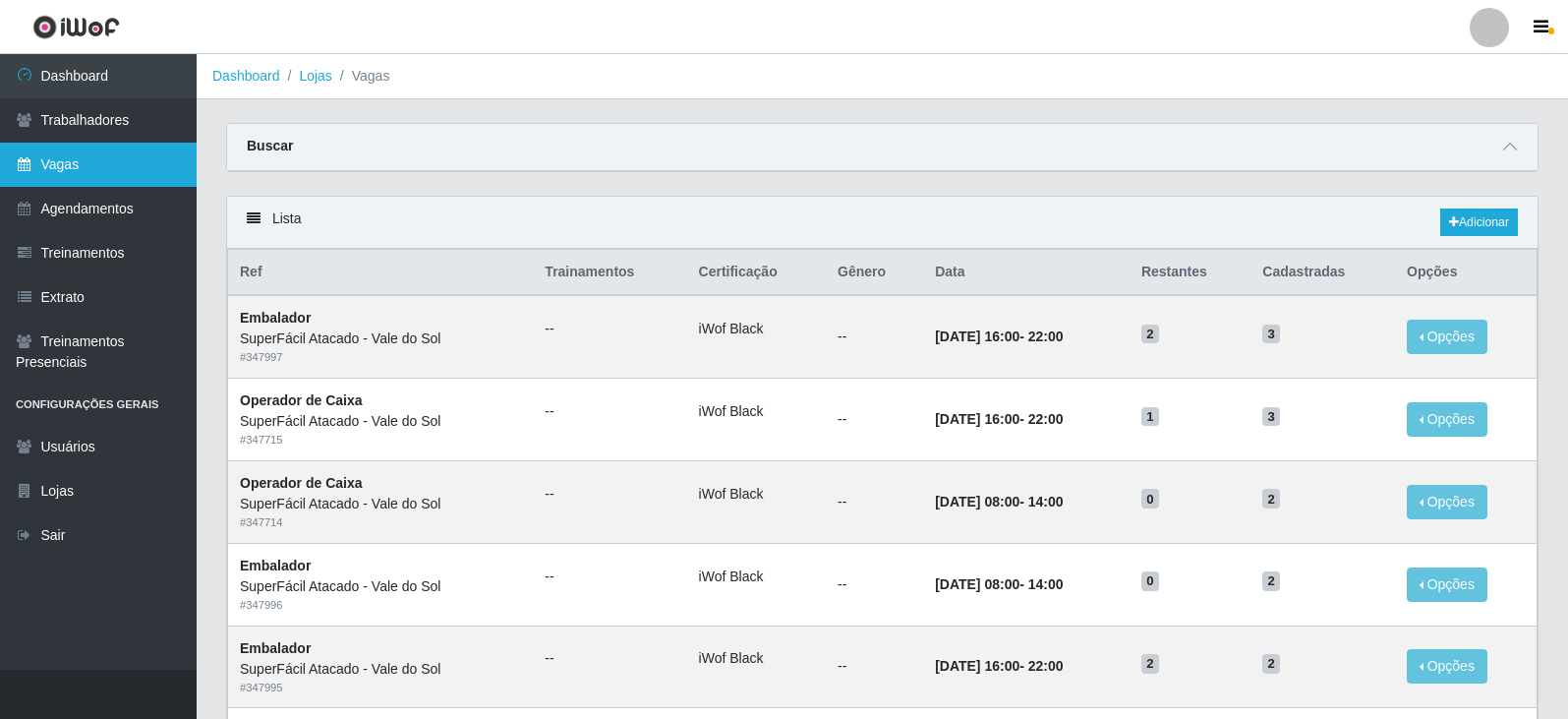
click at [77, 176] on link "Vagas" at bounding box center [98, 164] width 197 height 45
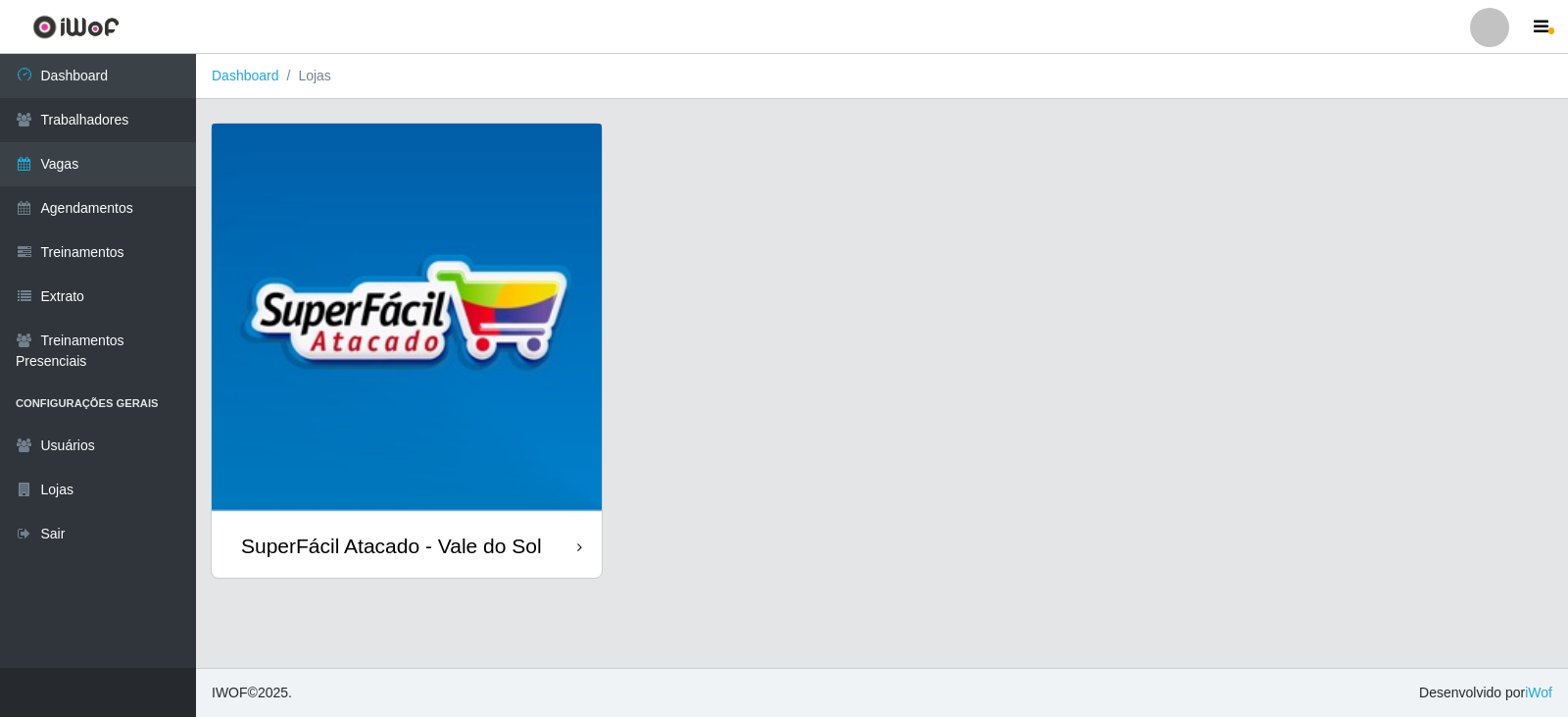
click at [395, 323] on img at bounding box center [406, 318] width 390 height 390
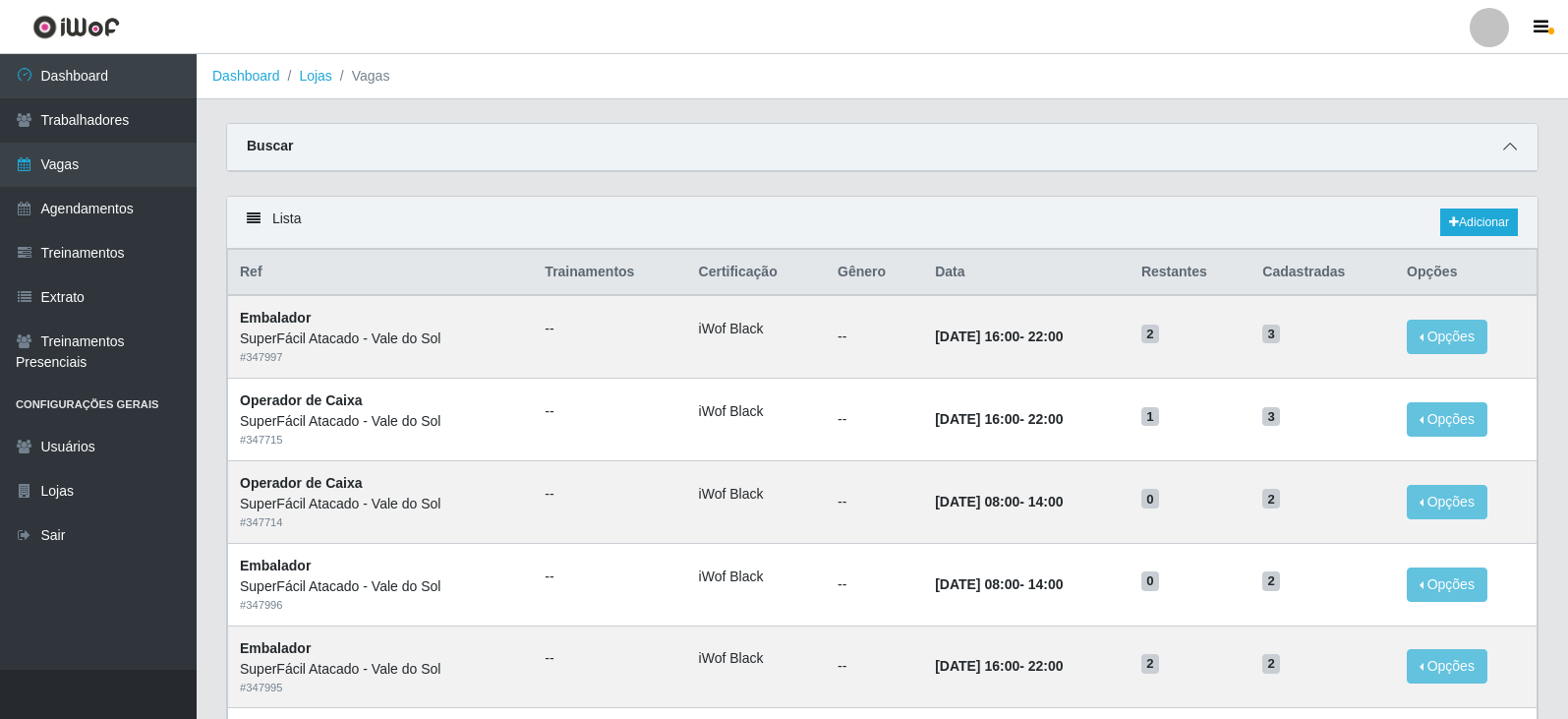
click at [1515, 154] on icon at bounding box center [1511, 147] width 14 height 14
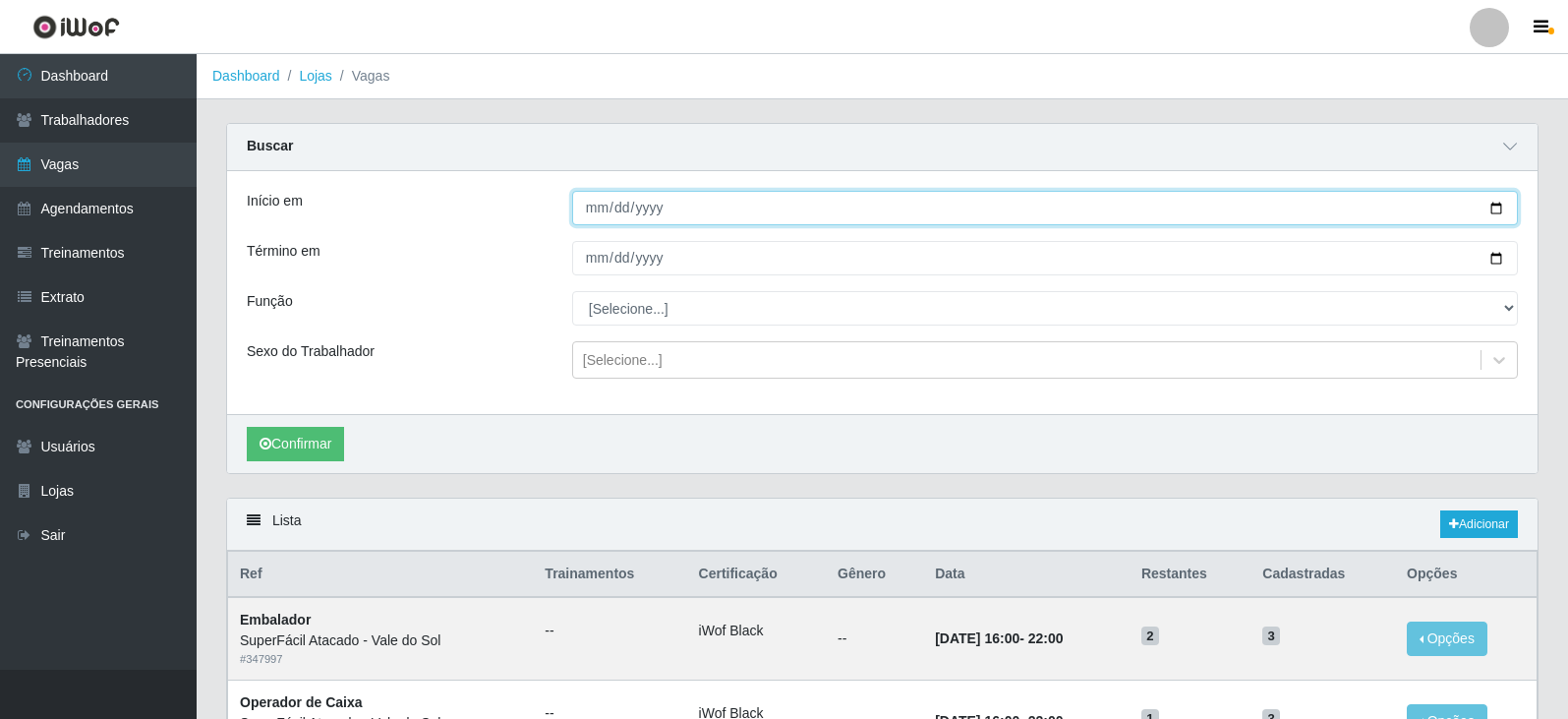
click at [601, 208] on input "Início em" at bounding box center [1045, 208] width 946 height 35
type input "[DATE]"
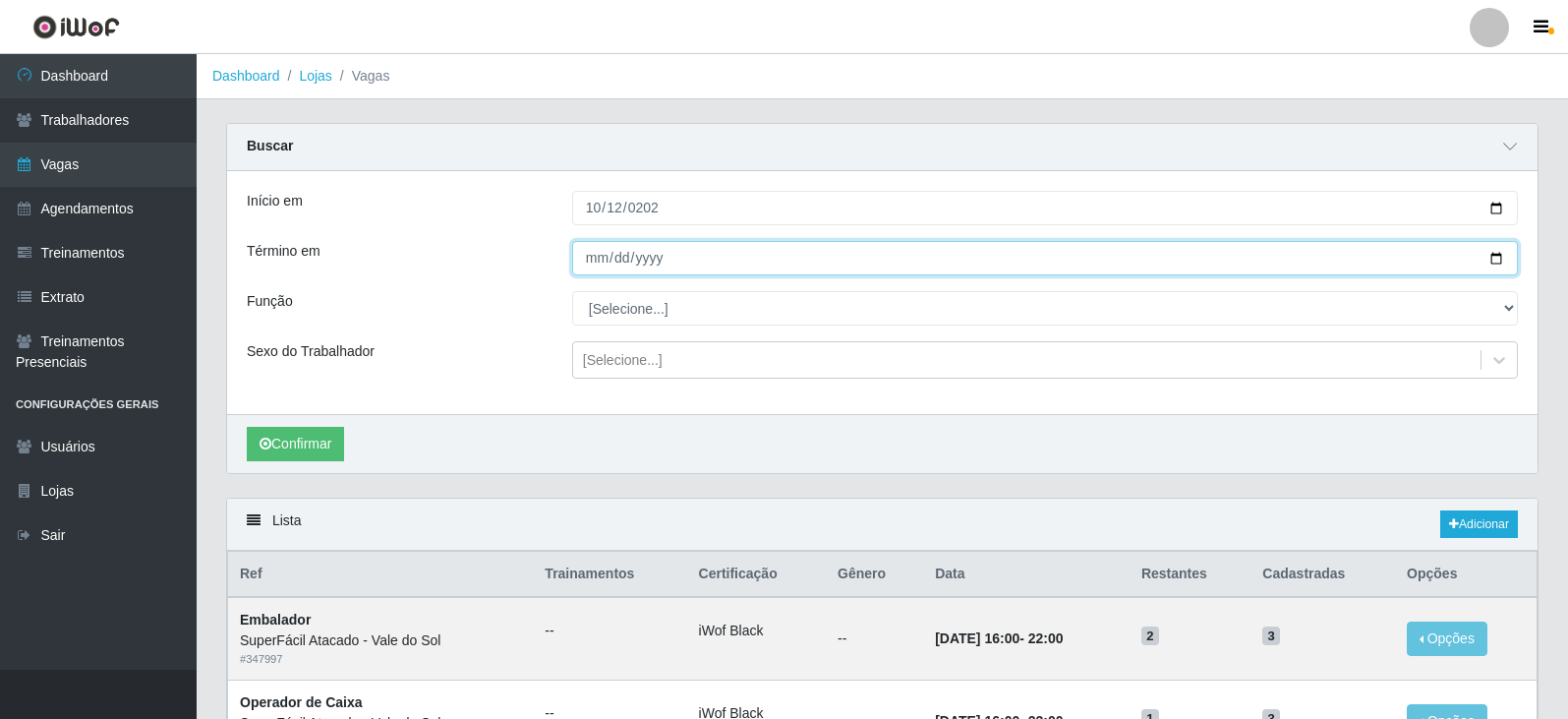
drag, startPoint x: 592, startPoint y: 257, endPoint x: 604, endPoint y: 286, distance: 31.4
click at [593, 260] on input "Término em" at bounding box center [1045, 257] width 946 height 35
type input "[DATE]"
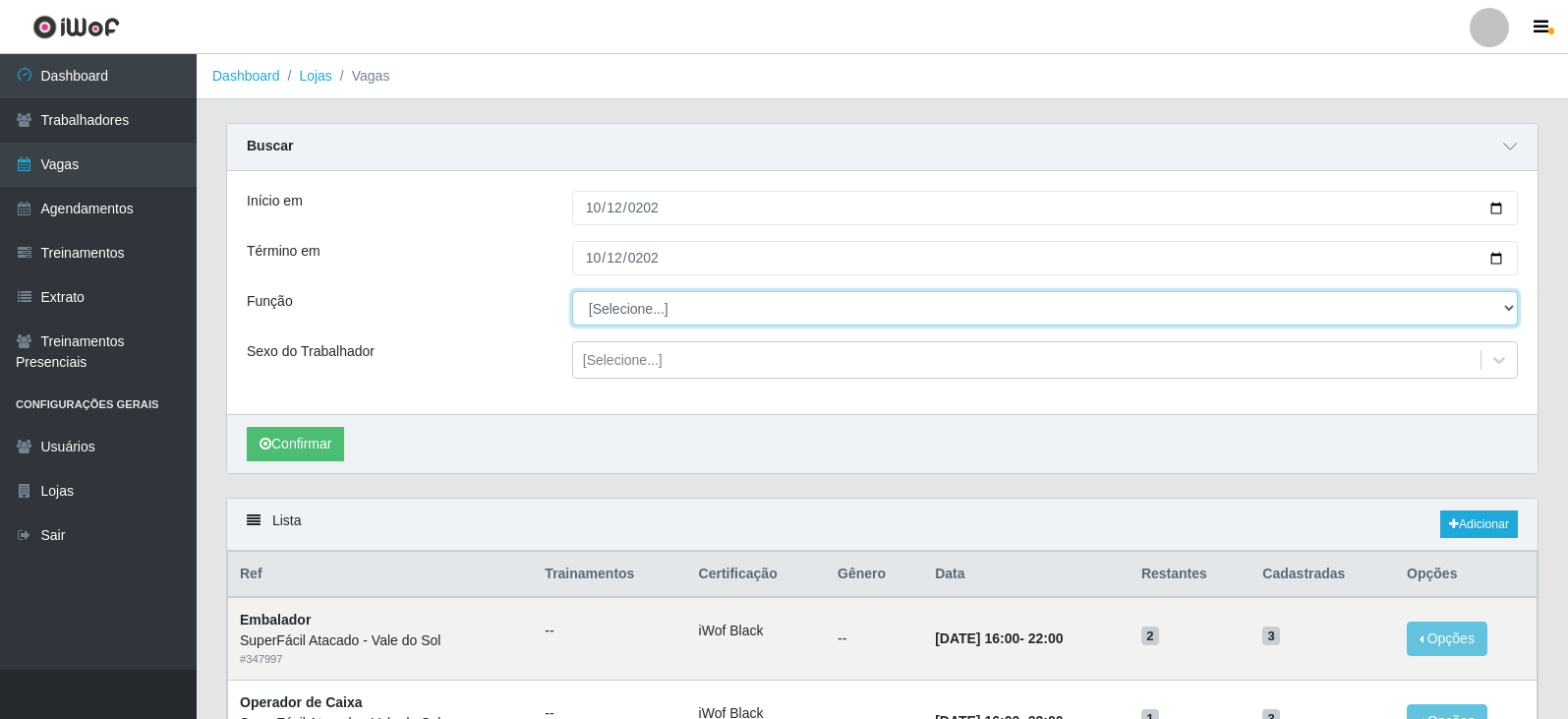
click at [675, 301] on select "[Selecione...] Embalador Embalador + Embalador ++ Operador de Caixa Operador de…" at bounding box center [1045, 308] width 946 height 35
select select "82"
click at [573, 292] on select "[Selecione...] Embalador Embalador + Embalador ++ Operador de Caixa Operador de…" at bounding box center [1045, 308] width 946 height 35
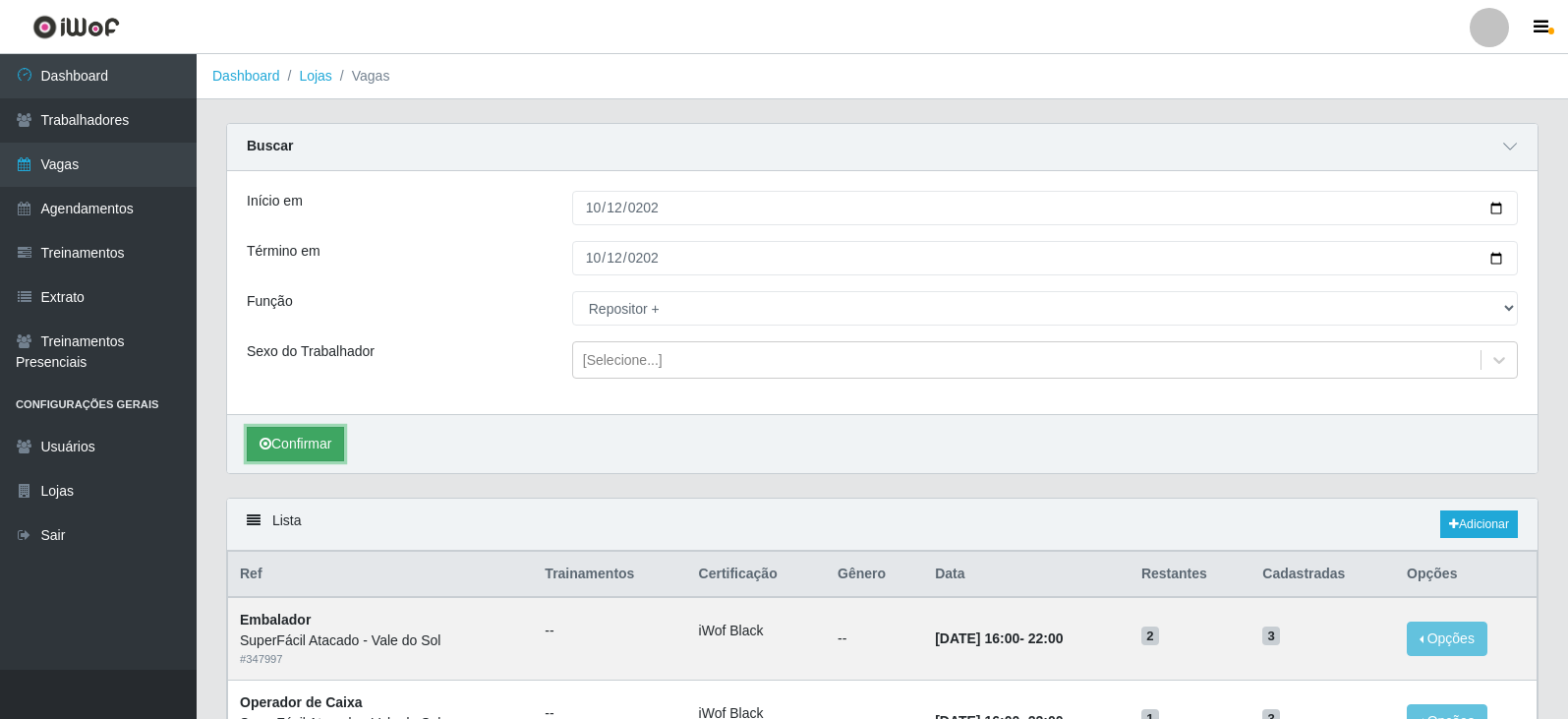
click at [300, 447] on button "Confirmar" at bounding box center [295, 444] width 97 height 35
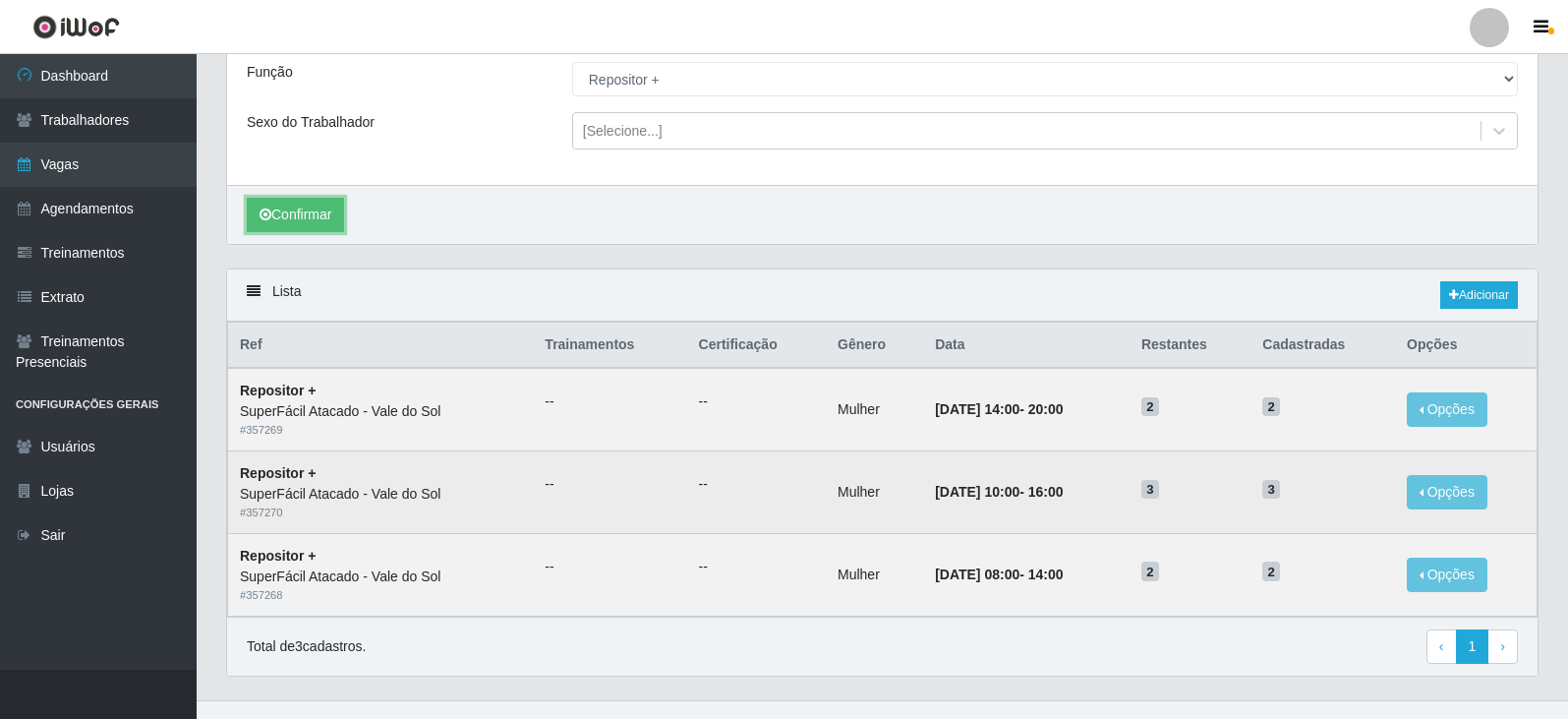
scroll to position [260, 0]
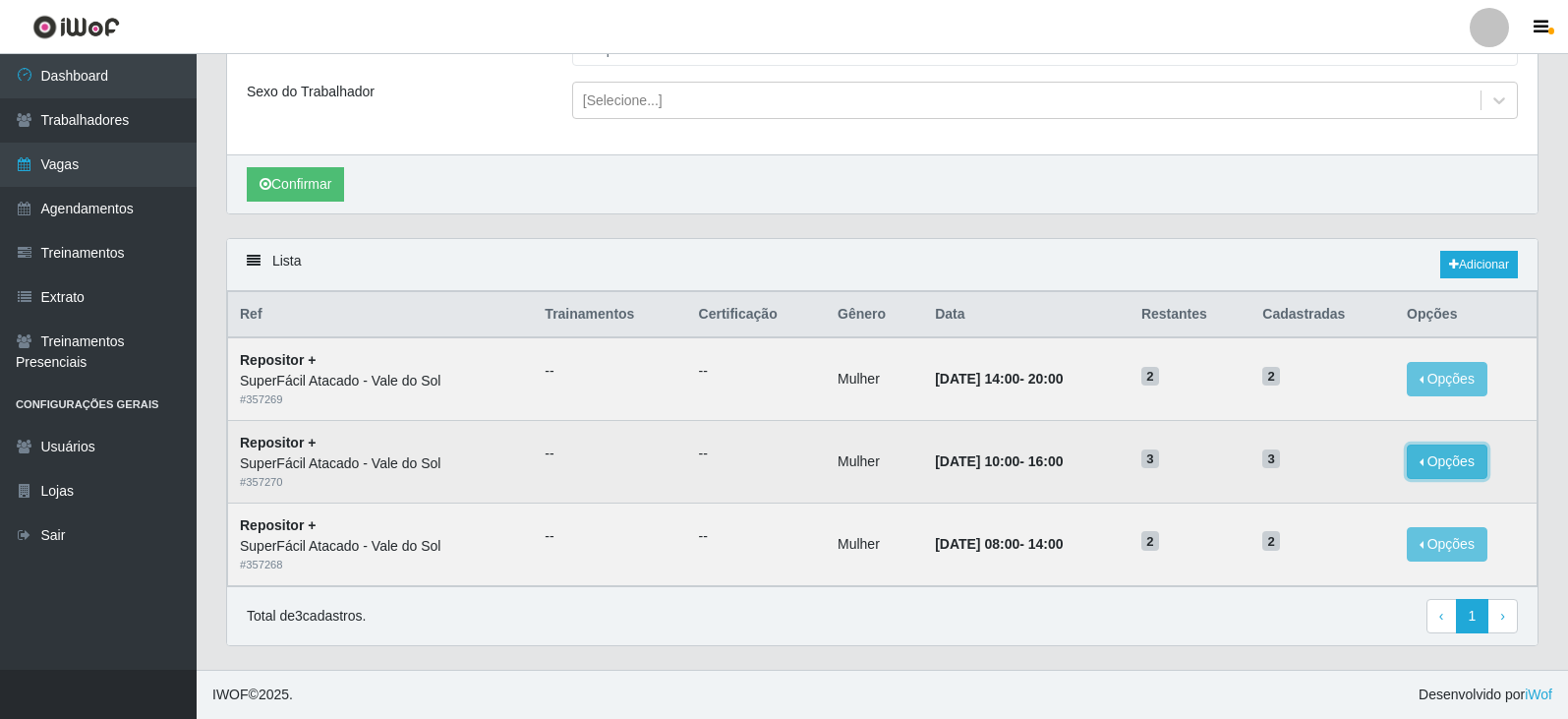
click at [1436, 456] on button "Opções" at bounding box center [1447, 462] width 80 height 35
click at [1344, 503] on div "Deletar" at bounding box center [1326, 506] width 116 height 21
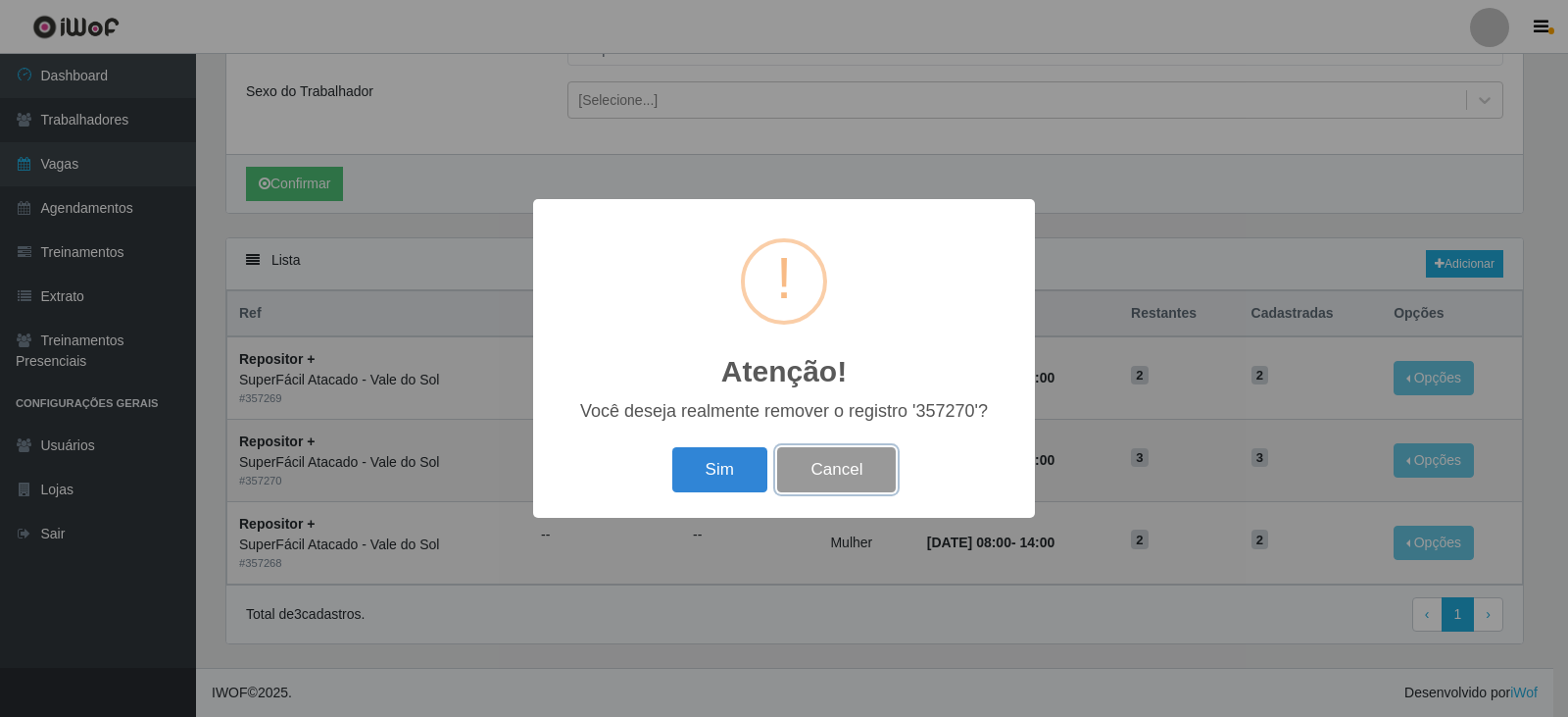
click at [819, 460] on button "Cancel" at bounding box center [836, 470] width 118 height 46
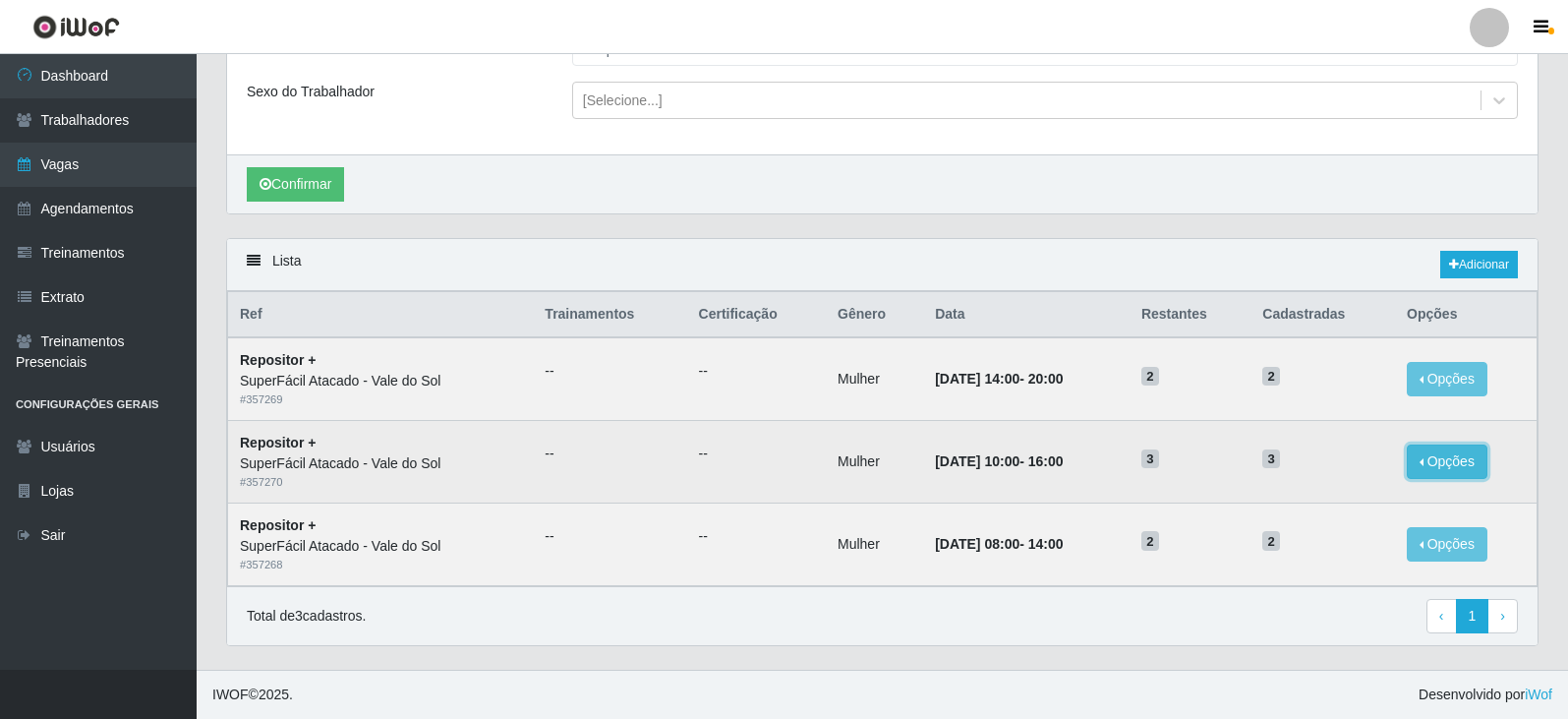
click at [1433, 458] on button "Opções" at bounding box center [1447, 462] width 80 height 35
click at [1349, 468] on button "Editar" at bounding box center [1326, 466] width 156 height 42
click at [1437, 462] on button "Opções" at bounding box center [1447, 462] width 80 height 35
click at [1312, 459] on link "Editar" at bounding box center [1297, 465] width 56 height 16
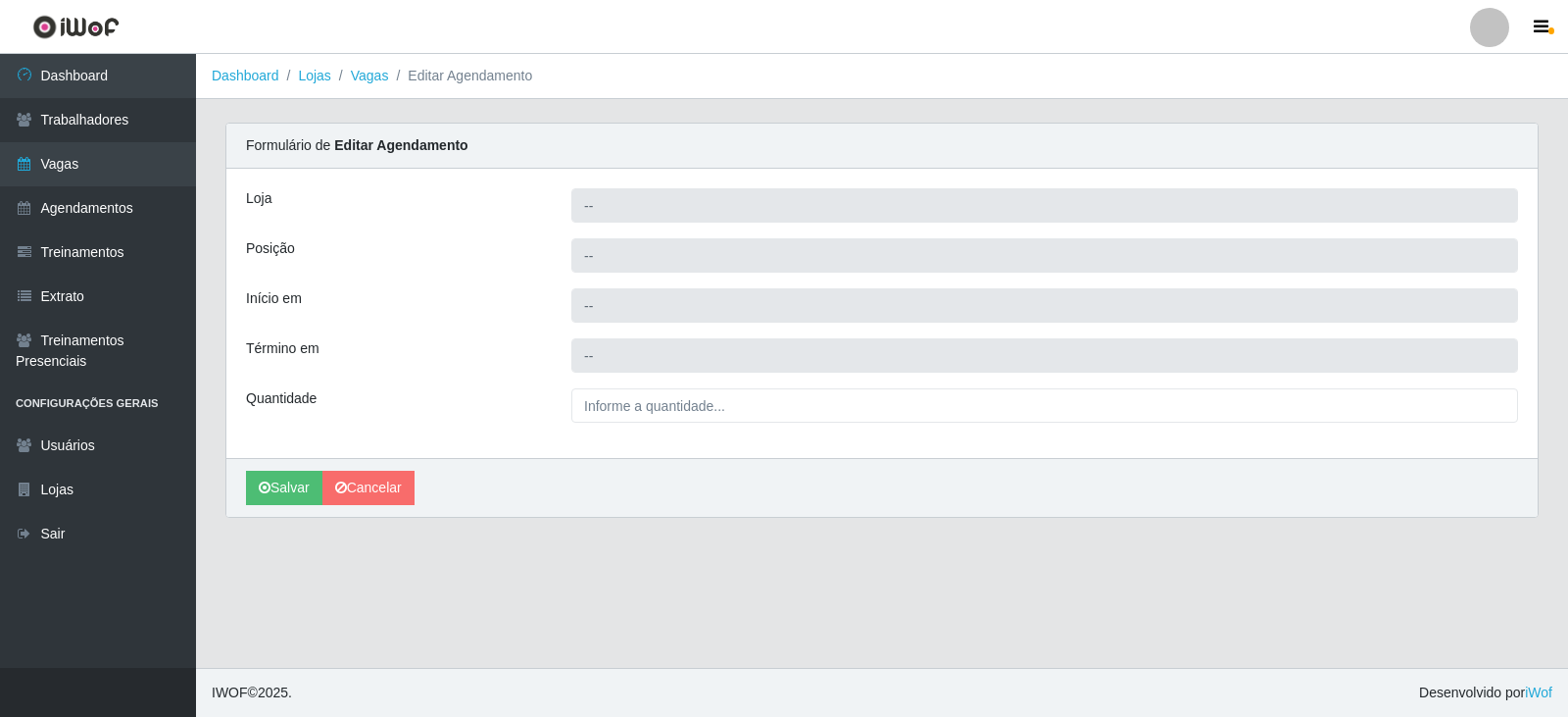
type input "SuperFácil Atacado - Vale do Sol"
type input "Repositor +"
type input "[DATE] 10:00:00"
type input "[DATE] 16:00:00"
type input "3__"
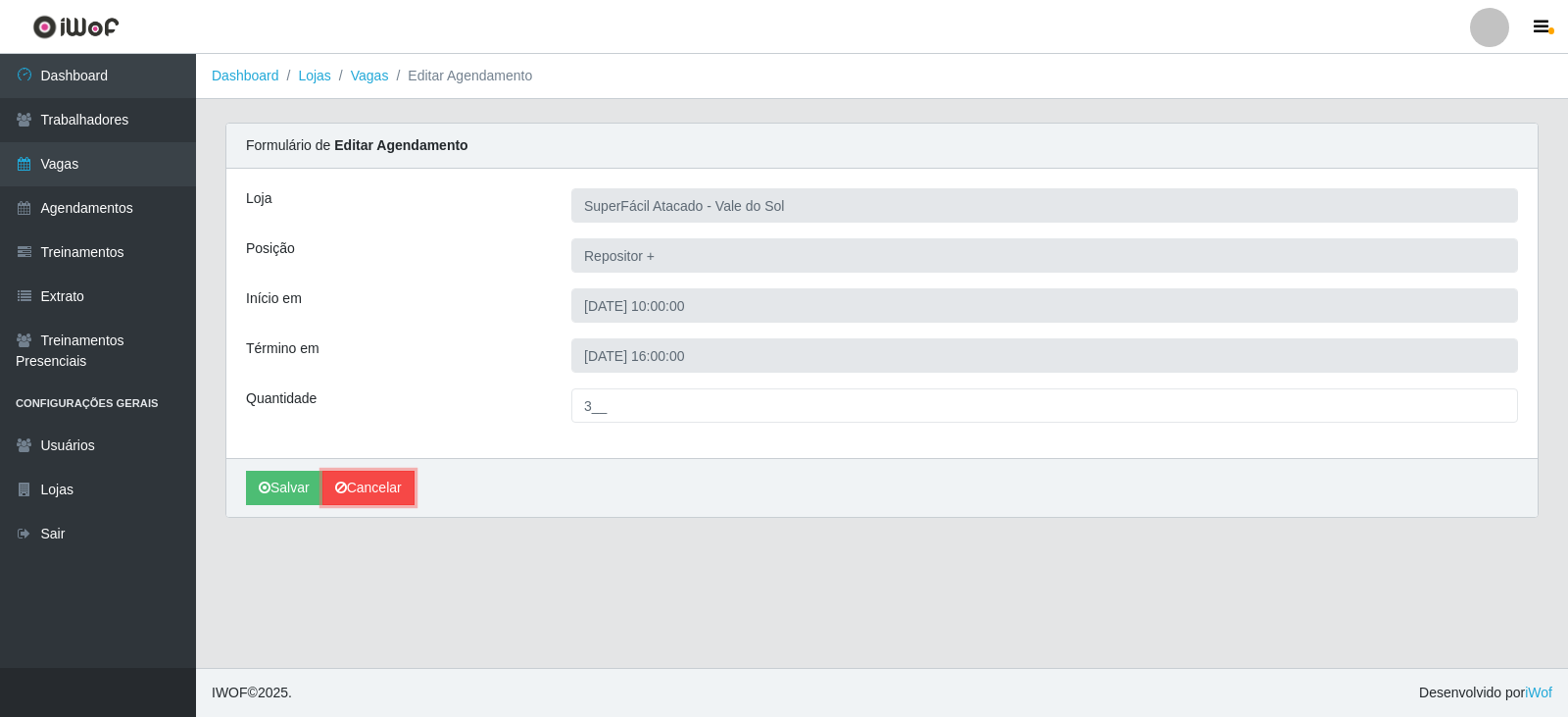
click at [370, 487] on link "Cancelar" at bounding box center [368, 487] width 92 height 35
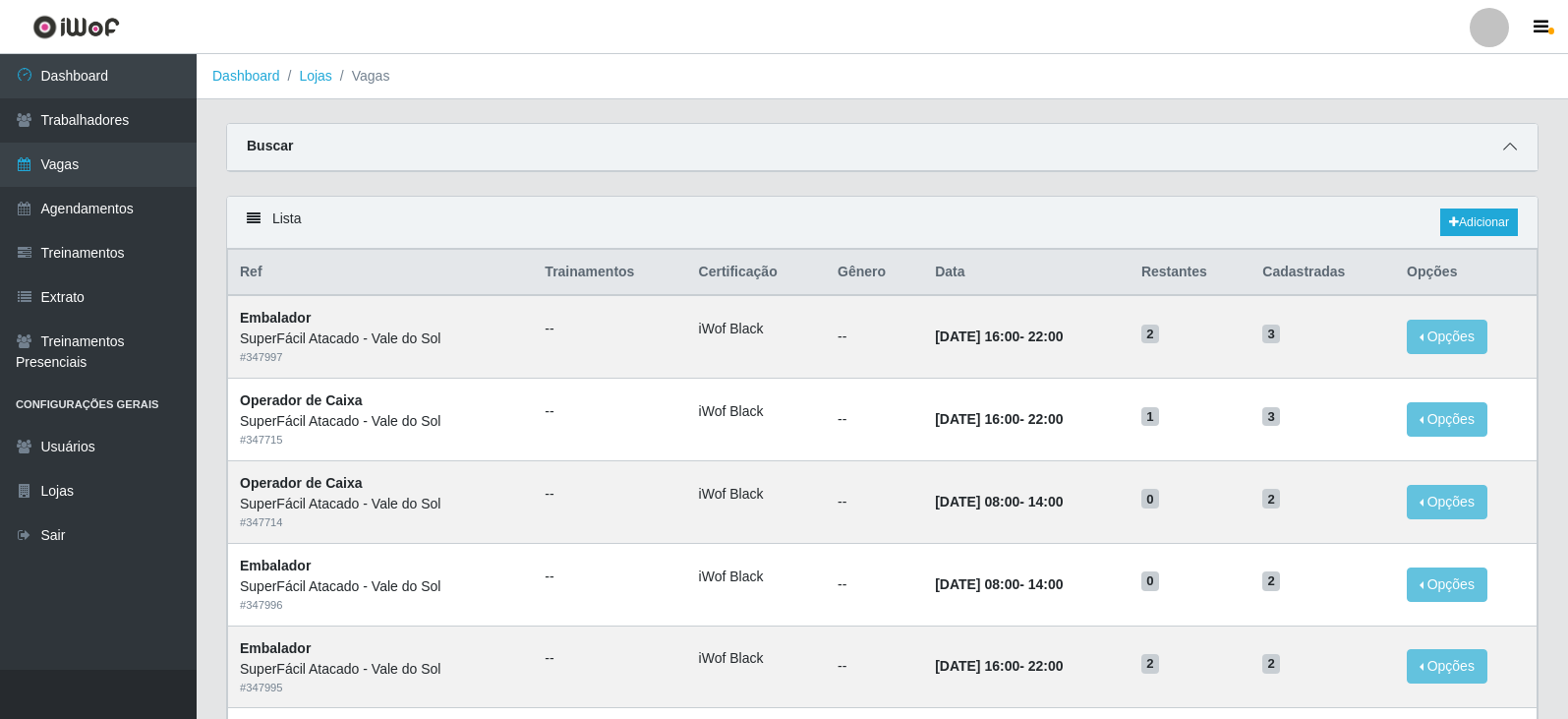
click at [1516, 148] on icon at bounding box center [1511, 147] width 14 height 14
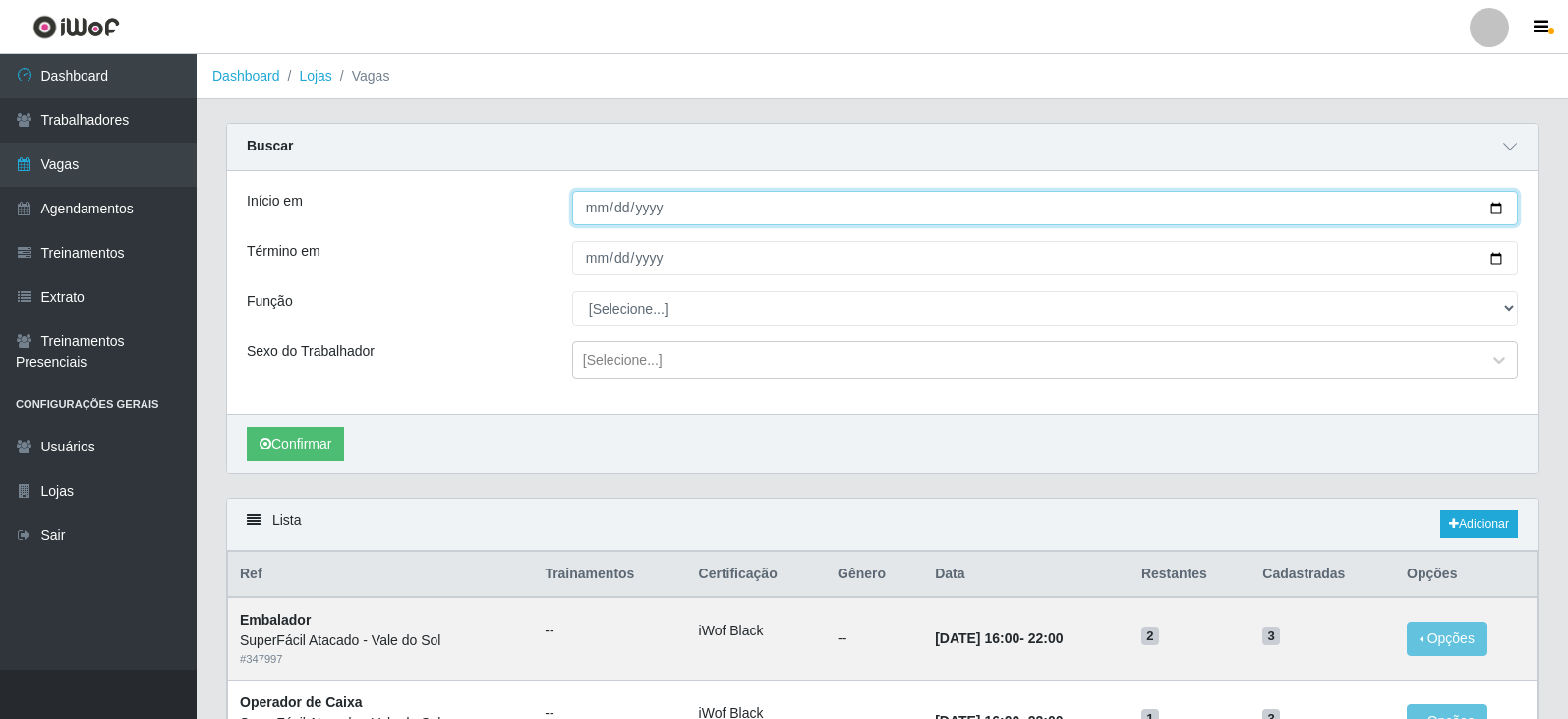
click at [599, 212] on input "Início em" at bounding box center [1045, 208] width 946 height 35
type input "[DATE]"
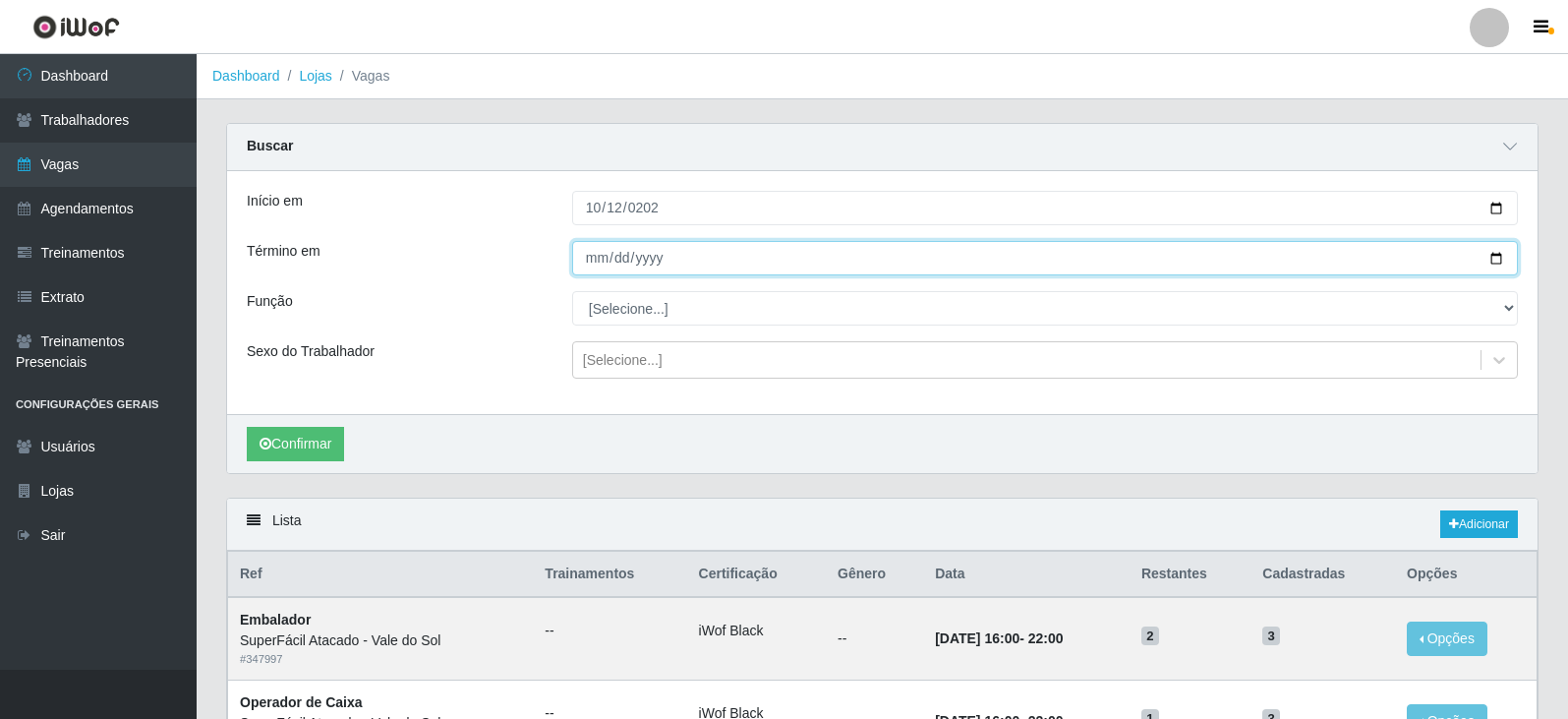
drag, startPoint x: 602, startPoint y: 257, endPoint x: 687, endPoint y: 298, distance: 94.4
click at [603, 263] on input "Término em" at bounding box center [1045, 257] width 946 height 35
type input "[DATE]"
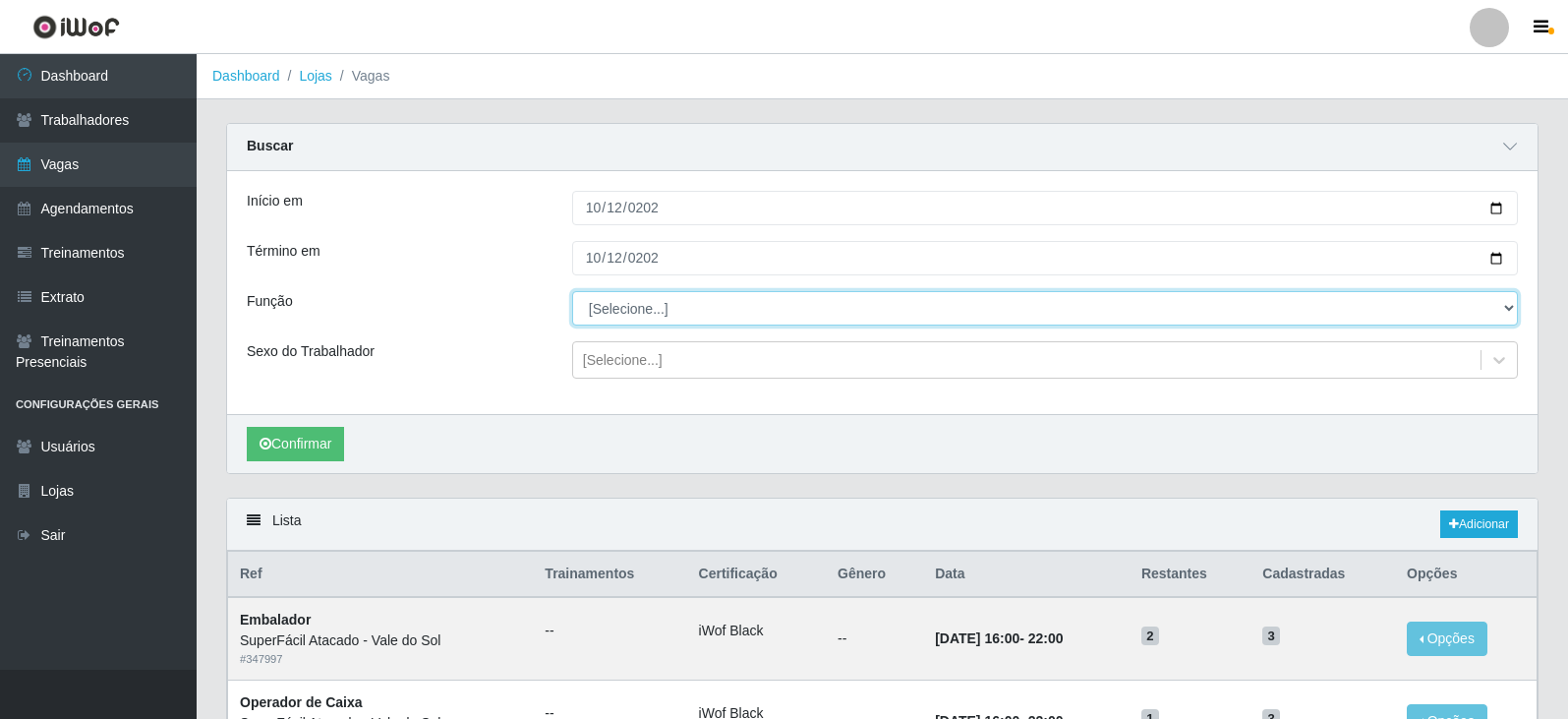
click at [646, 307] on select "[Selecione...] Embalador Embalador + Embalador ++ Operador de Caixa Operador de…" at bounding box center [1045, 308] width 946 height 35
select select "82"
click at [573, 292] on select "[Selecione...] Embalador Embalador + Embalador ++ Operador de Caixa Operador de…" at bounding box center [1045, 308] width 946 height 35
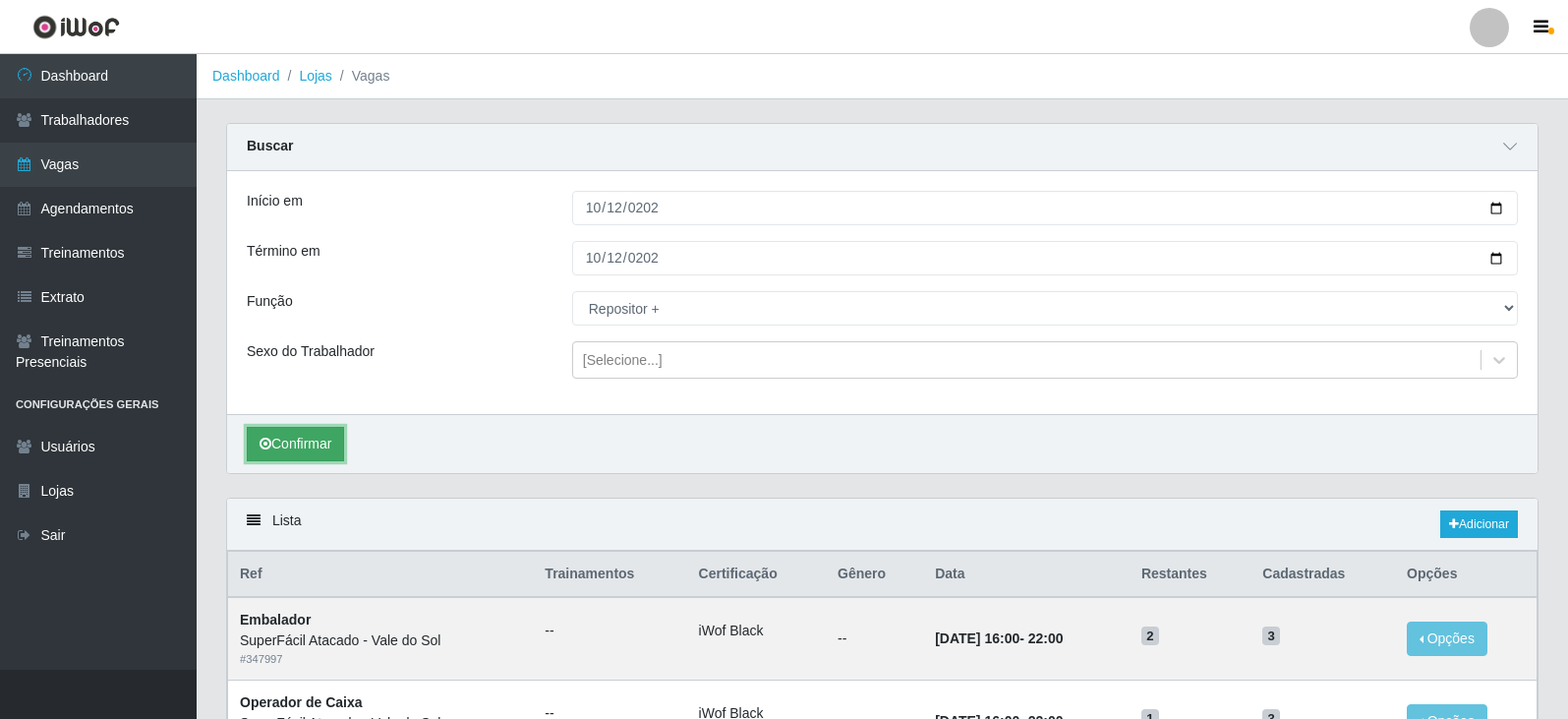
click at [322, 447] on button "Confirmar" at bounding box center [295, 444] width 97 height 35
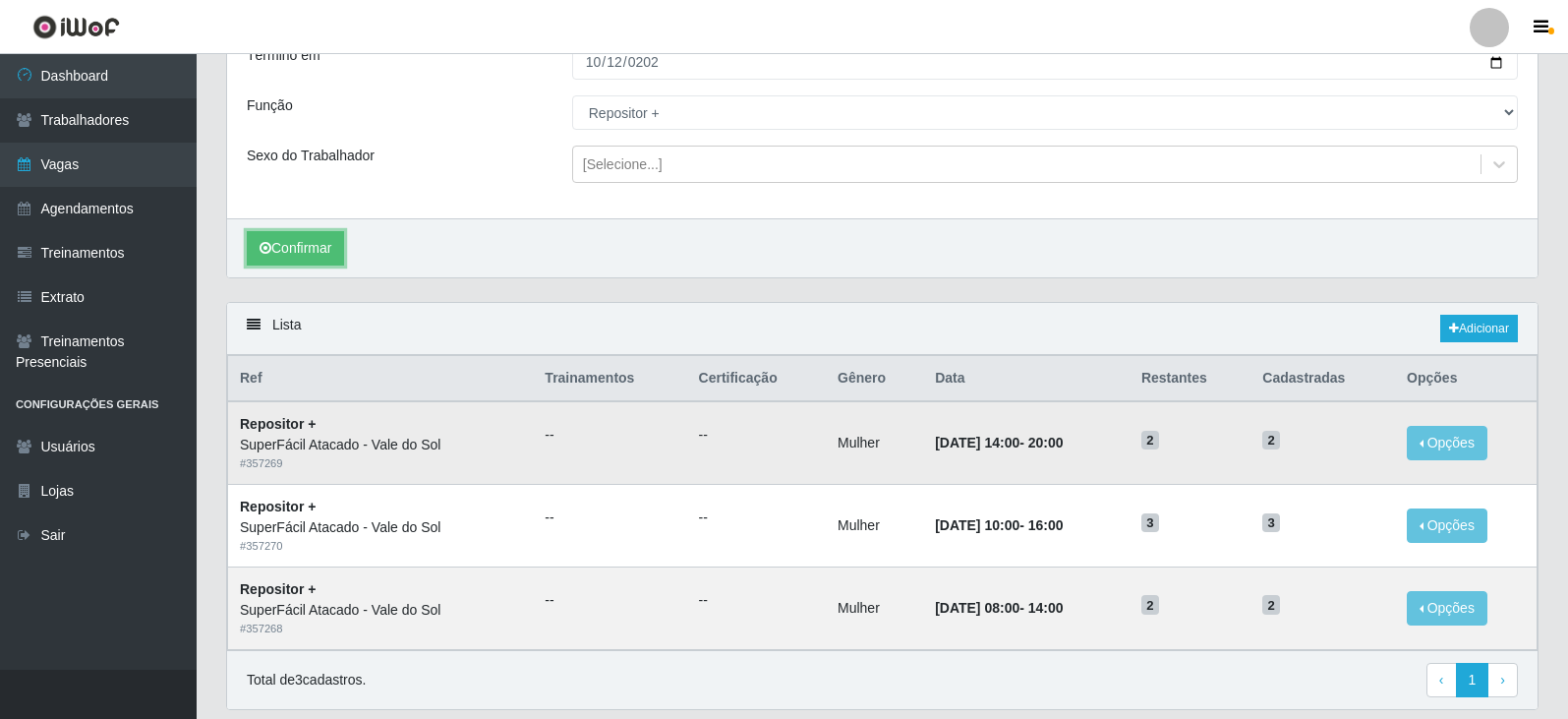
scroll to position [197, 0]
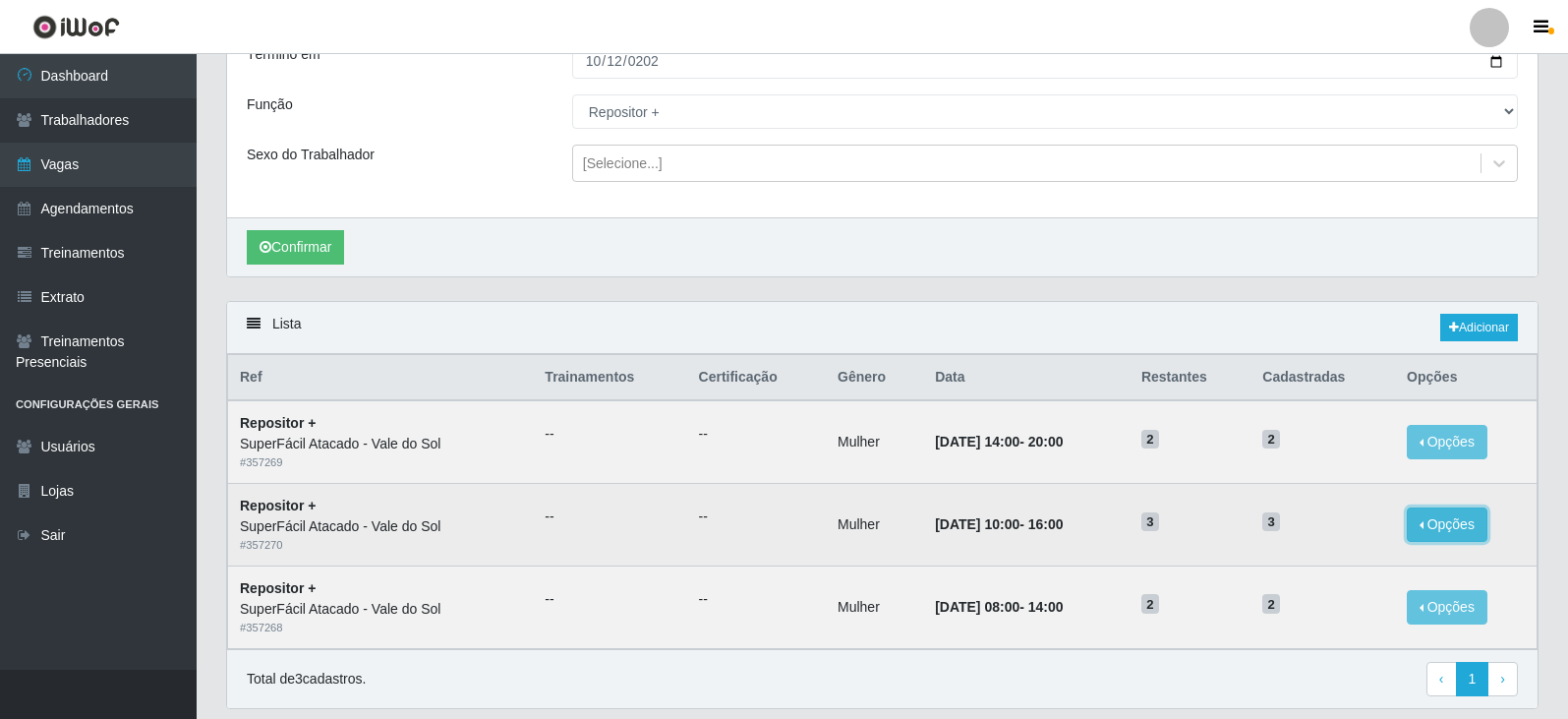
click at [1448, 522] on button "Opções" at bounding box center [1447, 524] width 80 height 35
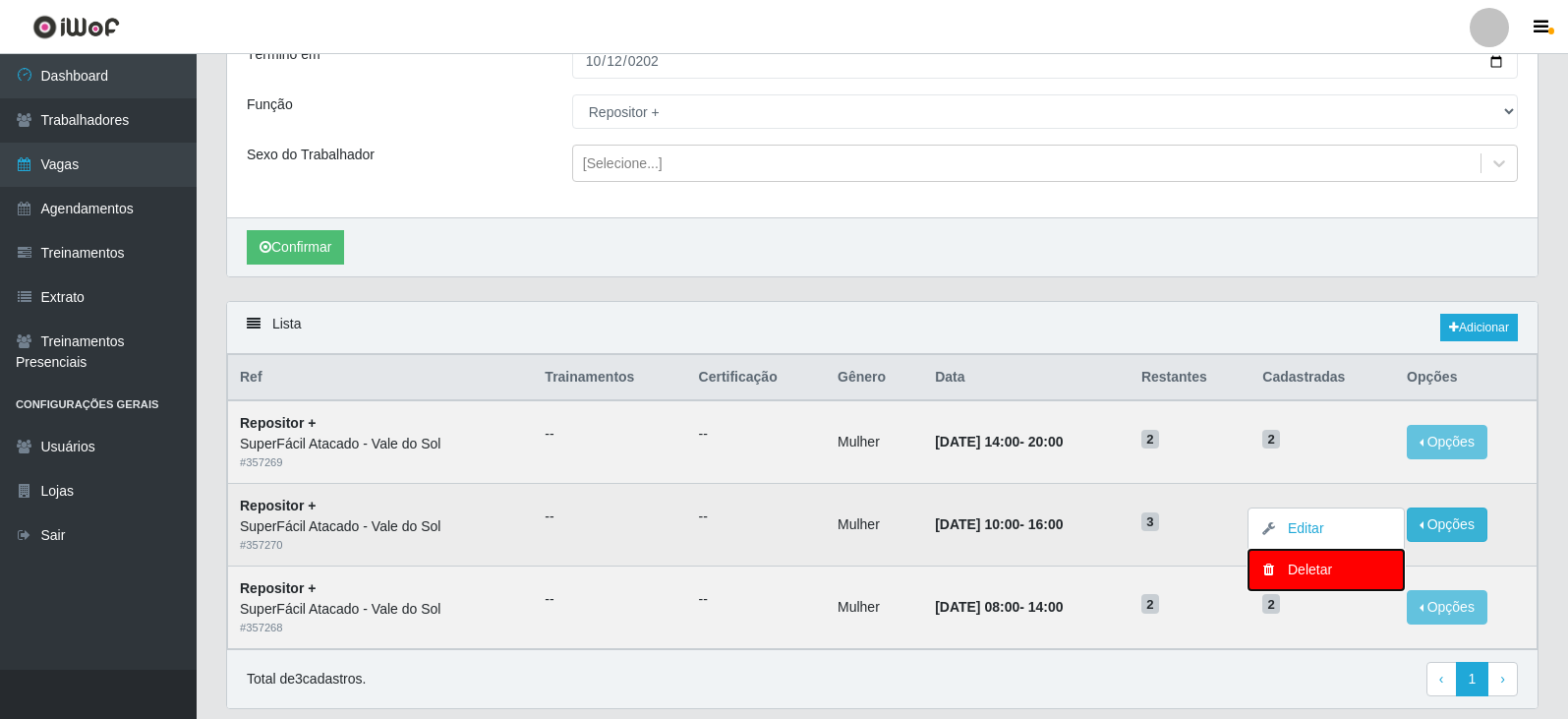
click at [1310, 565] on div "Deletar" at bounding box center [1326, 569] width 116 height 21
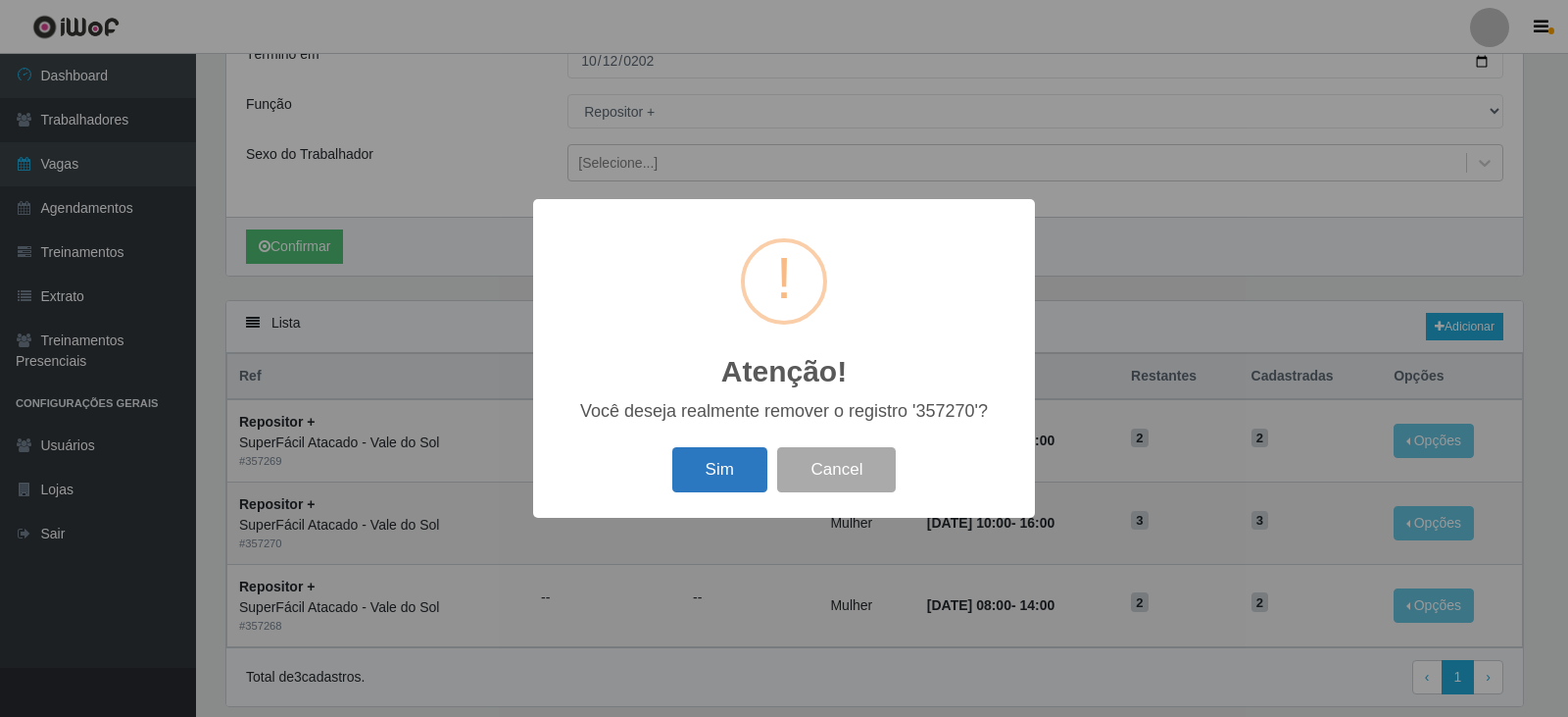
click at [690, 459] on button "Sim" at bounding box center [720, 470] width 95 height 46
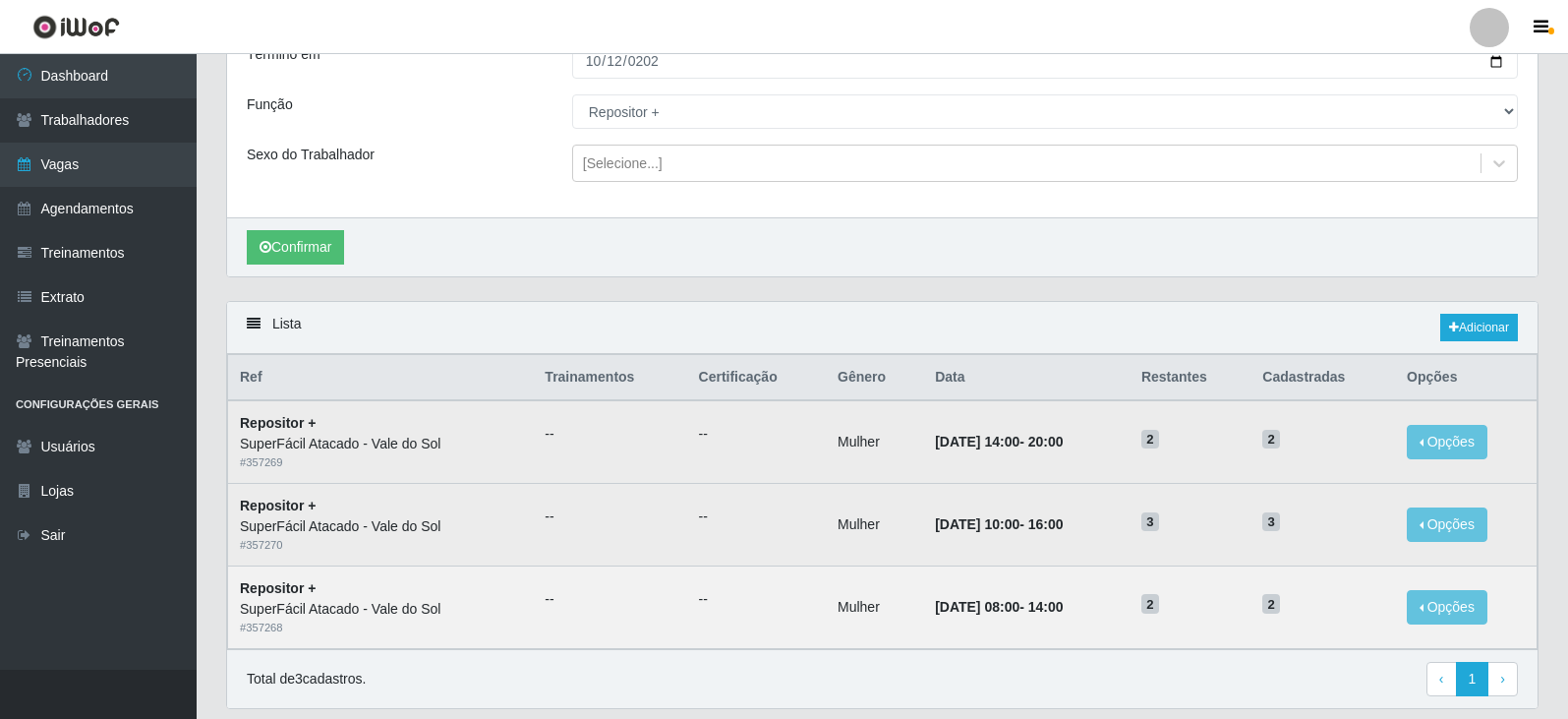
scroll to position [0, 0]
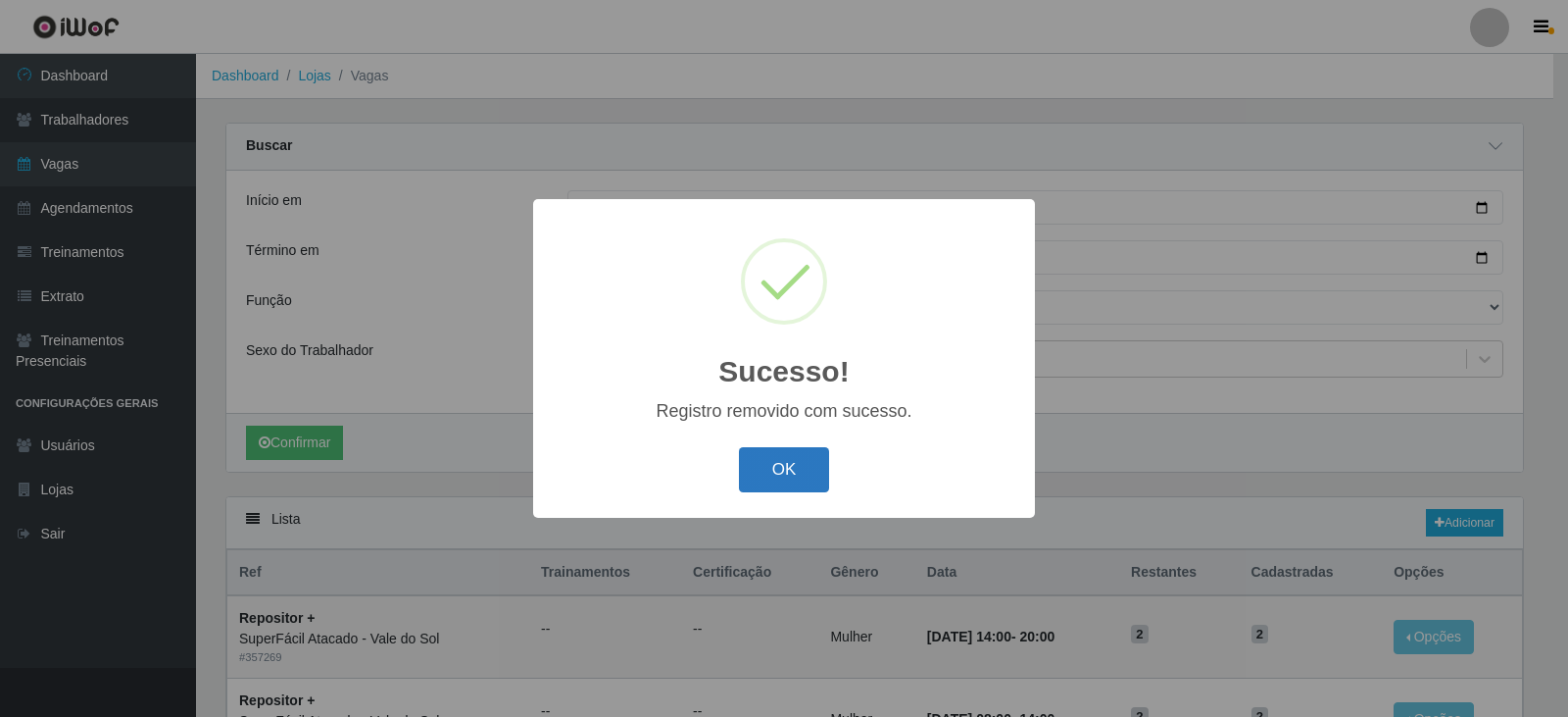
click at [762, 460] on button "OK" at bounding box center [784, 470] width 91 height 46
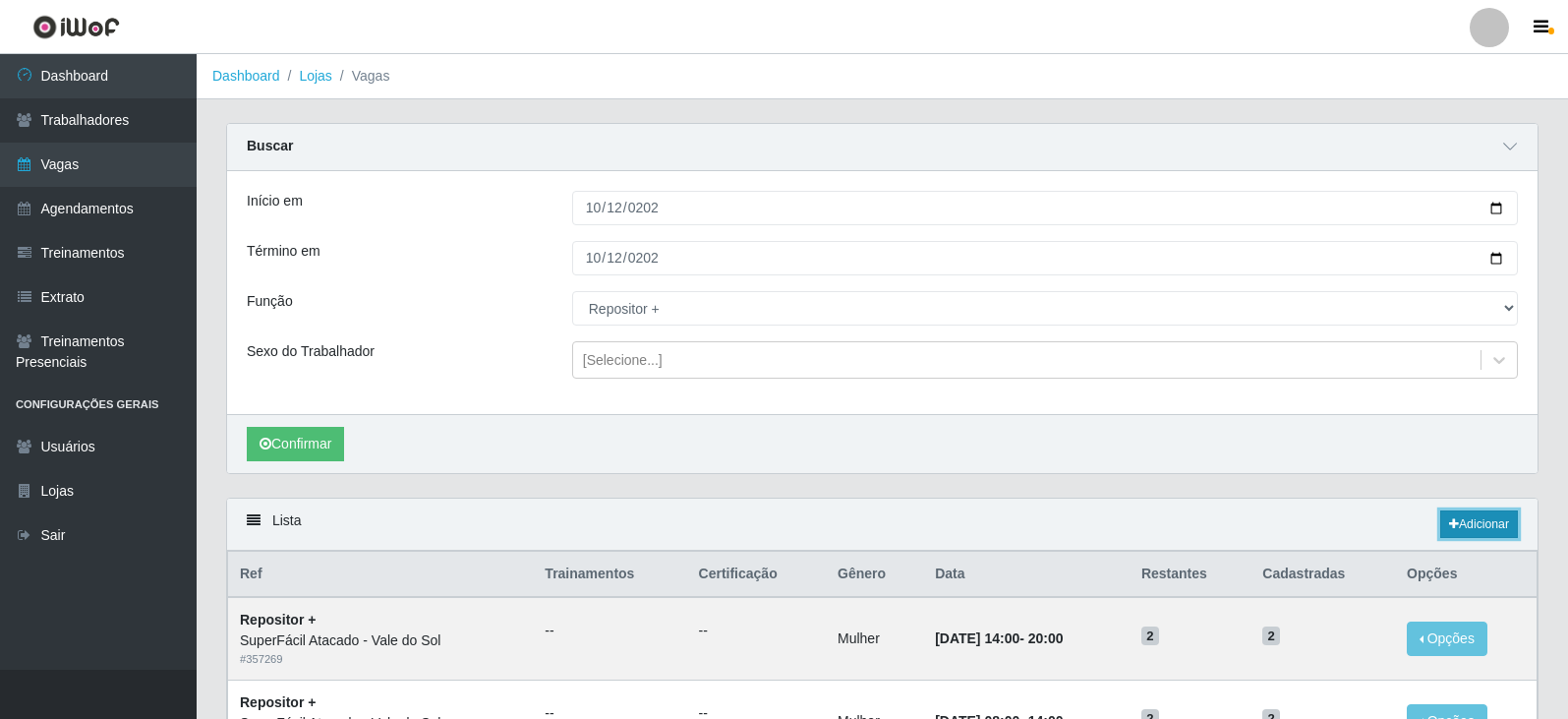
click at [1487, 529] on link "Adicionar" at bounding box center [1479, 524] width 77 height 28
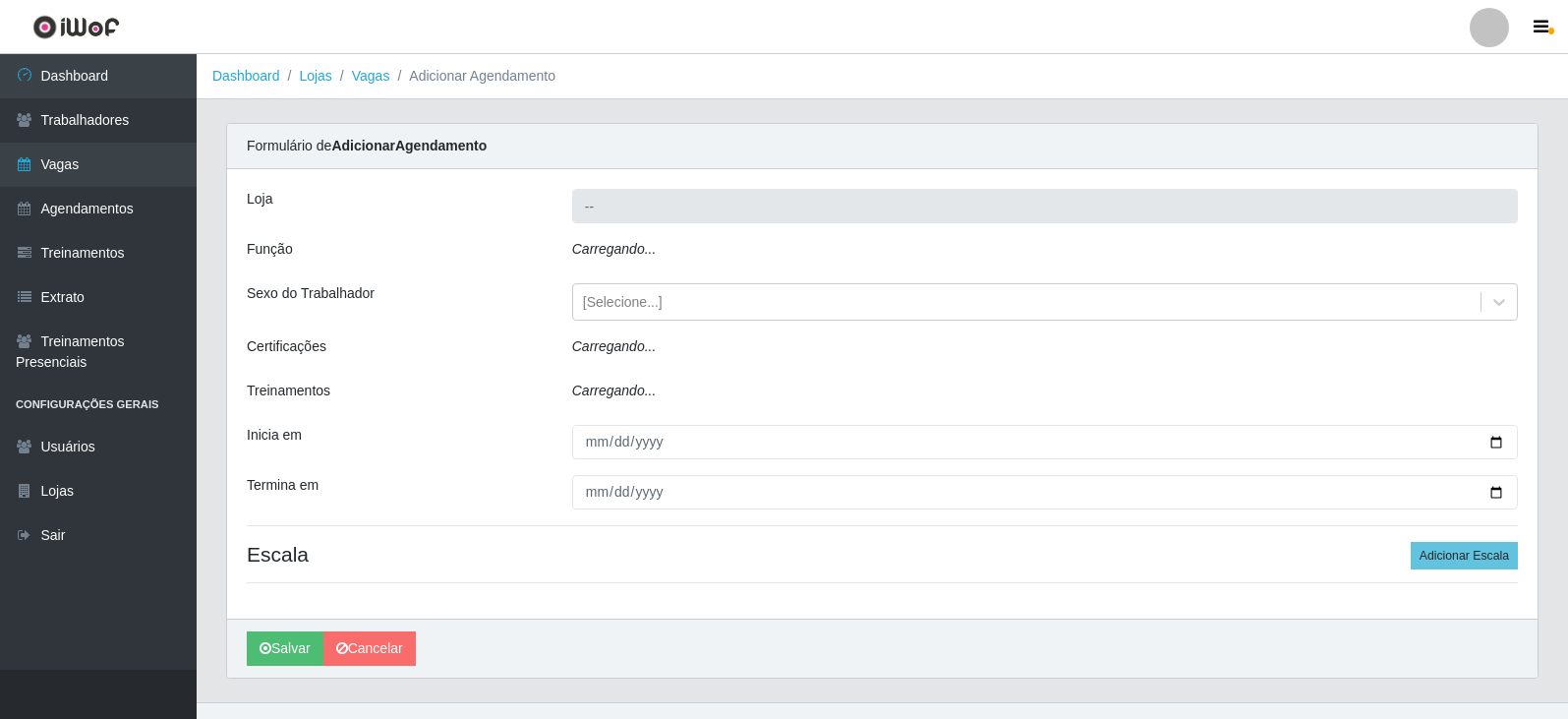
type input "SuperFácil Atacado - Vale do Sol"
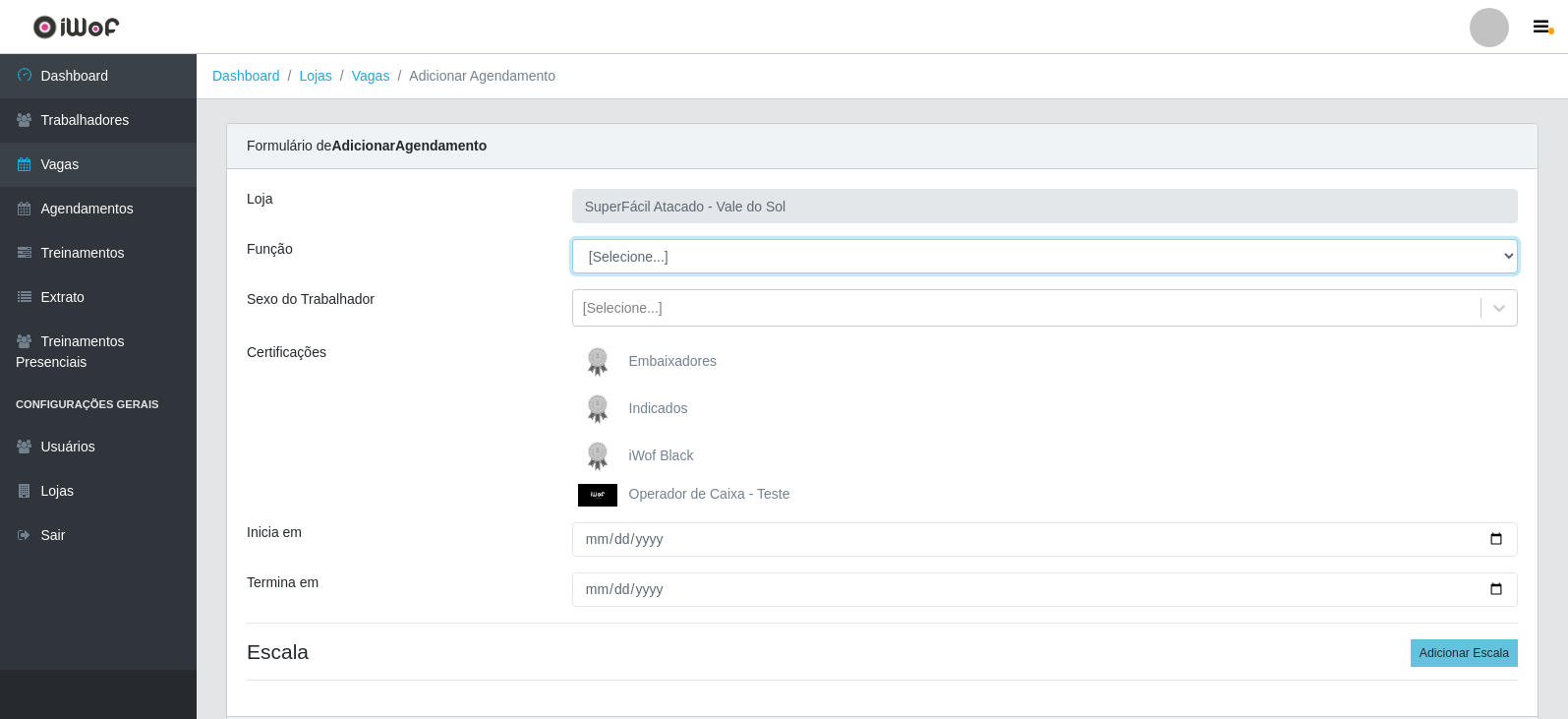
click at [688, 257] on select "[Selecione...] Embalador Embalador + Embalador ++ Operador de Caixa Operador de…" at bounding box center [1045, 256] width 946 height 35
select select "82"
click at [573, 239] on select "[Selecione...] Embalador Embalador + Embalador ++ Operador de Caixa Operador de…" at bounding box center [1045, 256] width 946 height 35
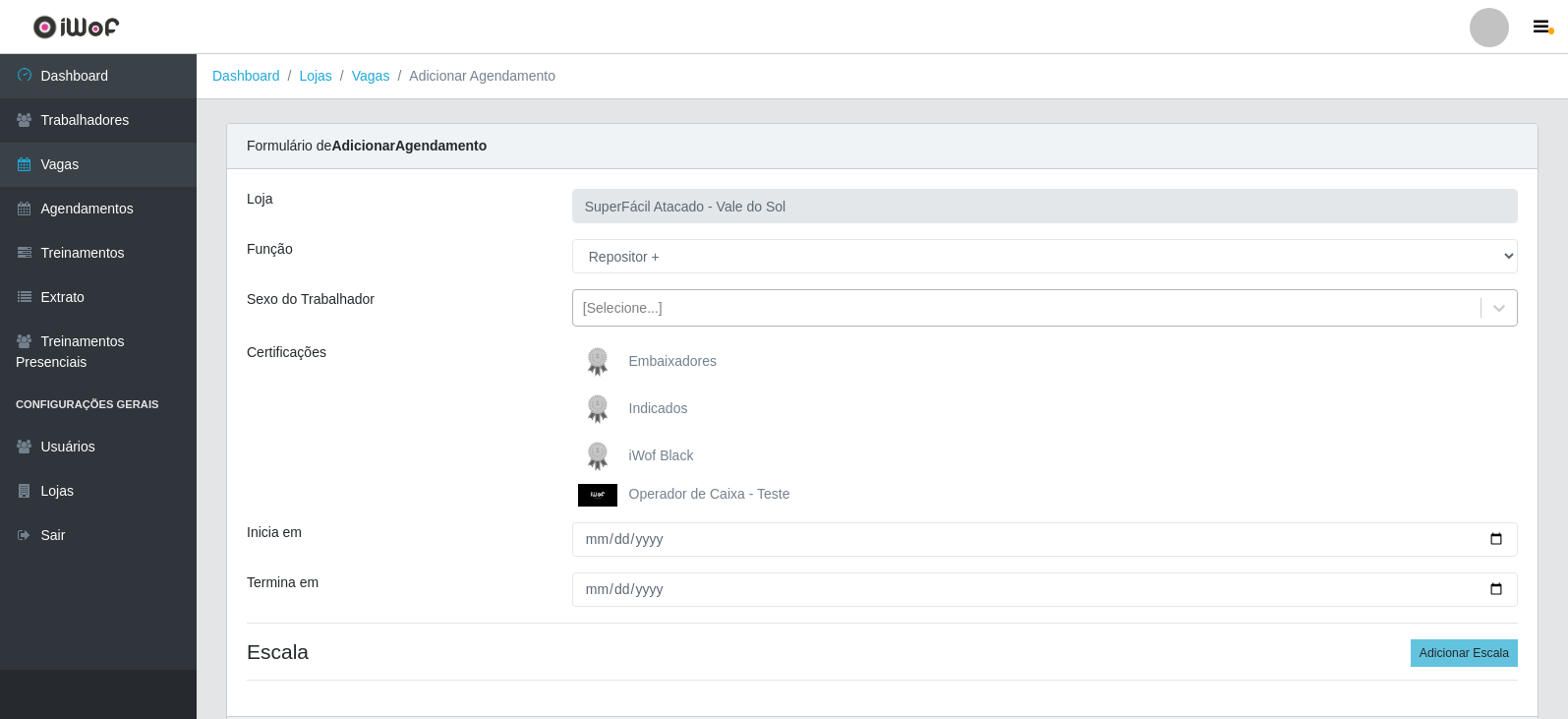
click at [634, 310] on div "[Selecione...]" at bounding box center [623, 308] width 79 height 21
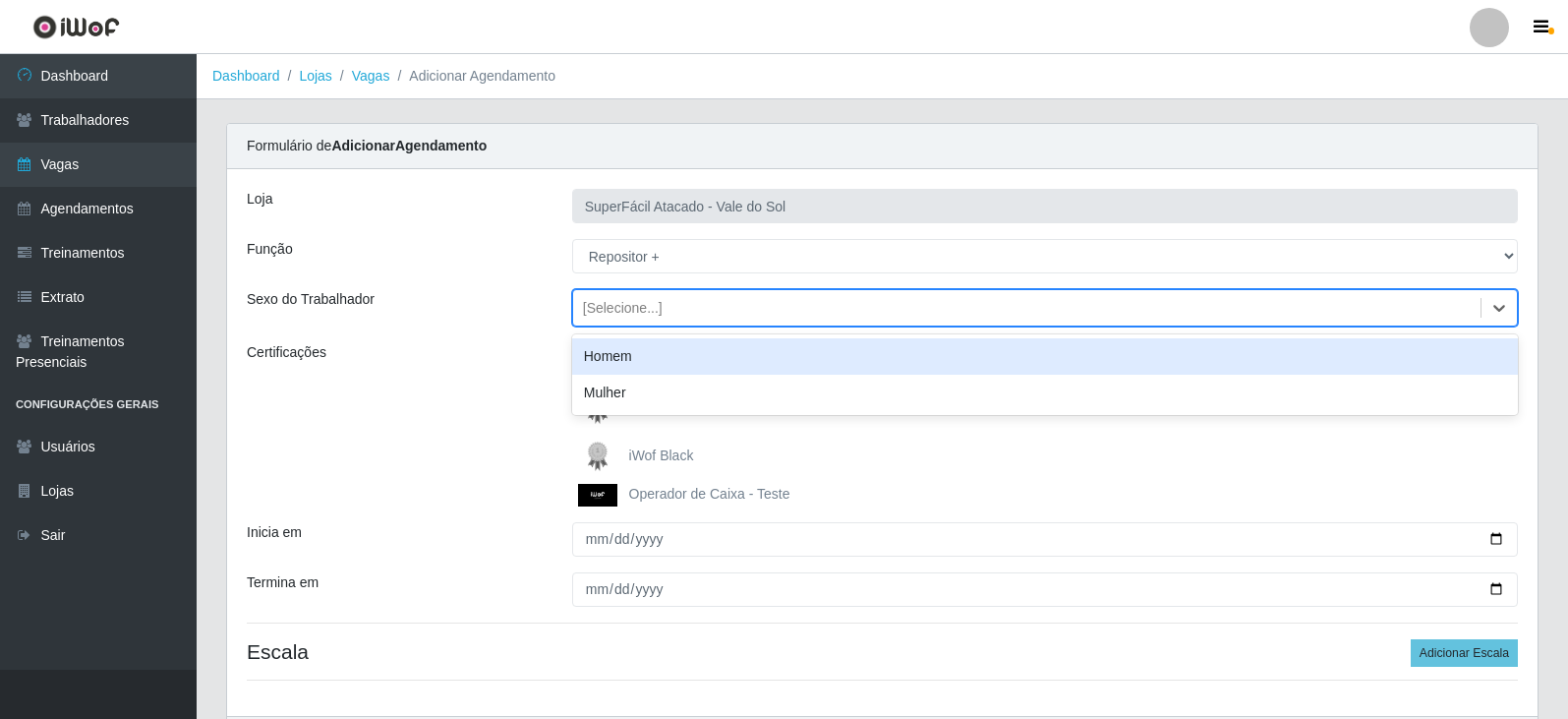
click at [627, 368] on div "Homem" at bounding box center [1045, 356] width 946 height 37
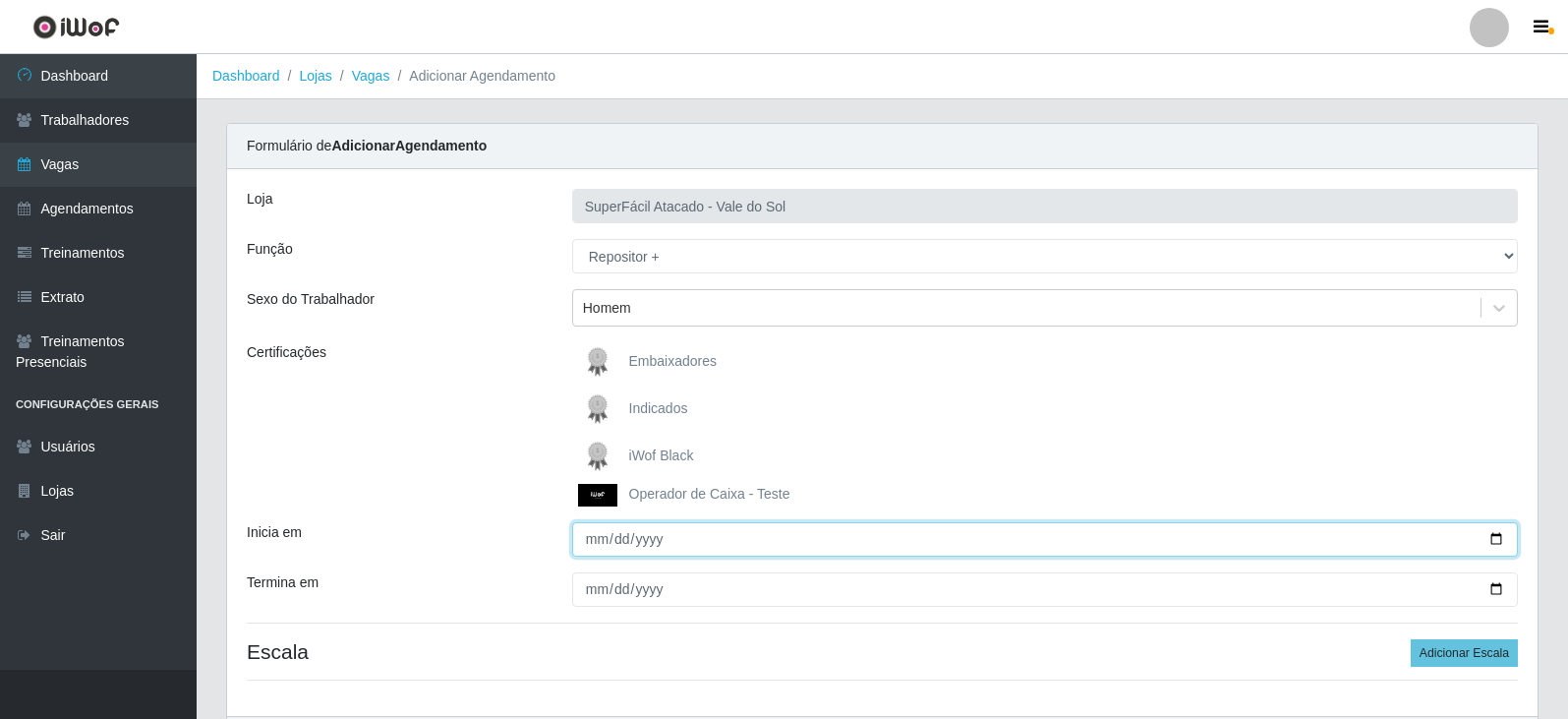
click at [598, 532] on input "Inicia em" at bounding box center [1045, 539] width 946 height 35
type input "[DATE]"
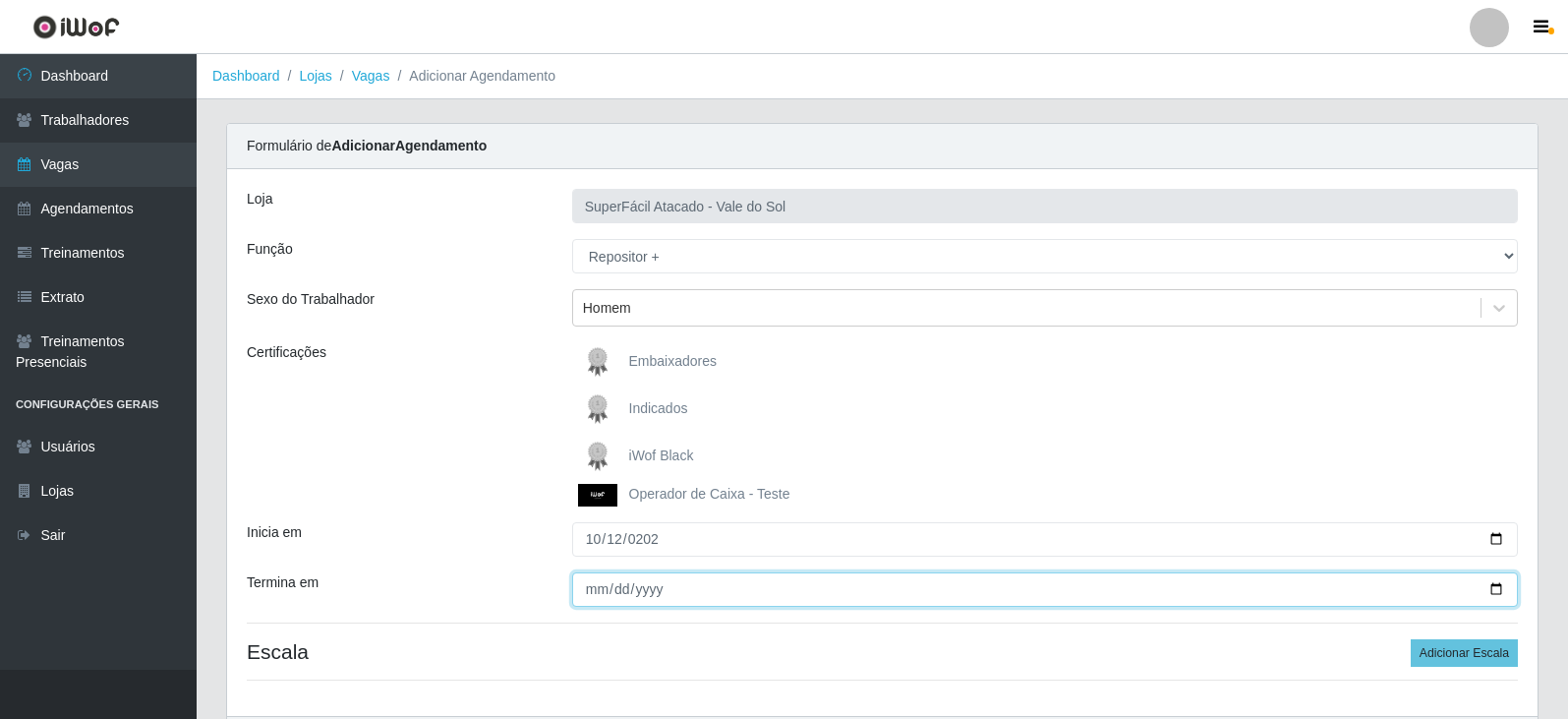
drag, startPoint x: 596, startPoint y: 590, endPoint x: 716, endPoint y: 634, distance: 127.8
click at [600, 589] on input "Termina em" at bounding box center [1045, 589] width 946 height 35
type input "[DATE]"
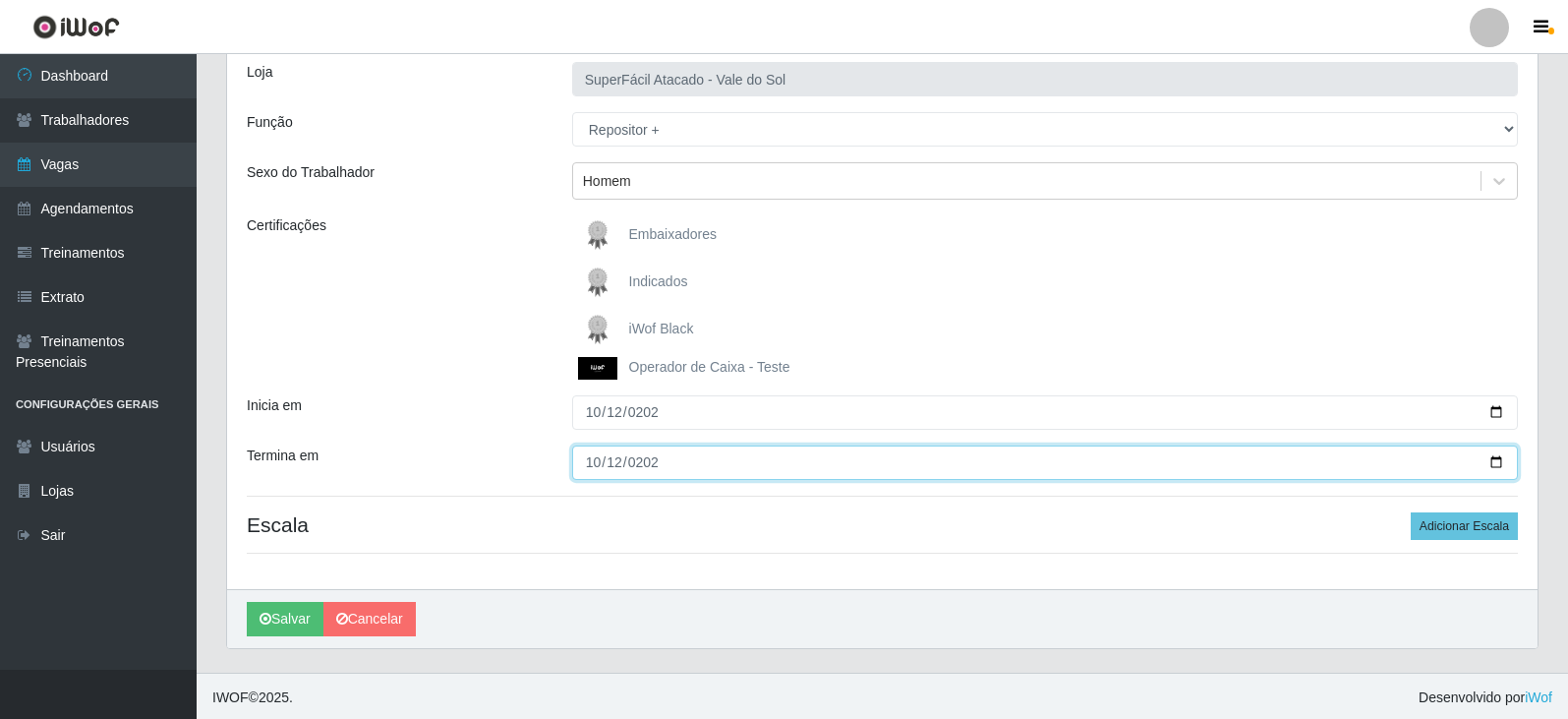
scroll to position [131, 0]
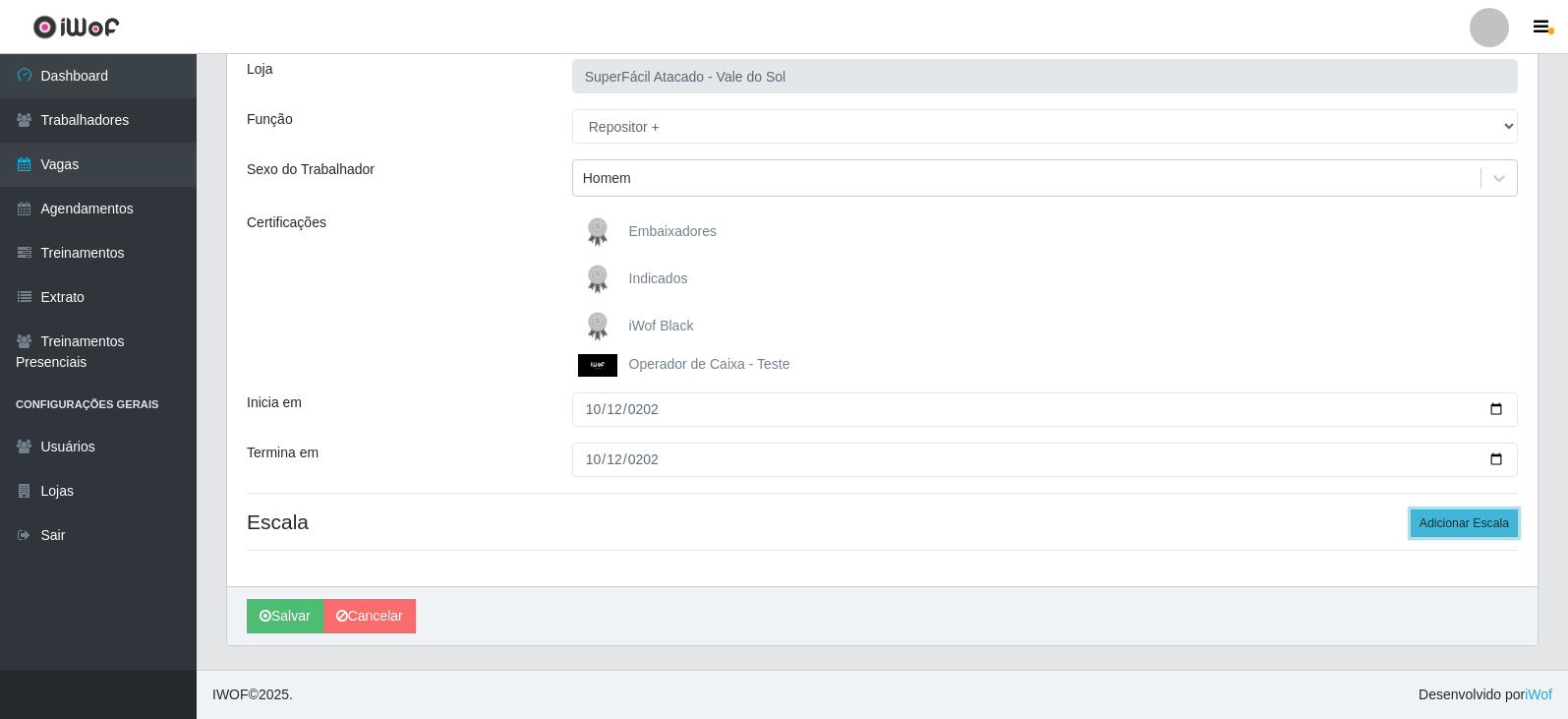
click at [1505, 527] on button "Adicionar Escala" at bounding box center [1465, 523] width 107 height 28
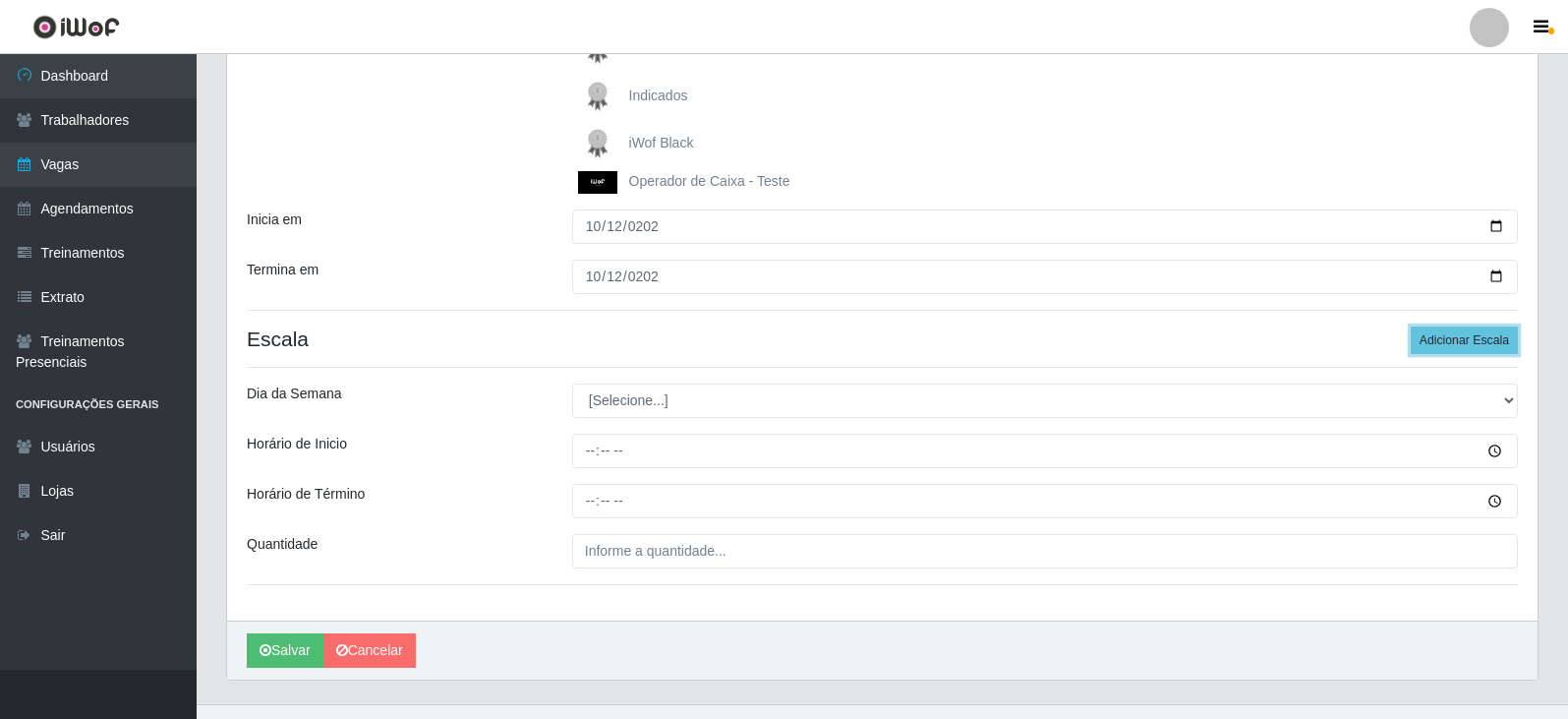
scroll to position [328, 0]
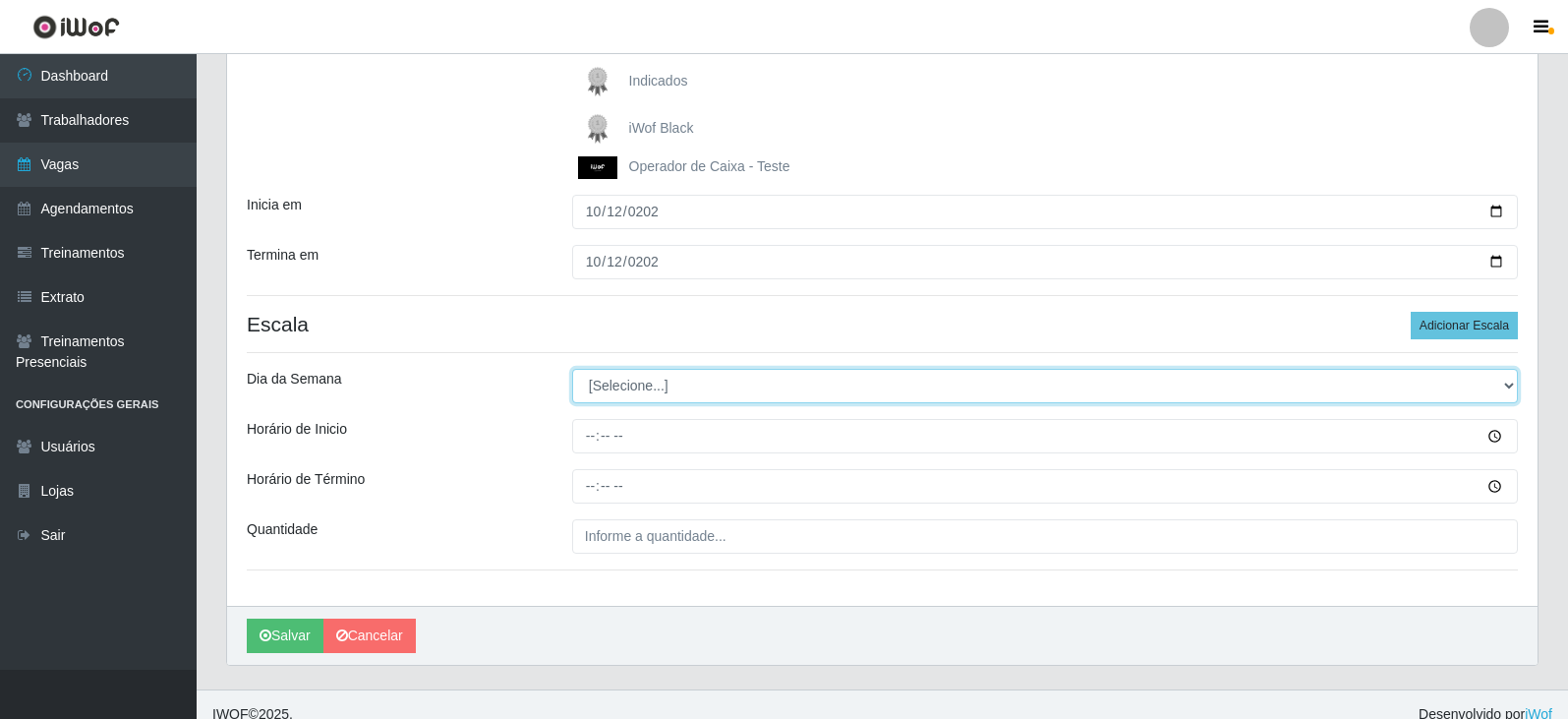
click at [729, 374] on select "[Selecione...] Segunda Terça Quarta Quinta Sexta Sábado Domingo" at bounding box center [1045, 385] width 946 height 35
select select "0"
click at [573, 368] on select "[Selecione...] Segunda Terça Quarta Quinta Sexta Sábado Domingo" at bounding box center [1045, 385] width 946 height 35
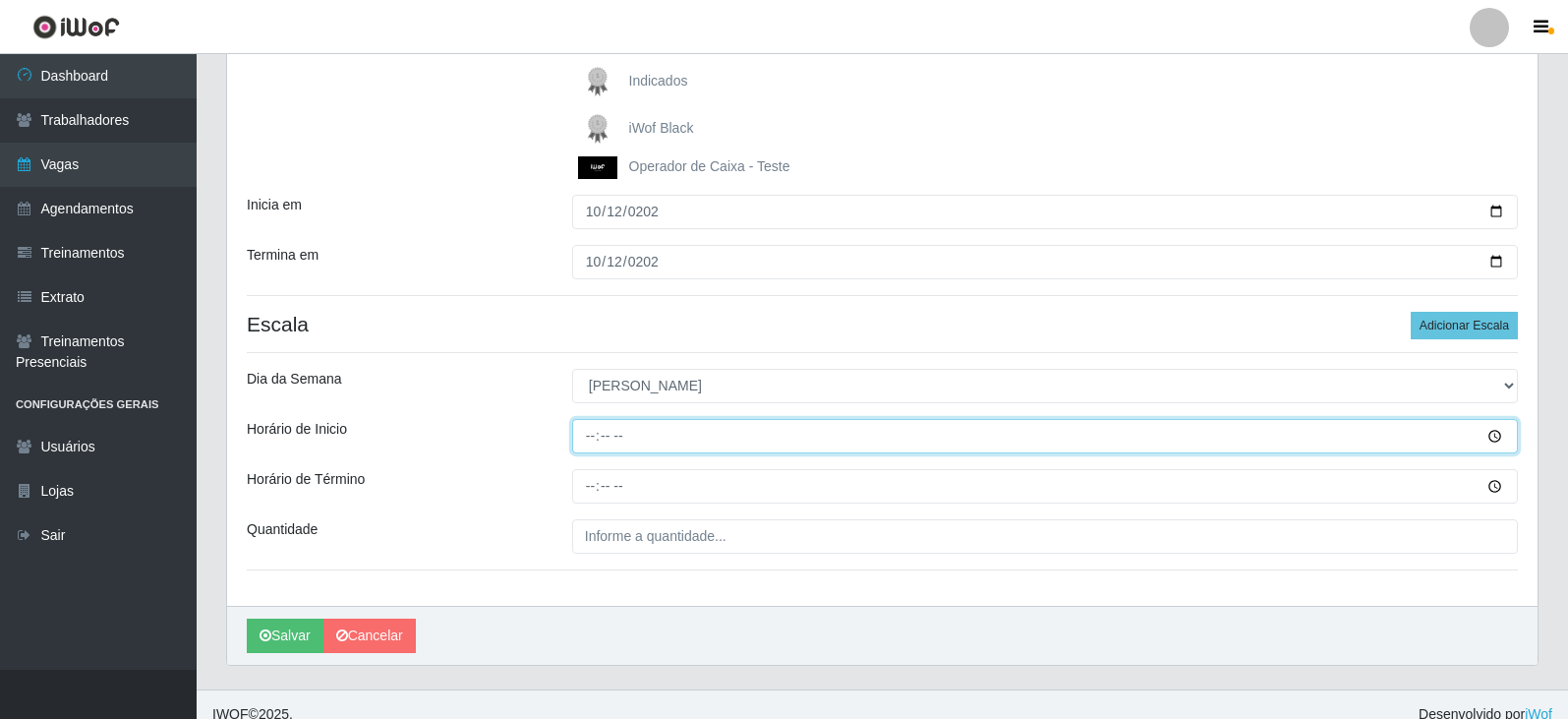
click at [583, 435] on input "Horário de Inicio" at bounding box center [1045, 436] width 946 height 35
type input "10:00"
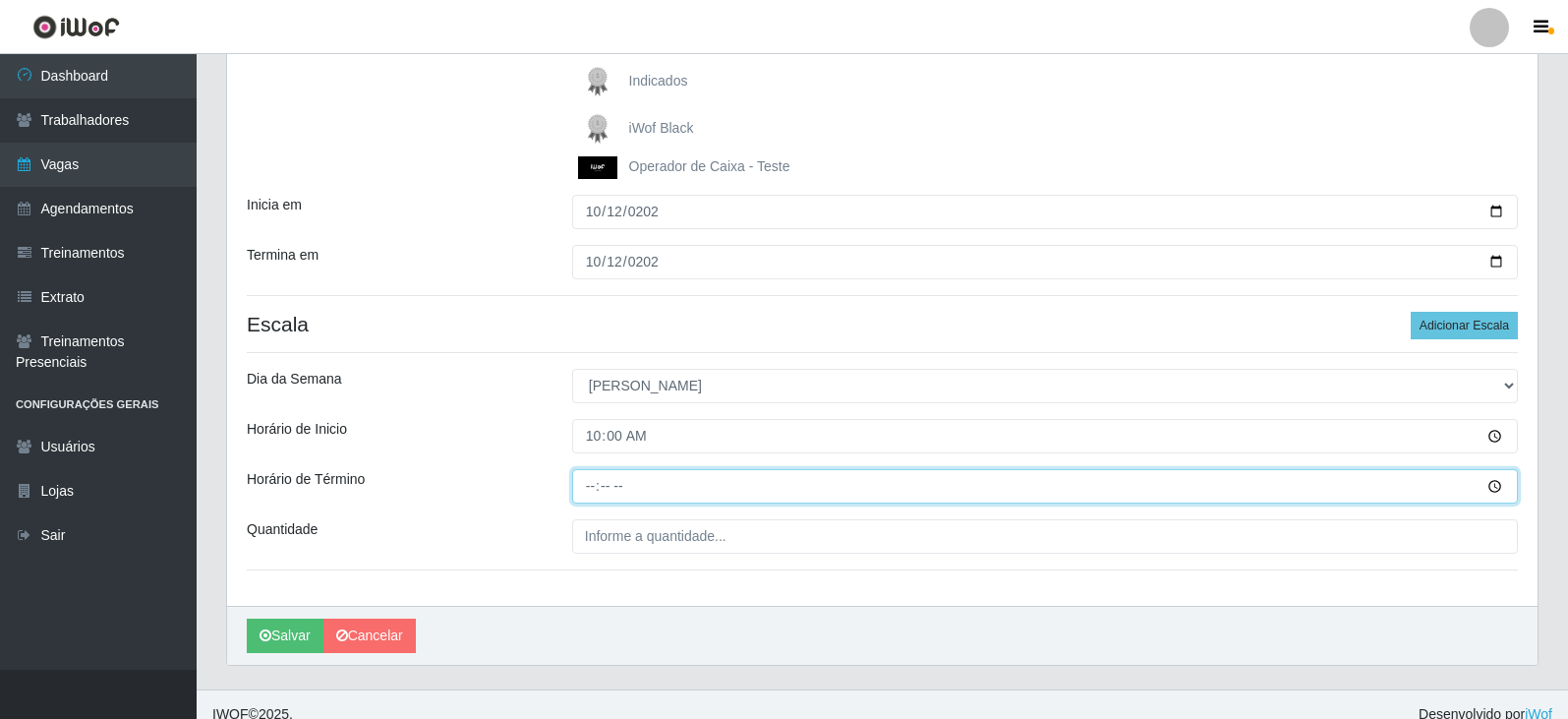
click at [589, 489] on input "Horário de Término" at bounding box center [1045, 486] width 946 height 35
type input "16:00"
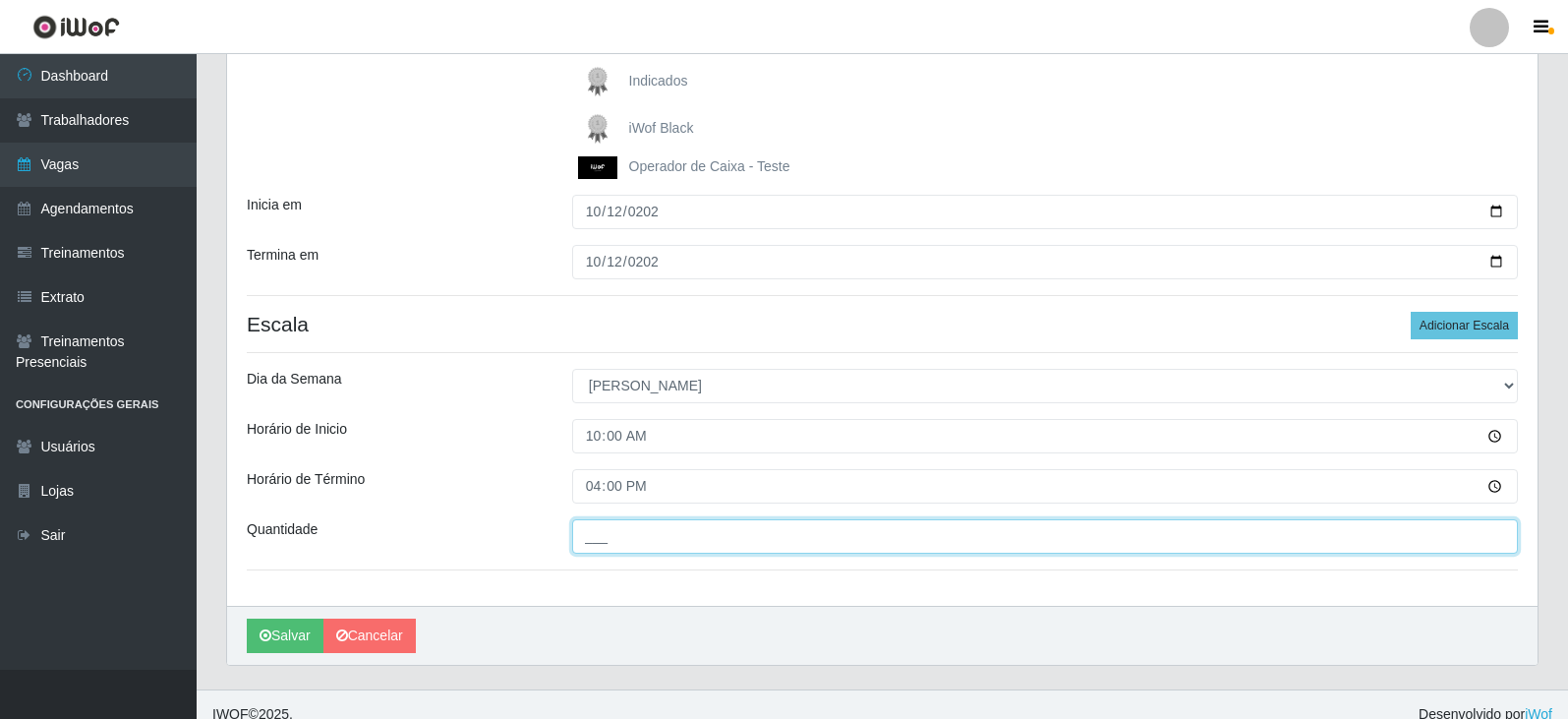
click at [788, 539] on input "___" at bounding box center [1045, 536] width 946 height 35
type input "4__"
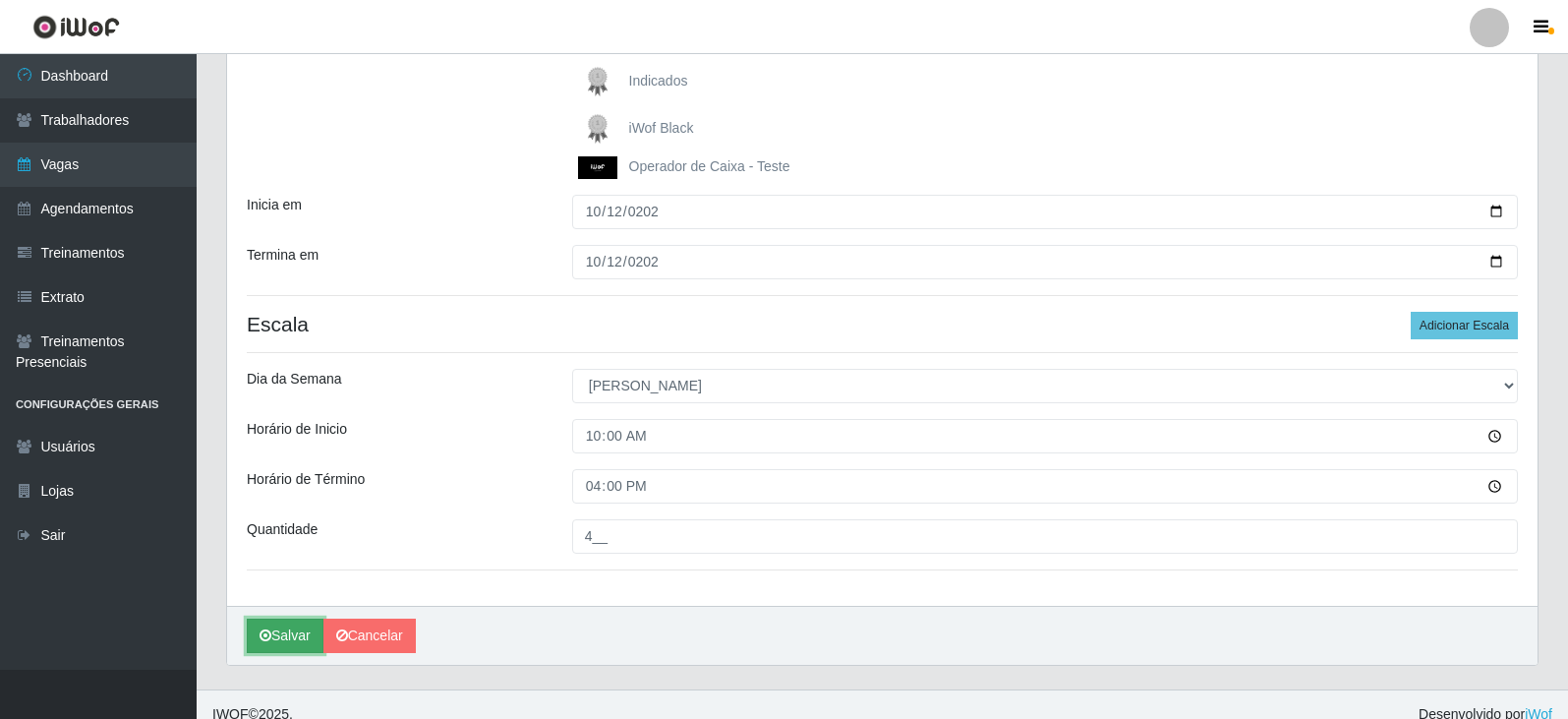
click at [305, 632] on button "Salvar" at bounding box center [284, 635] width 76 height 35
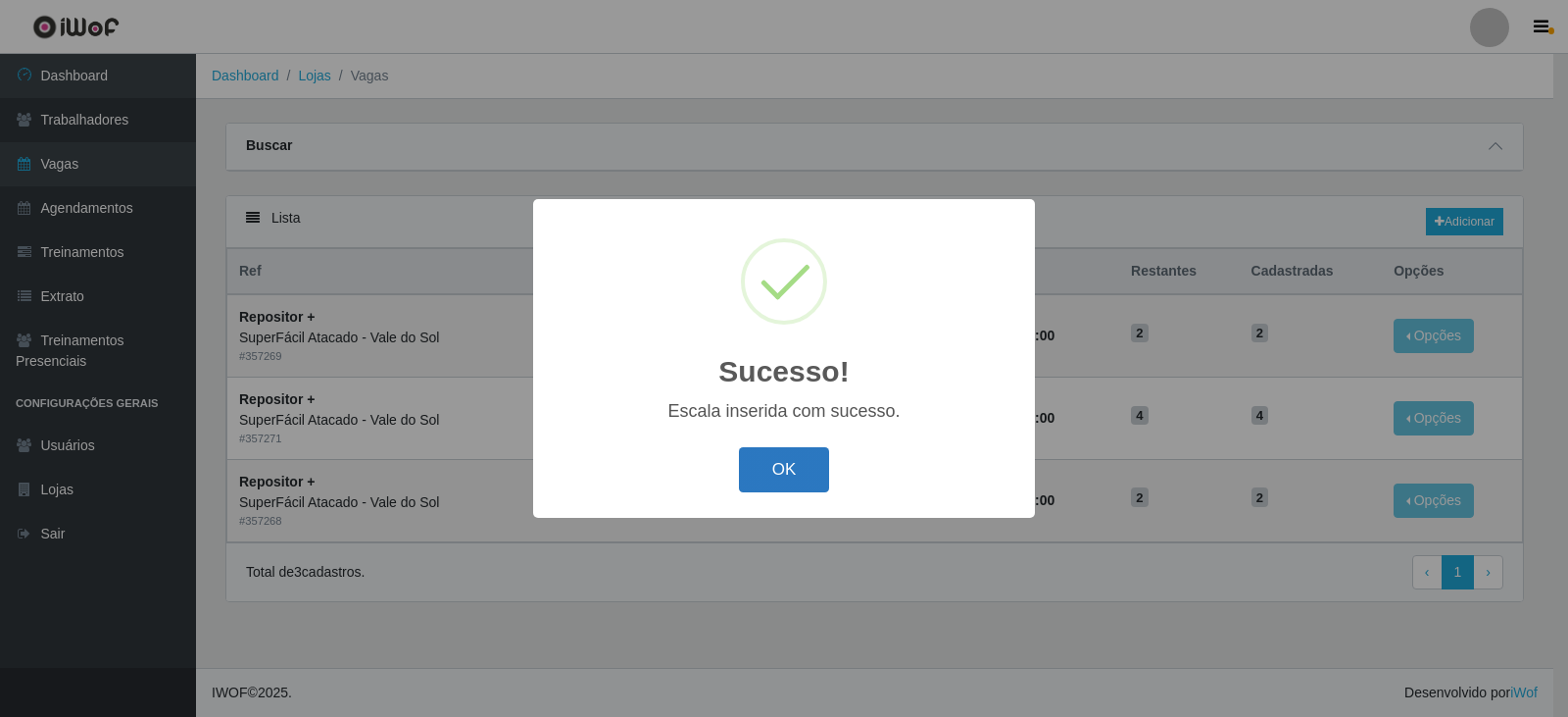
click at [788, 472] on button "OK" at bounding box center [784, 470] width 91 height 46
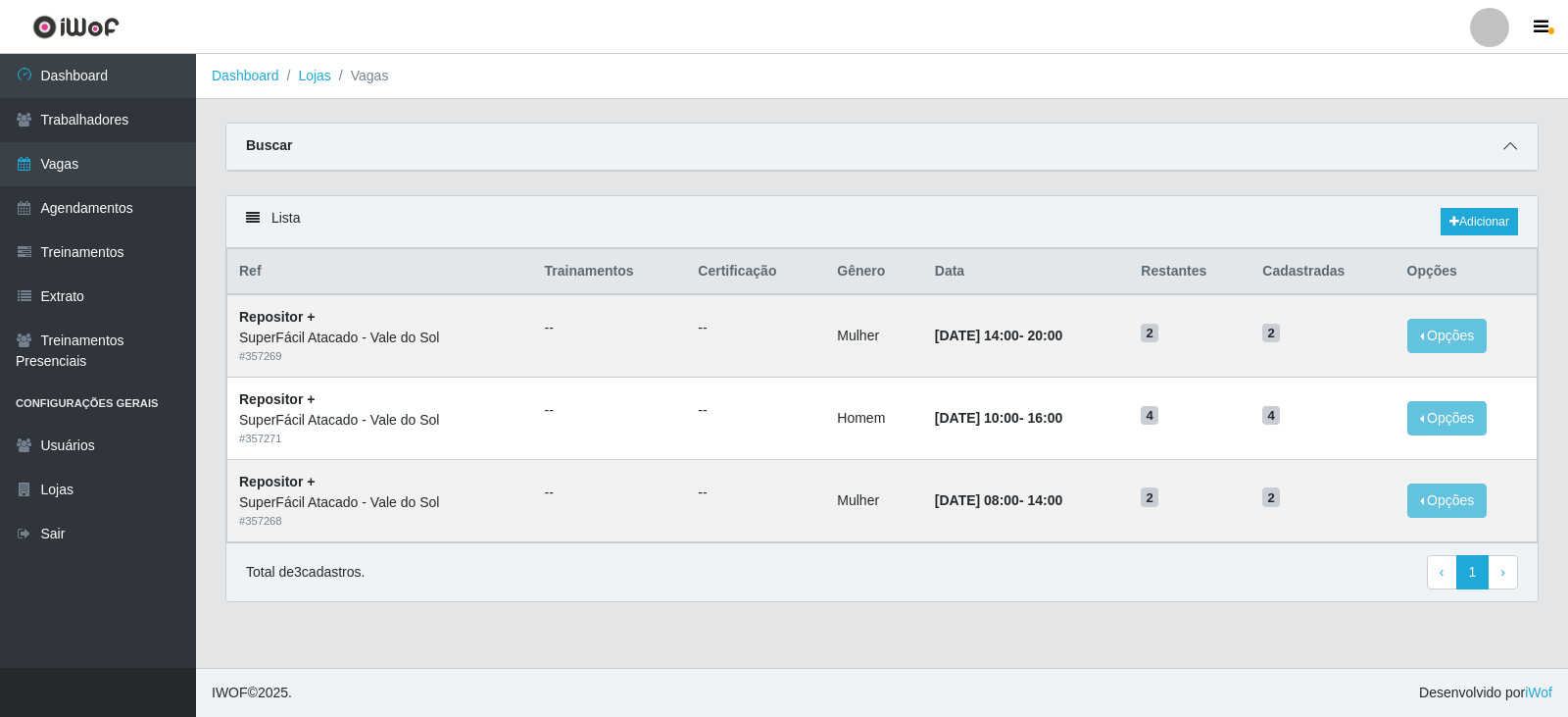
click at [1503, 140] on span at bounding box center [1511, 146] width 24 height 23
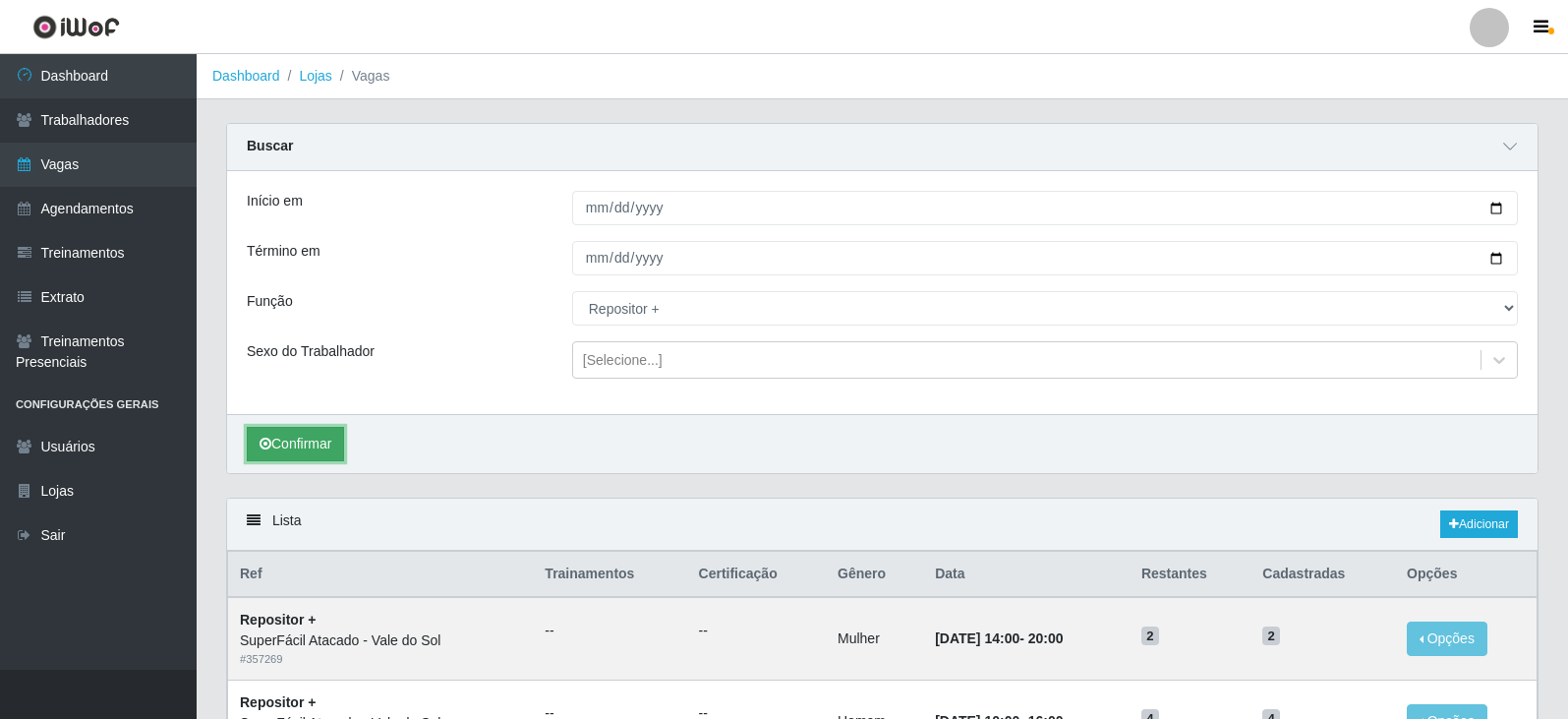
click at [309, 442] on button "Confirmar" at bounding box center [295, 444] width 97 height 35
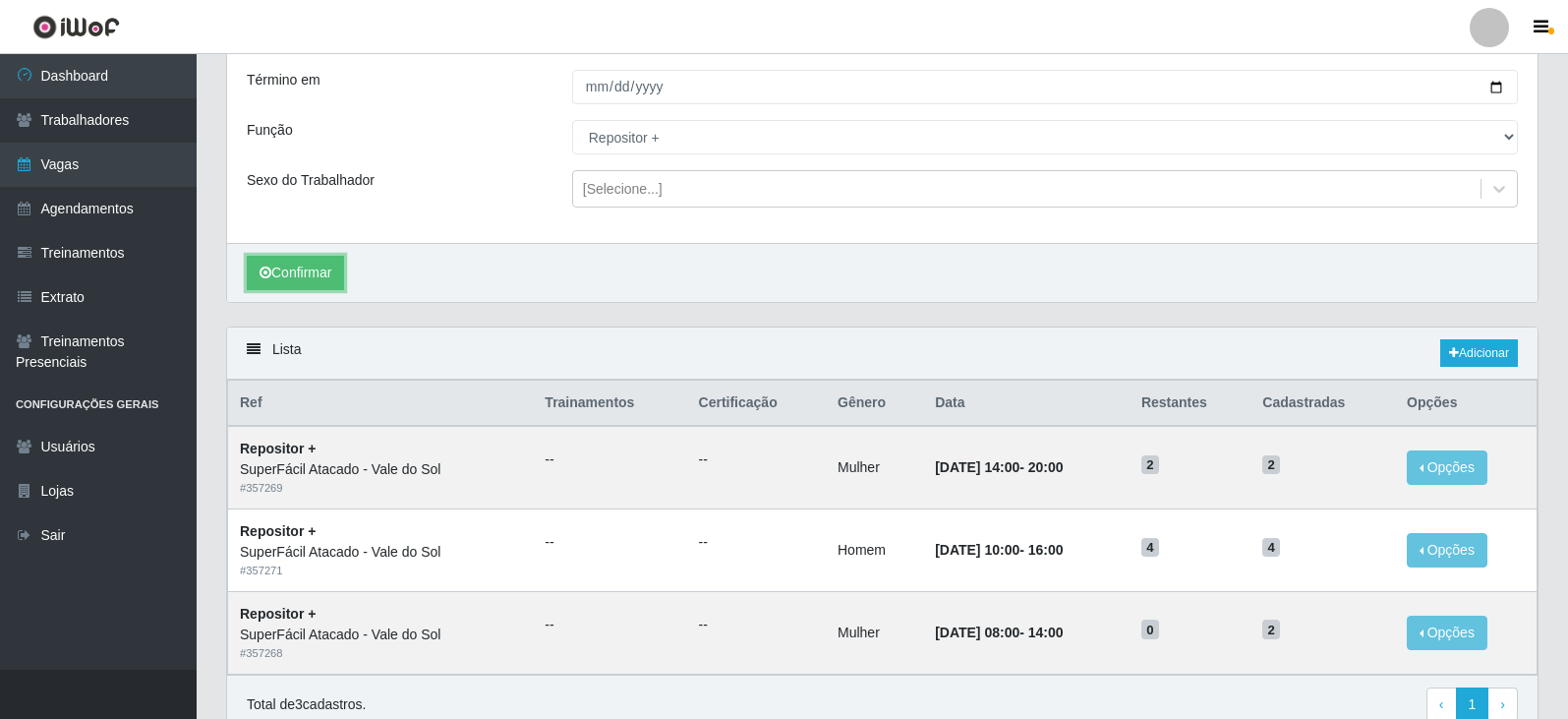
scroll to position [260, 0]
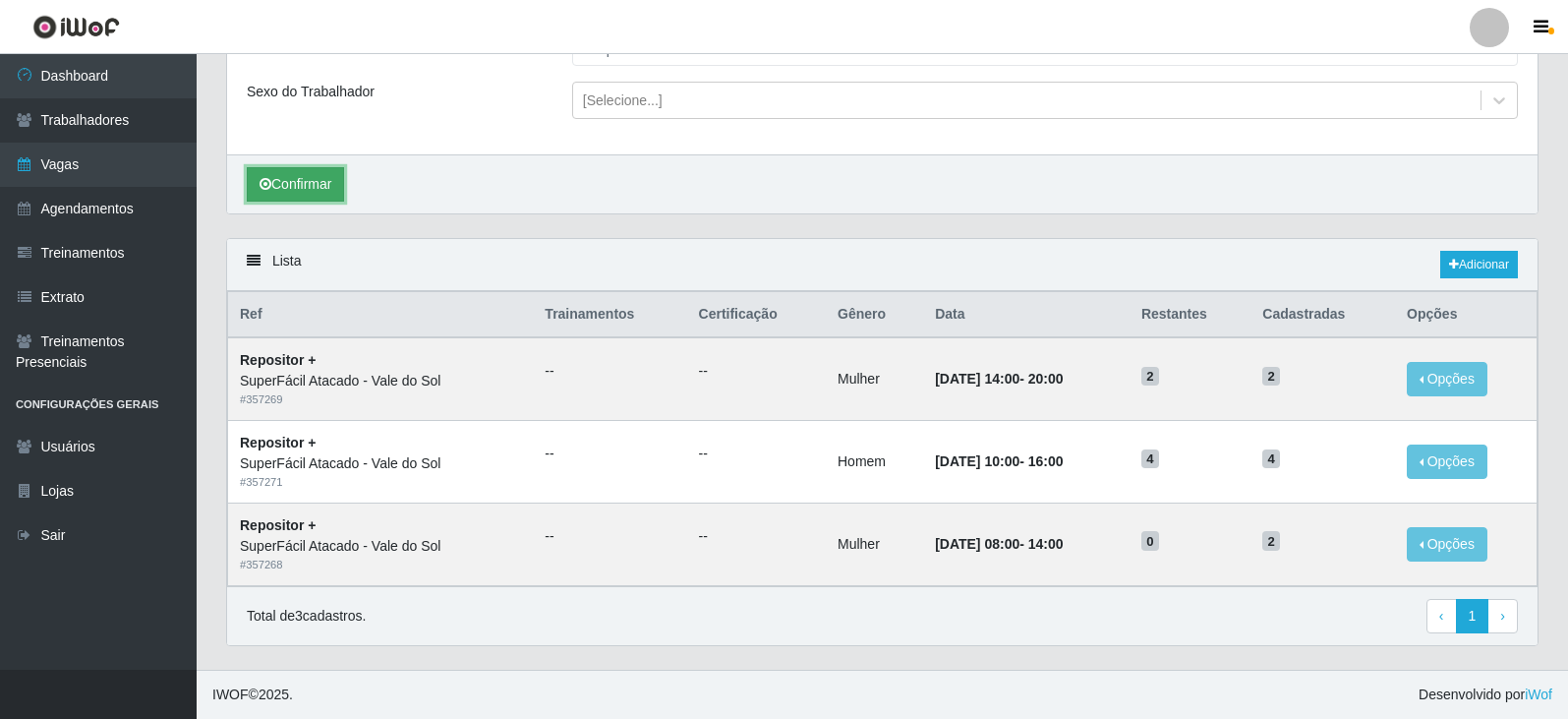
click at [327, 196] on button "Confirmar" at bounding box center [295, 184] width 97 height 35
click at [257, 181] on button "Confirmar" at bounding box center [295, 184] width 97 height 35
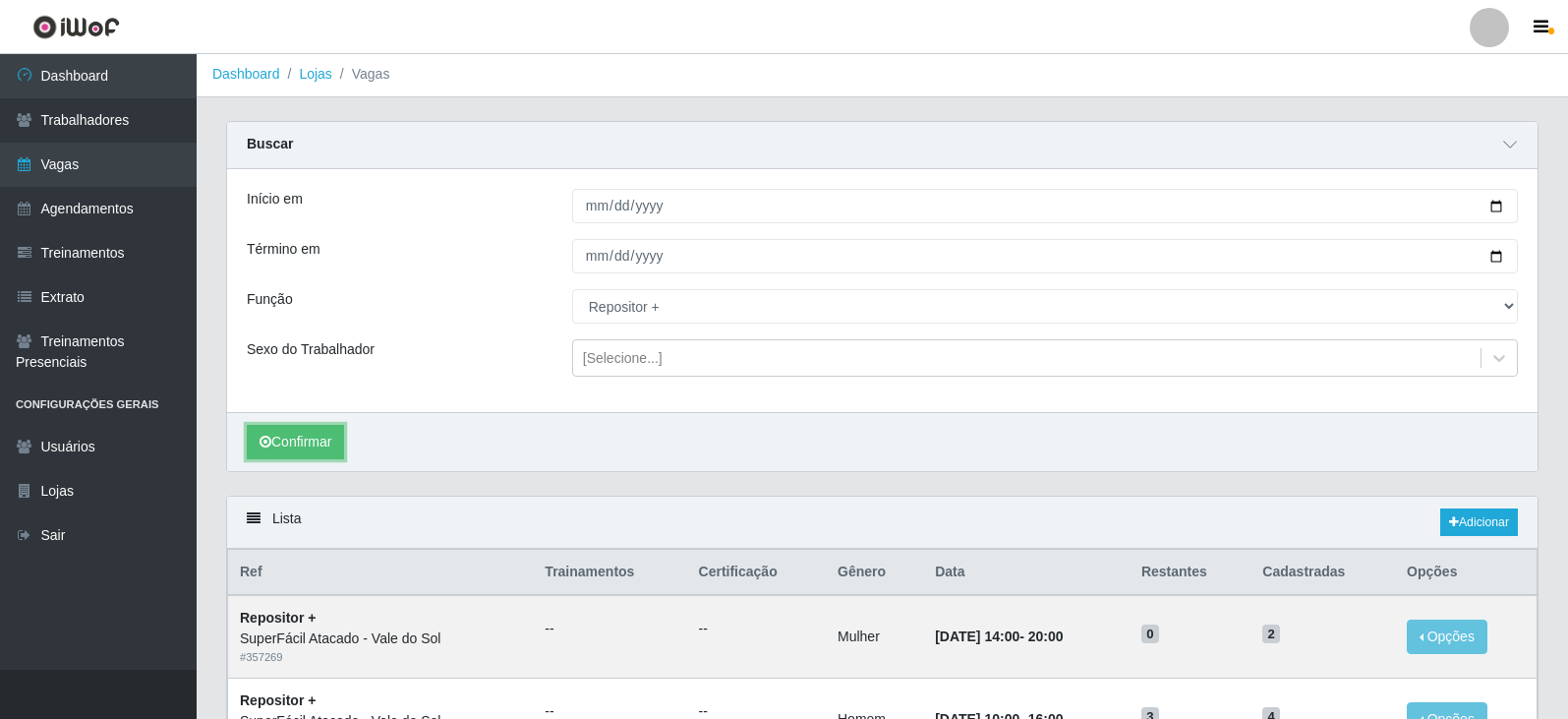
scroll to position [0, 0]
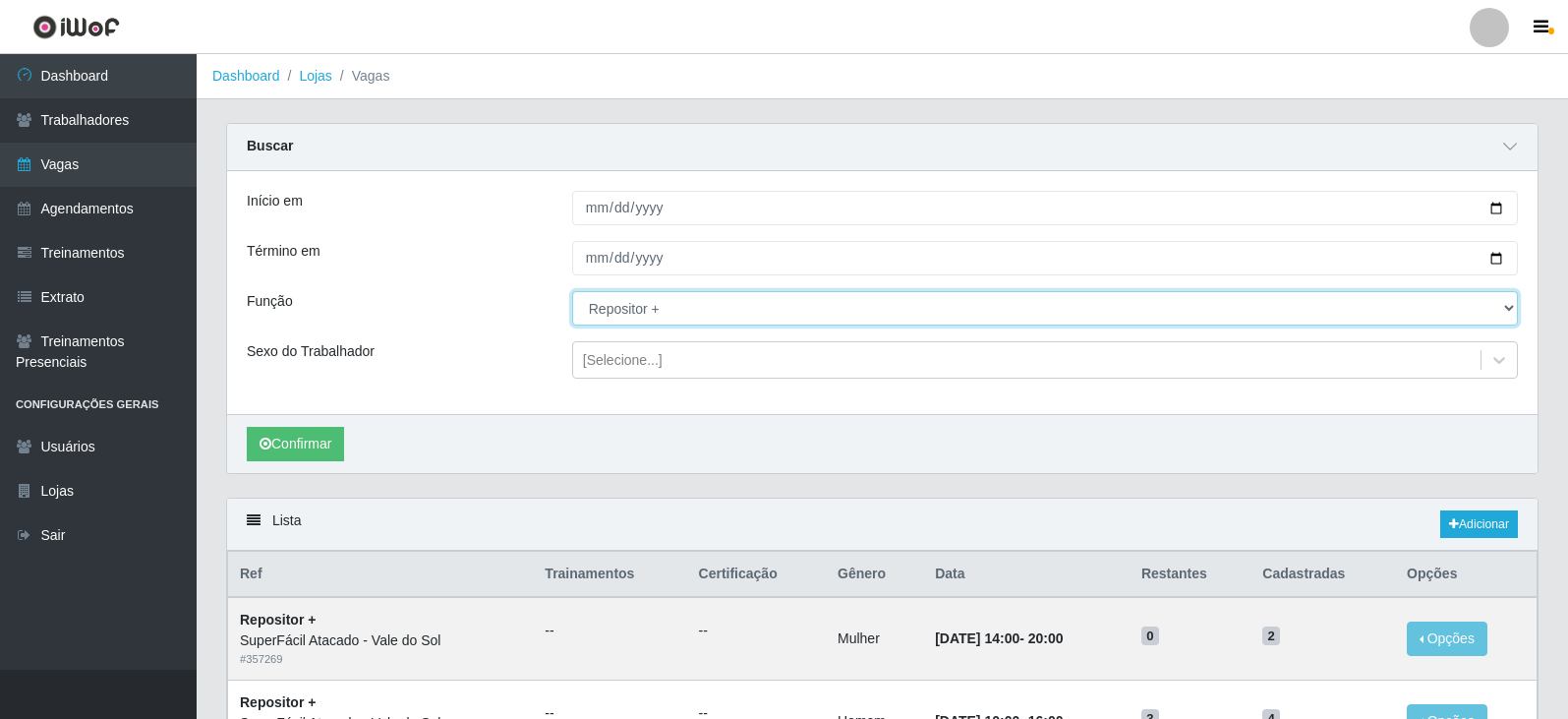
click at [665, 318] on select "[Selecione...] Embalador Embalador + Embalador ++ Operador de Caixa Operador de…" at bounding box center [1045, 308] width 946 height 35
select select "72"
click at [573, 292] on select "[Selecione...] Embalador Embalador + Embalador ++ Operador de Caixa Operador de…" at bounding box center [1045, 308] width 946 height 35
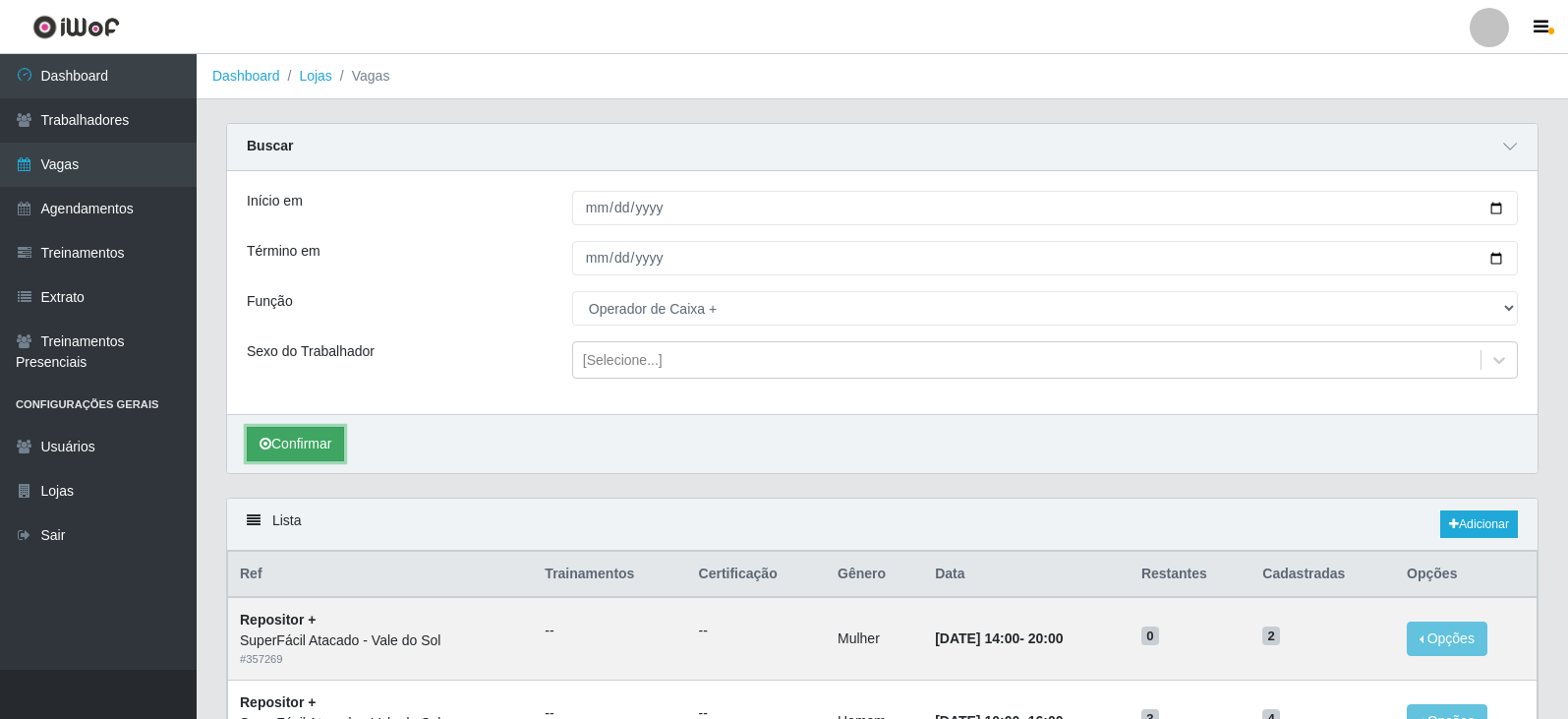
click at [319, 445] on button "Confirmar" at bounding box center [295, 444] width 97 height 35
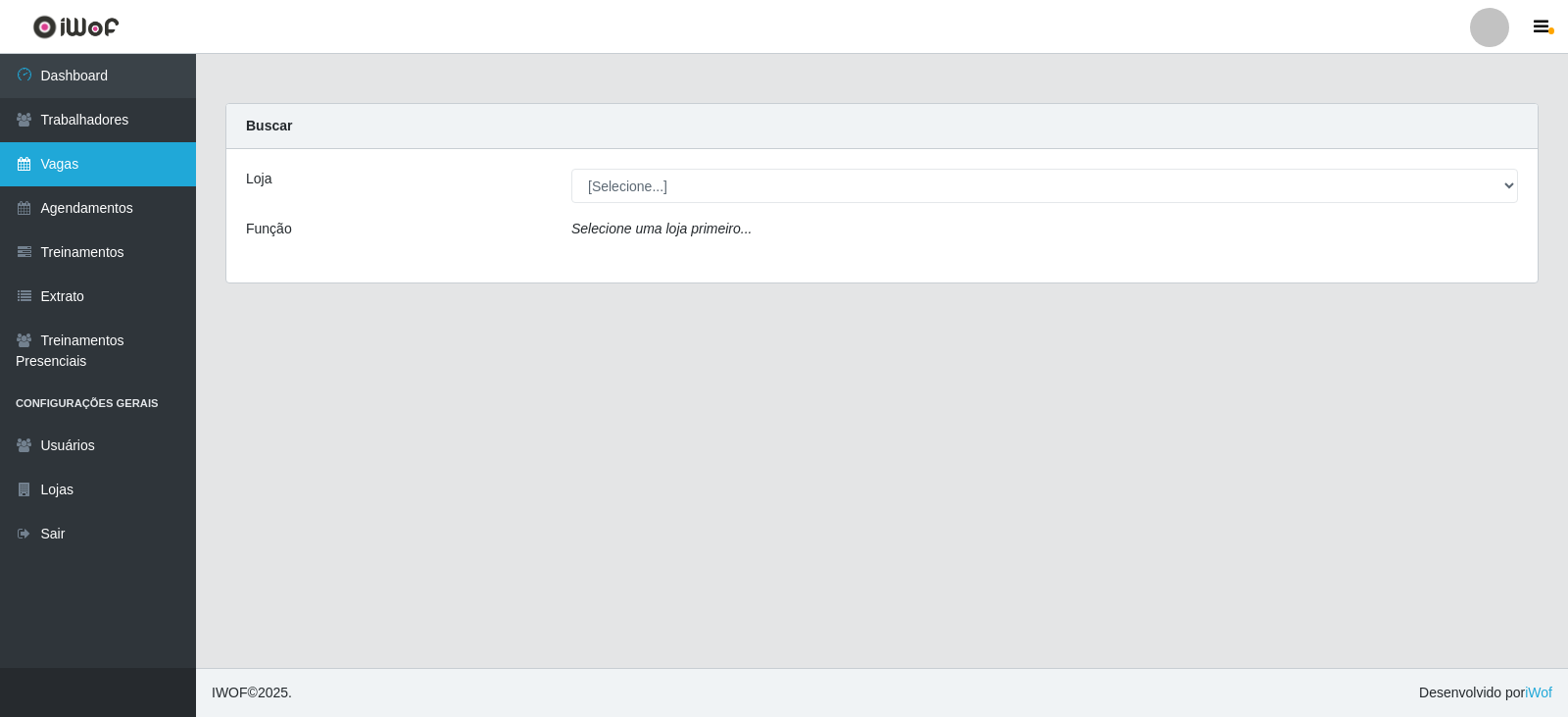
click at [81, 162] on link "Vagas" at bounding box center [98, 164] width 196 height 44
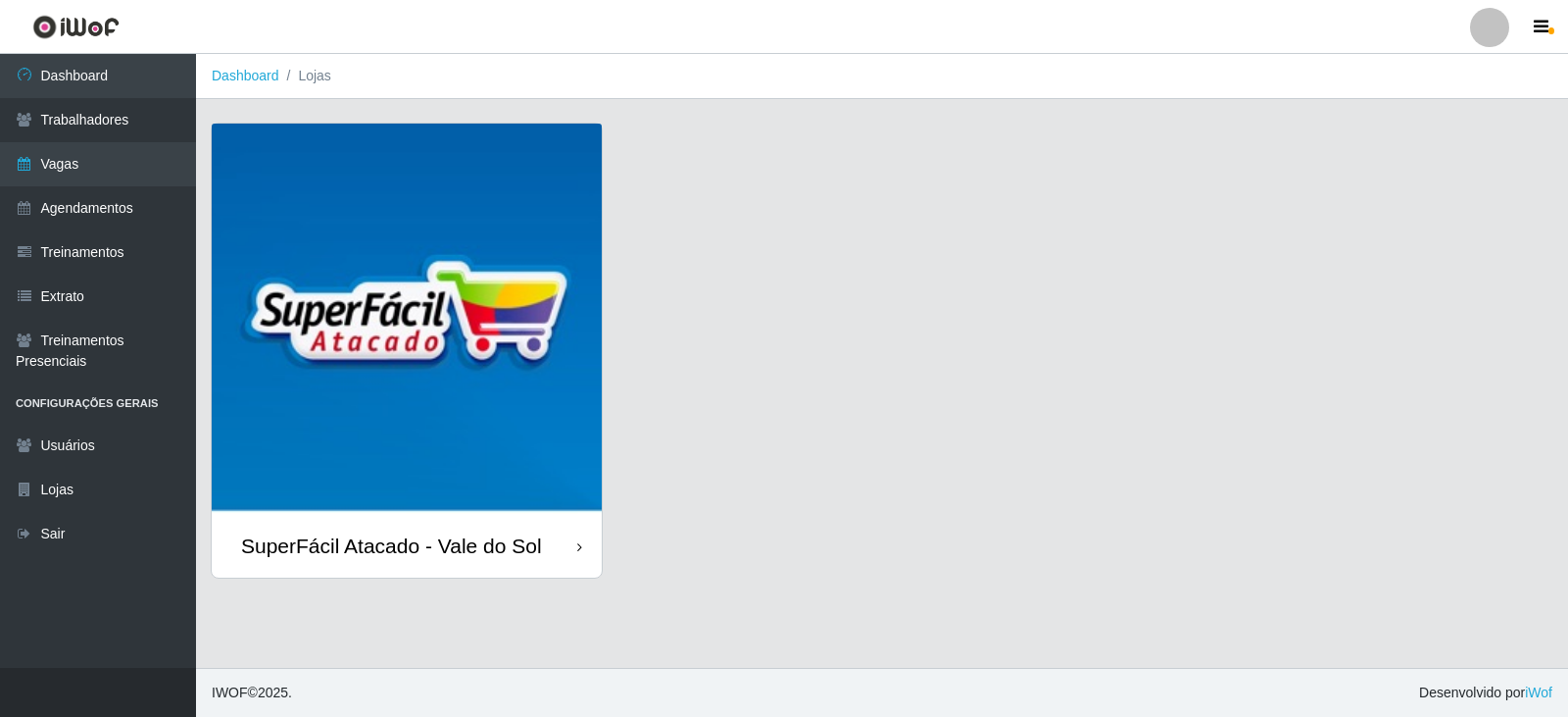
click at [523, 233] on img at bounding box center [406, 318] width 390 height 390
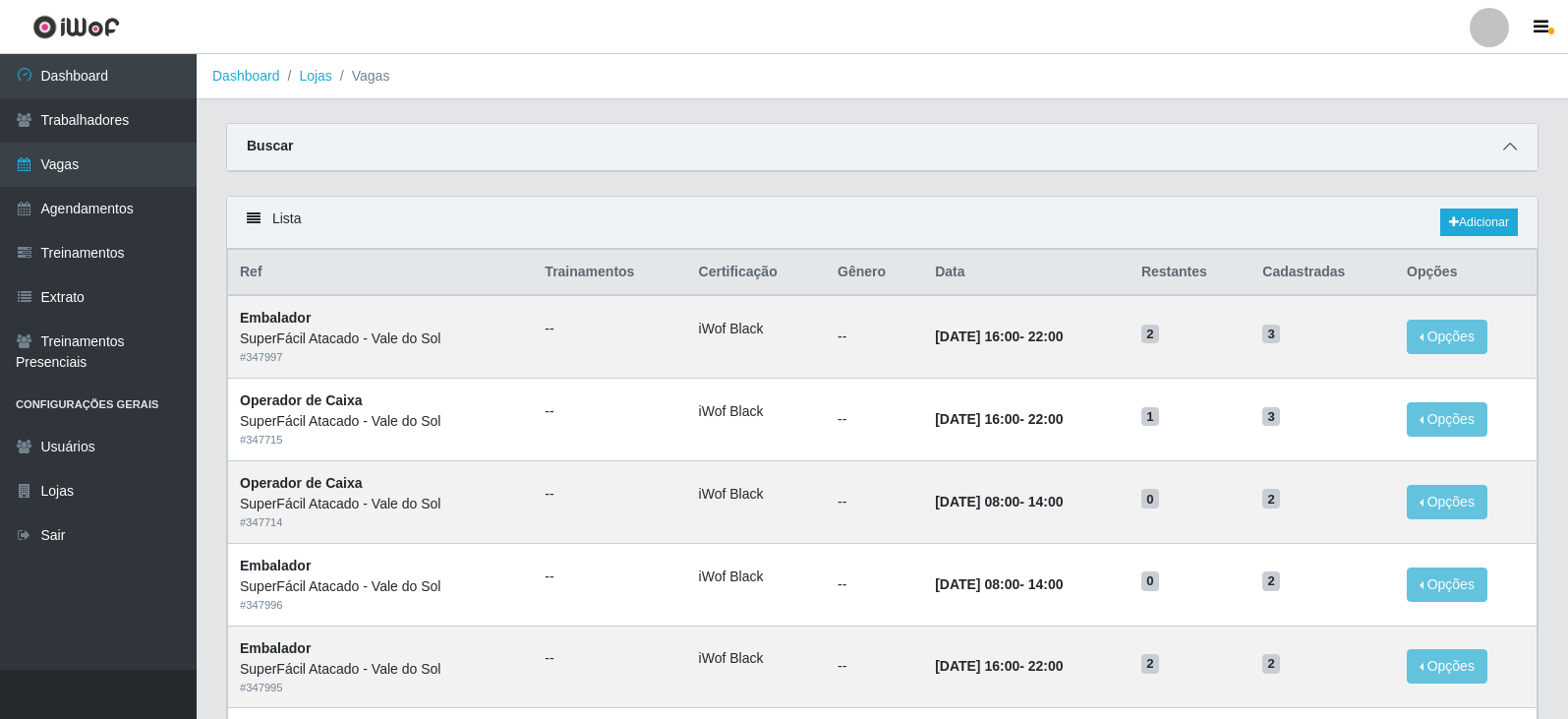
click at [1504, 152] on icon at bounding box center [1511, 147] width 14 height 14
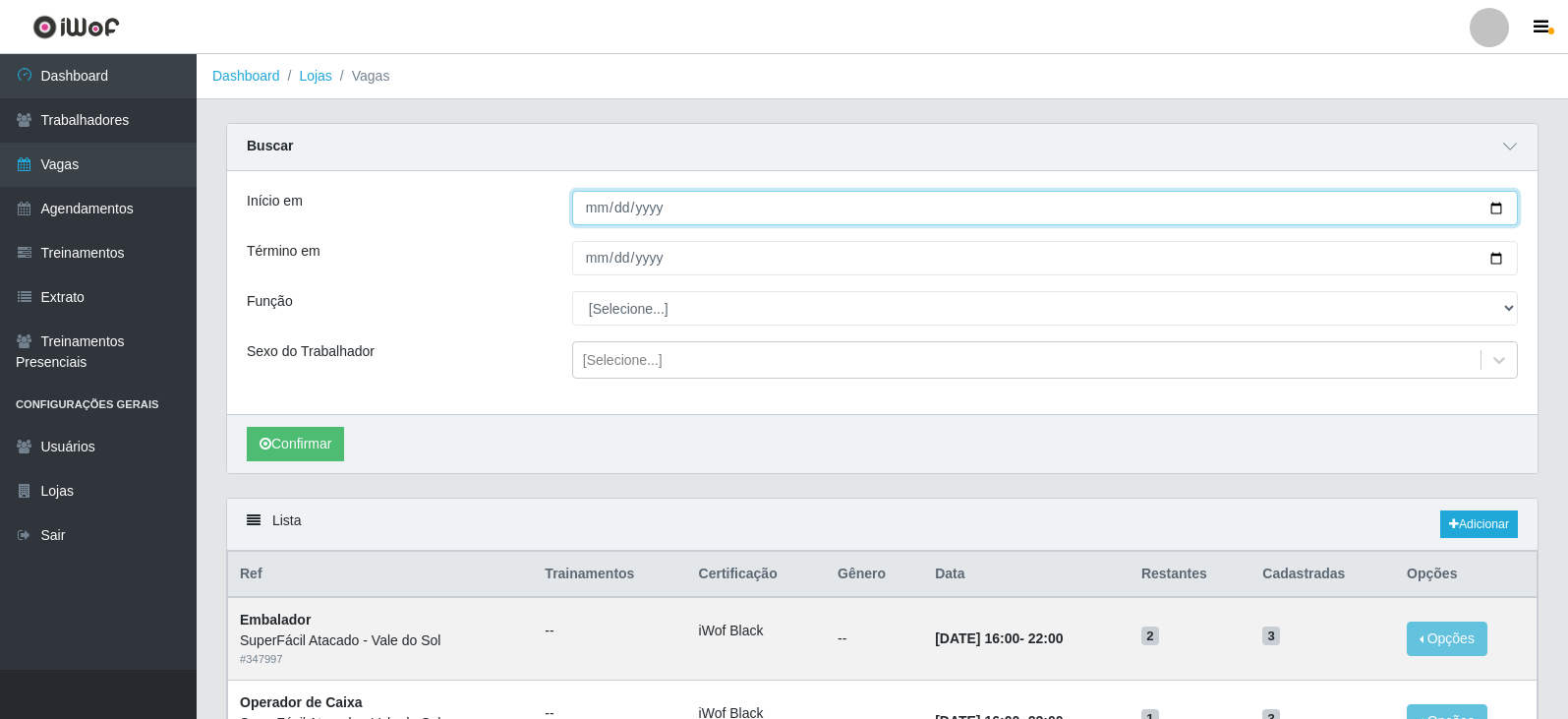
click at [589, 214] on input "Início em" at bounding box center [1045, 208] width 946 height 35
type input "[DATE]"
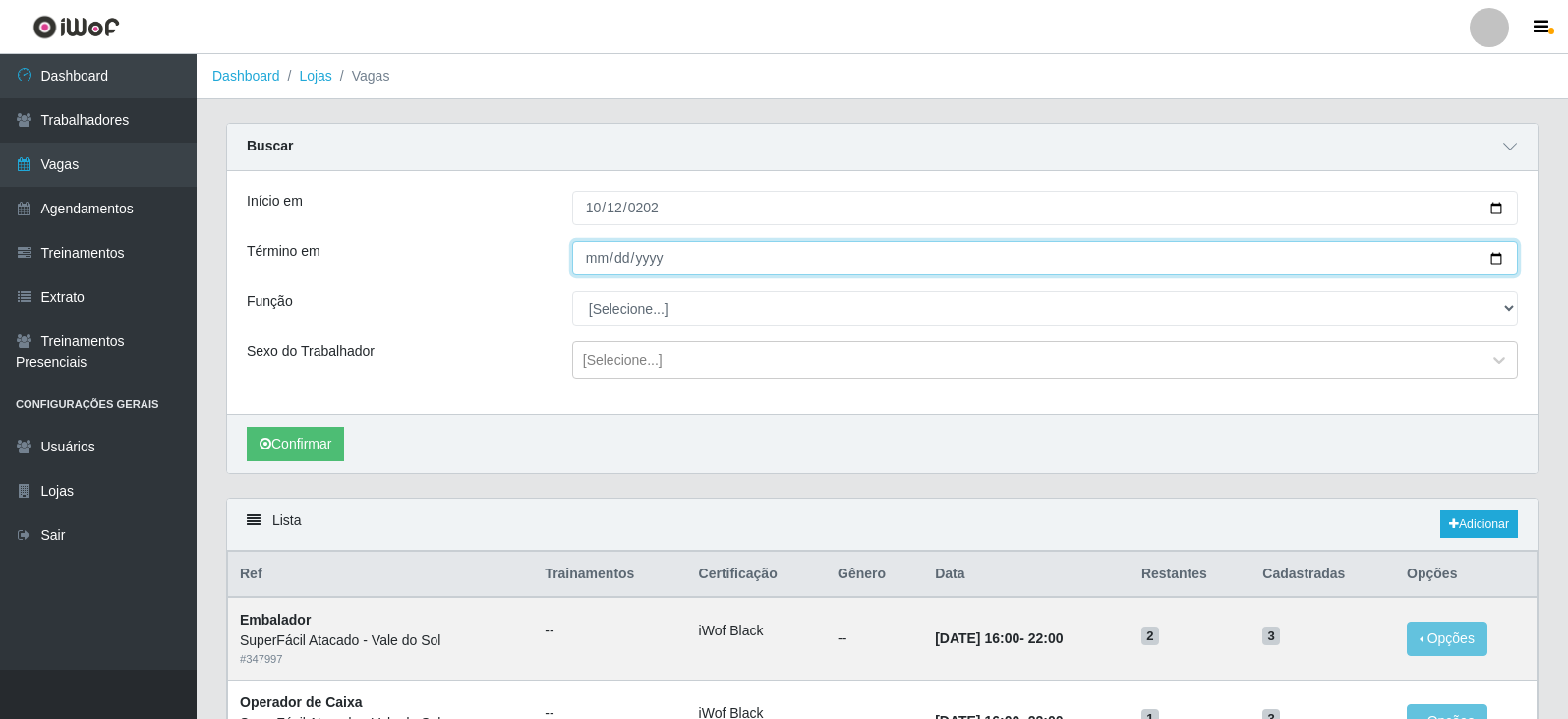
click at [593, 258] on input "Término em" at bounding box center [1045, 257] width 946 height 35
type input "[DATE]"
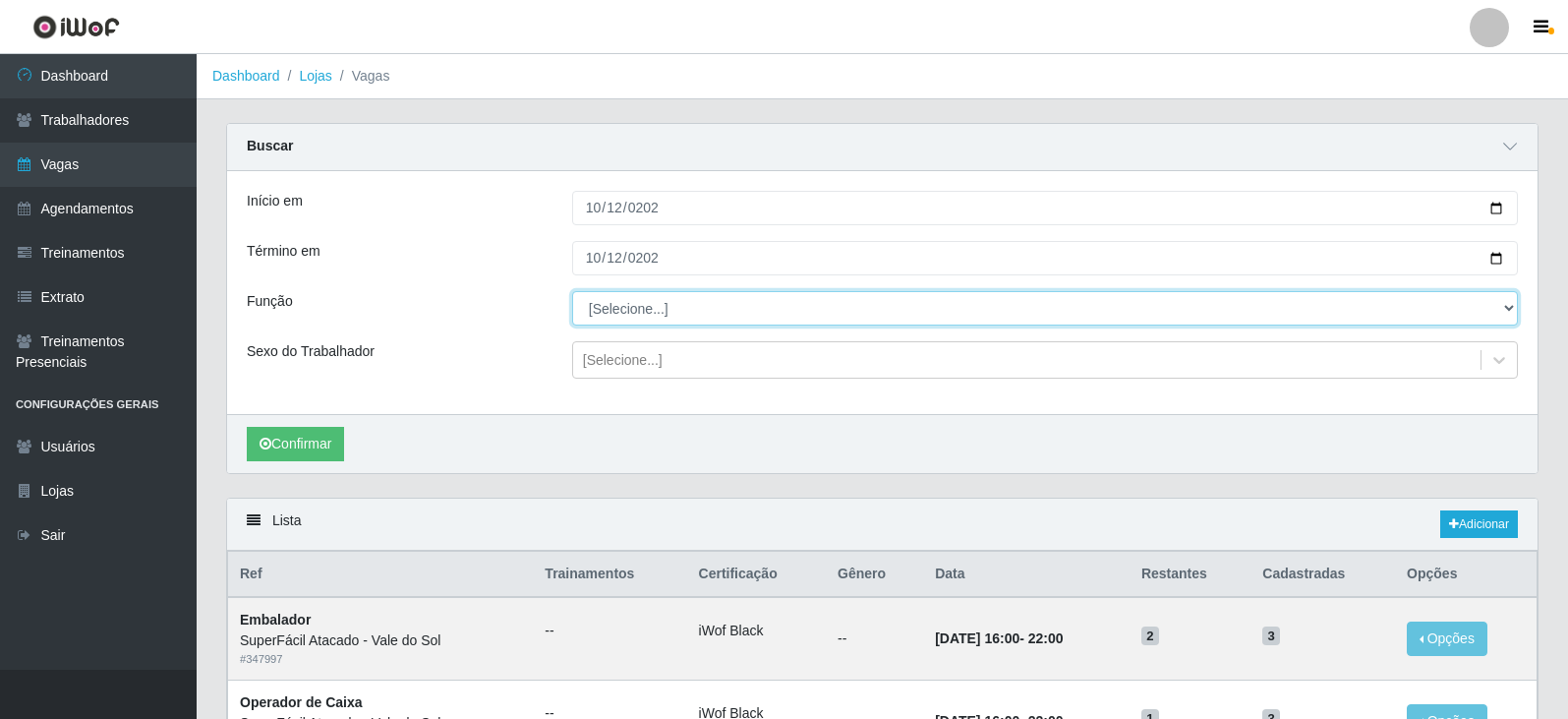
click at [628, 309] on select "[Selecione...] Embalador Embalador + Embalador ++ Operador de Caixa Operador de…" at bounding box center [1045, 308] width 946 height 35
select select "82"
click at [573, 292] on select "[Selecione...] Embalador Embalador + Embalador ++ Operador de Caixa Operador de…" at bounding box center [1045, 308] width 946 height 35
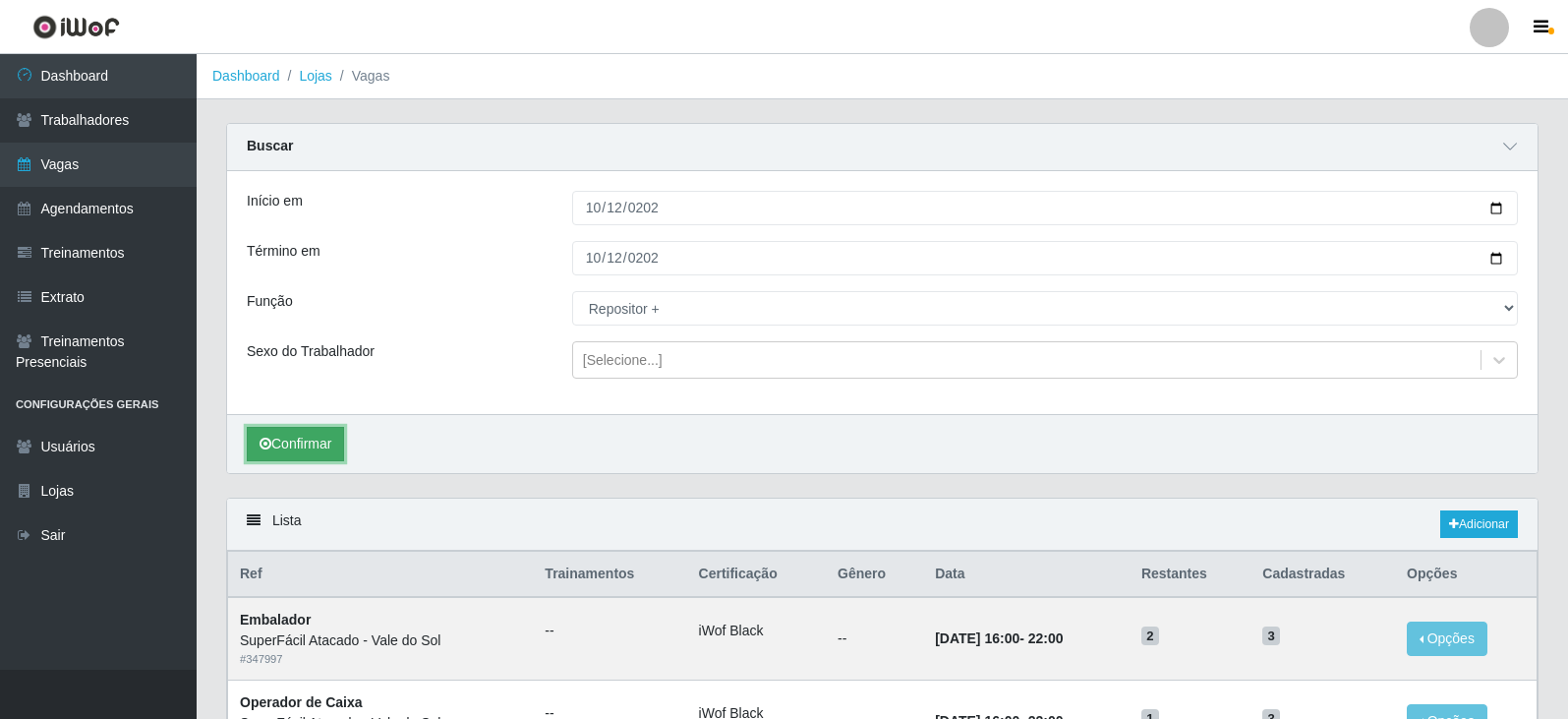
click at [323, 435] on button "Confirmar" at bounding box center [295, 444] width 97 height 35
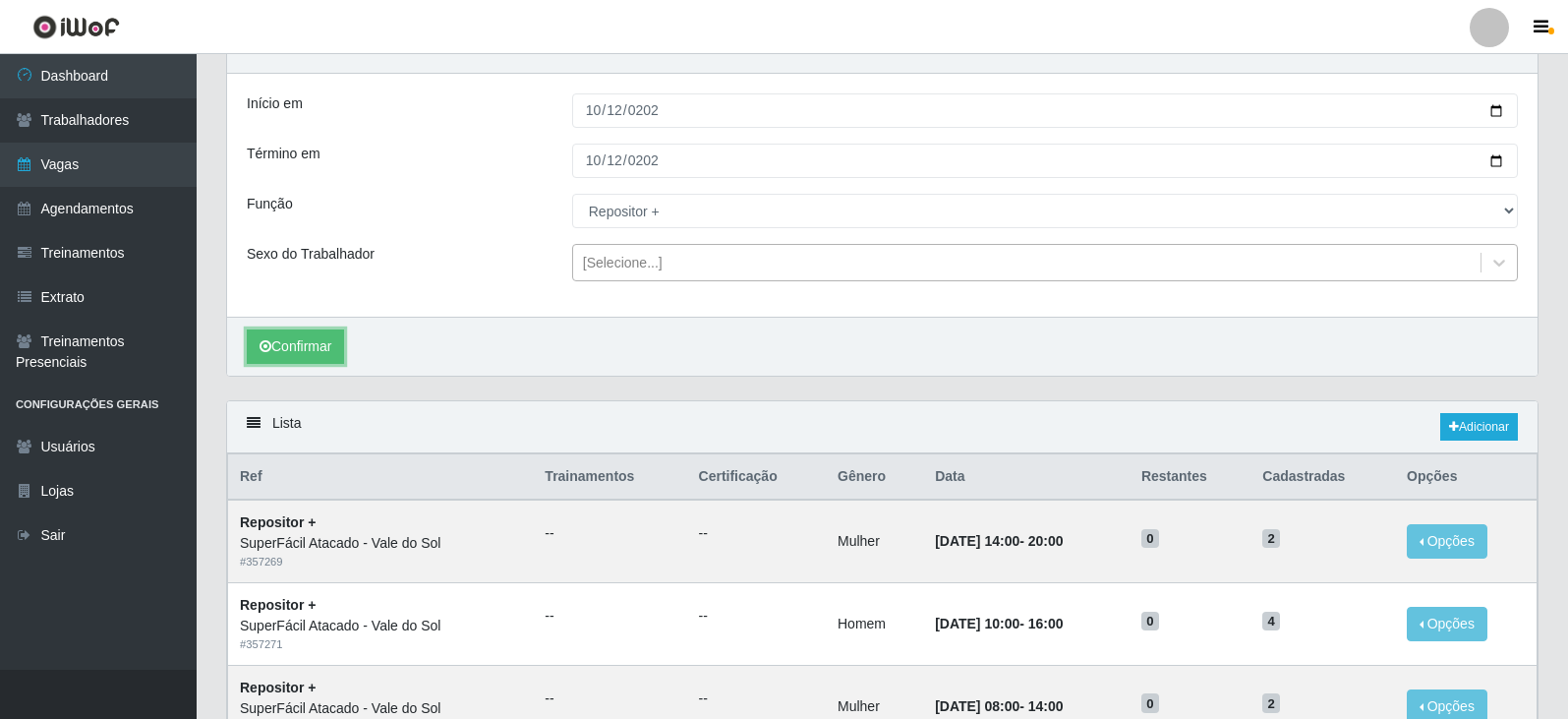
scroll to position [98, 0]
drag, startPoint x: 800, startPoint y: 249, endPoint x: 825, endPoint y: 262, distance: 28.2
click at [804, 250] on div "[Selecione...]" at bounding box center [1027, 261] width 907 height 33
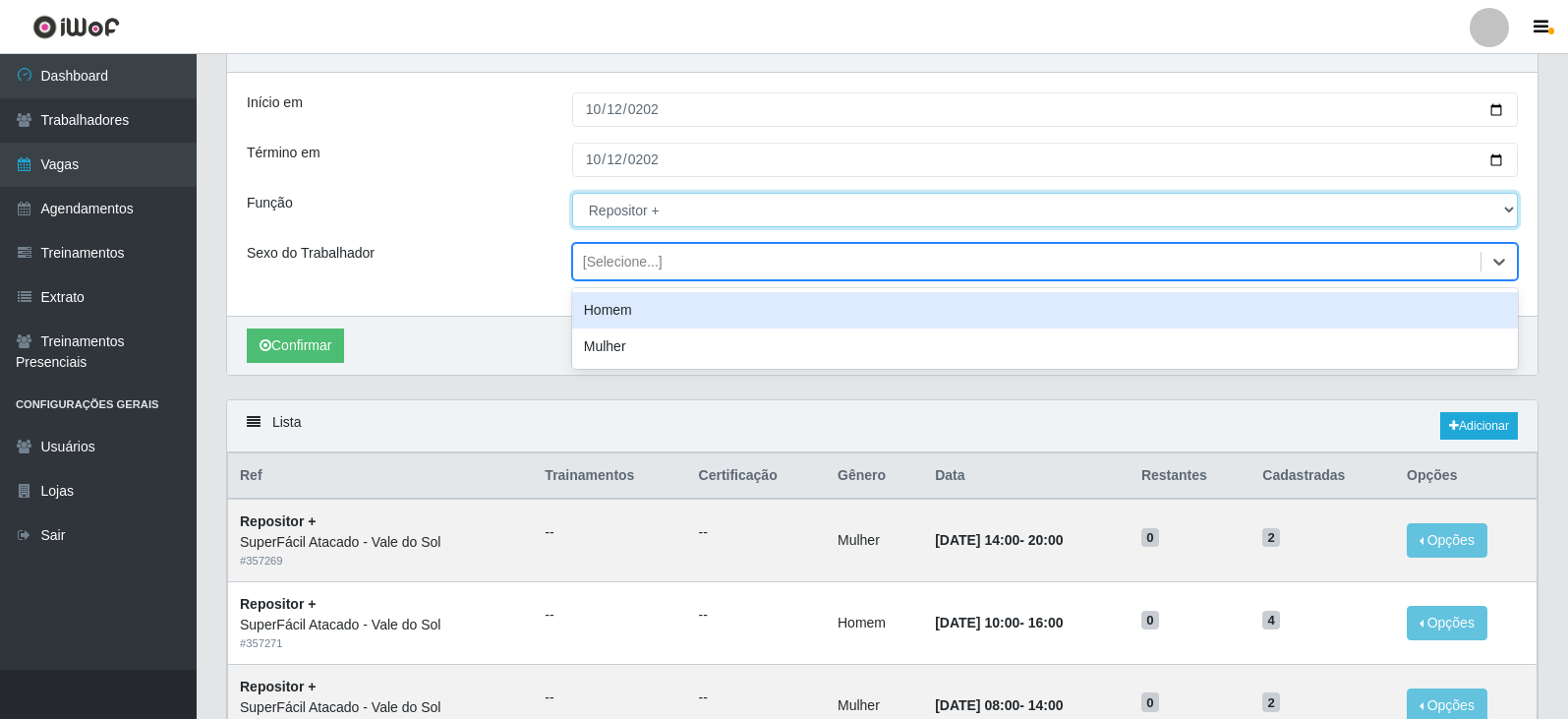
click at [611, 208] on select "[Selecione...] Embalador Embalador + Embalador ++ Operador de Caixa Operador de…" at bounding box center [1045, 210] width 946 height 35
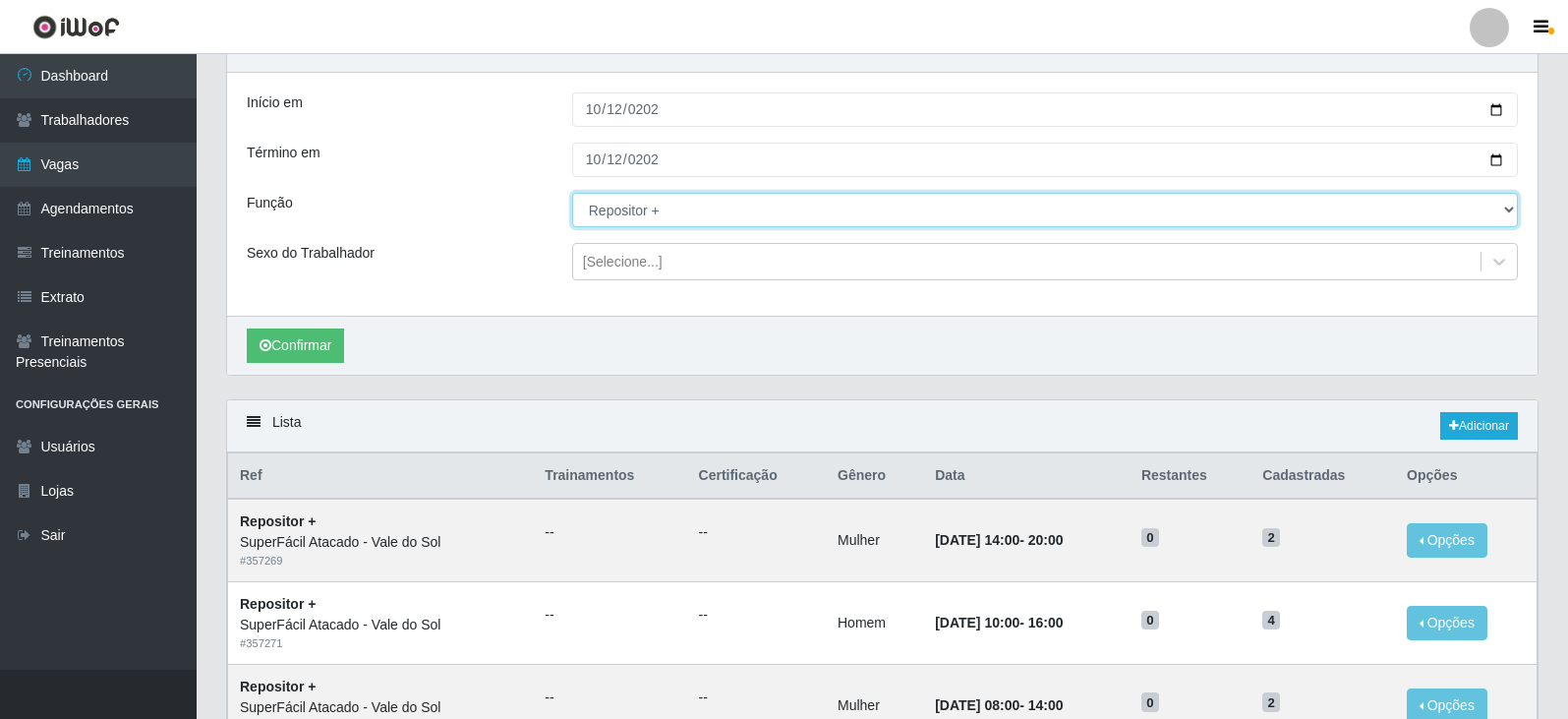
select select "72"
click at [573, 194] on select "[Selecione...] Embalador Embalador + Embalador ++ Operador de Caixa Operador de…" at bounding box center [1045, 210] width 946 height 35
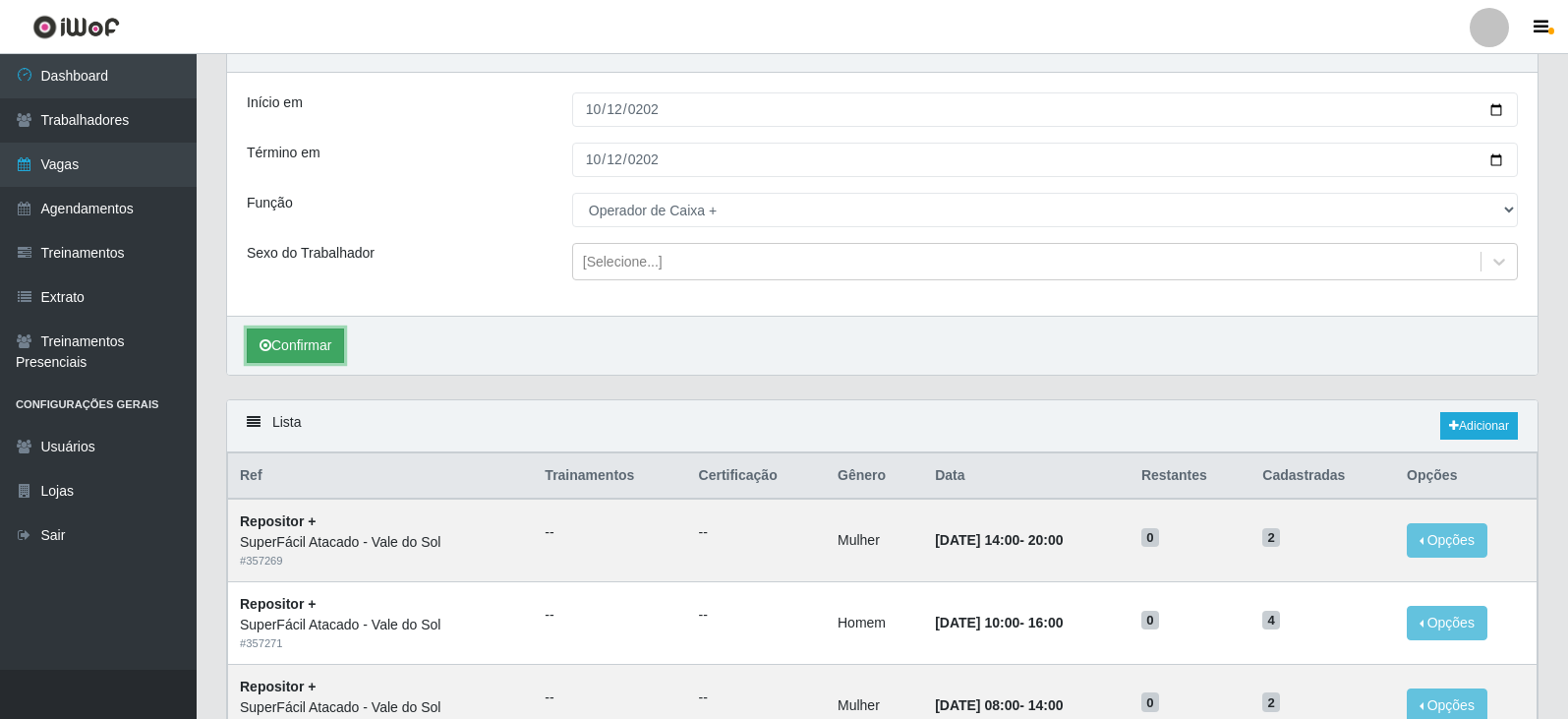
click at [301, 330] on button "Confirmar" at bounding box center [295, 346] width 97 height 35
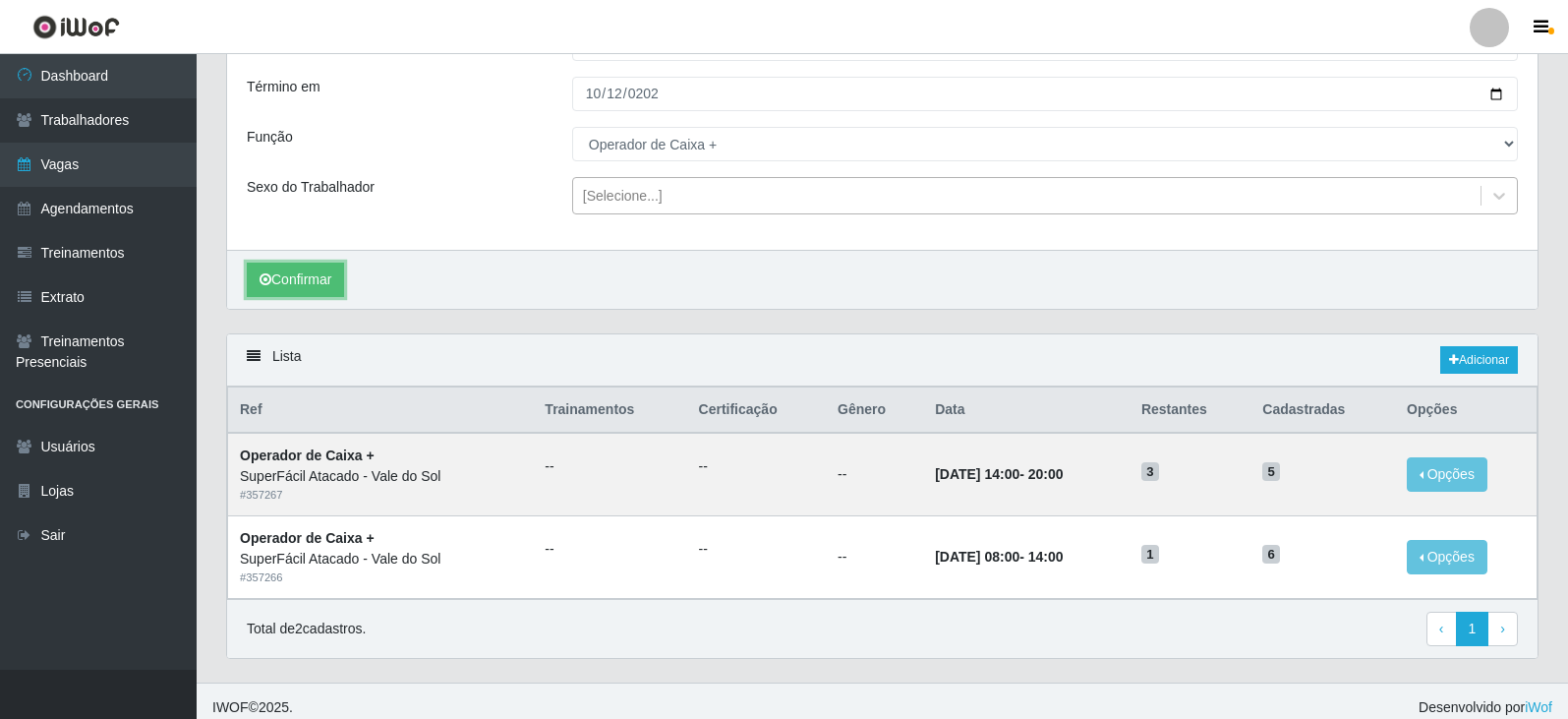
scroll to position [178, 0]
